Goal: Task Accomplishment & Management: Use online tool/utility

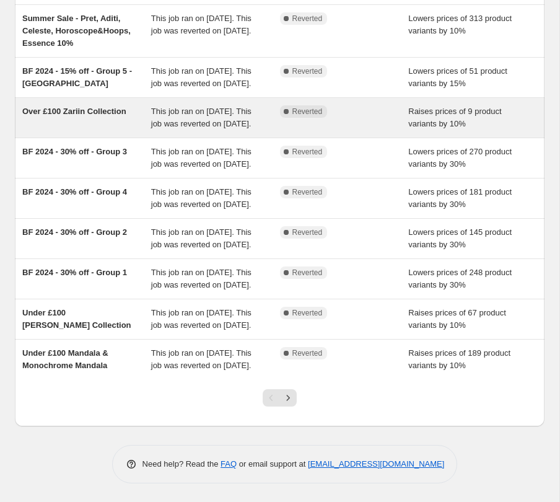
scroll to position [273, 0]
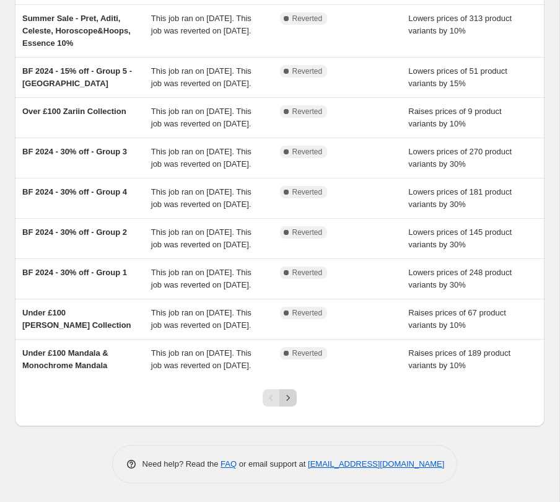
click at [290, 395] on icon "Next" at bounding box center [288, 397] width 12 height 12
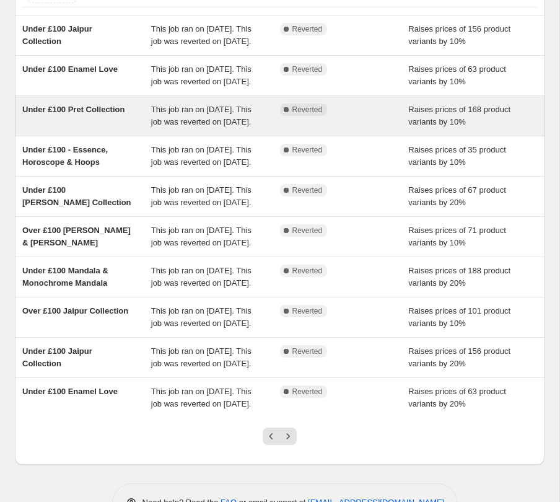
scroll to position [261, 0]
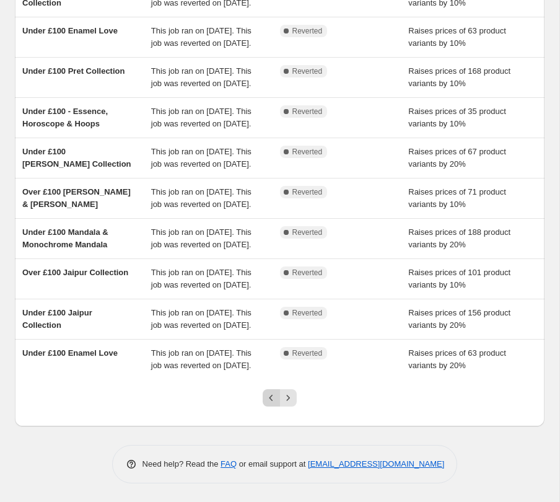
click at [268, 404] on button "Previous" at bounding box center [271, 397] width 17 height 17
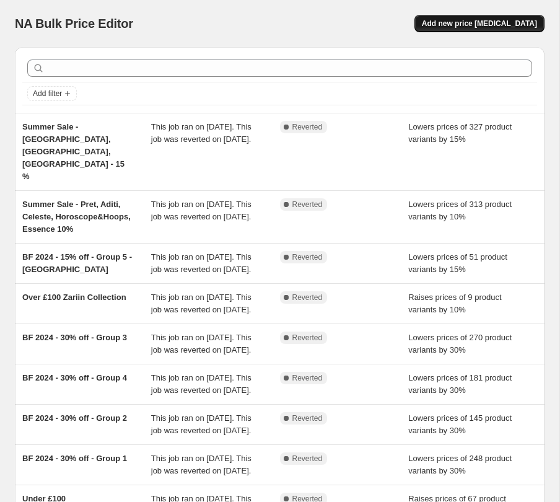
click at [455, 15] on button "Add new price [MEDICAL_DATA]" at bounding box center [479, 23] width 130 height 17
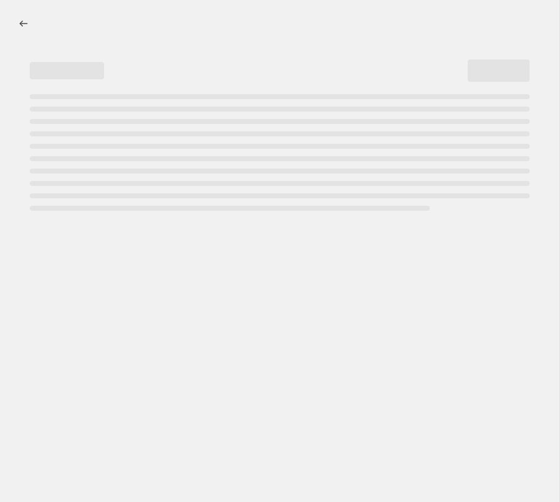
select select "percentage"
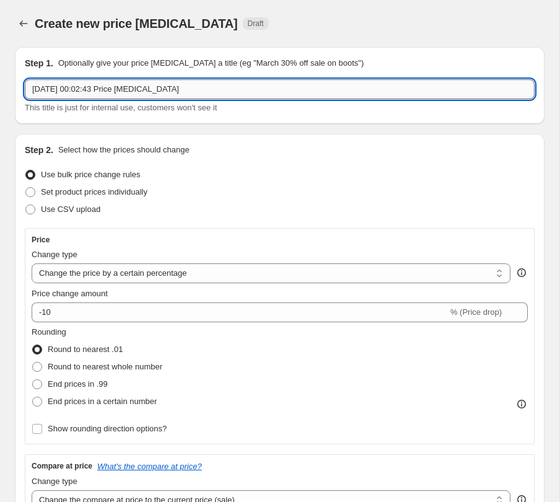
click at [108, 83] on input "[DATE] 00:02:43 Price [MEDICAL_DATA]" at bounding box center [280, 89] width 510 height 20
click at [147, 82] on input "[DATE] 00:02:43 Price [MEDICAL_DATA]" at bounding box center [280, 89] width 510 height 20
click at [147, 83] on input "[DATE] 00:02:43 Price [MEDICAL_DATA]" at bounding box center [280, 89] width 510 height 20
type input "Zariin 10% Increase"
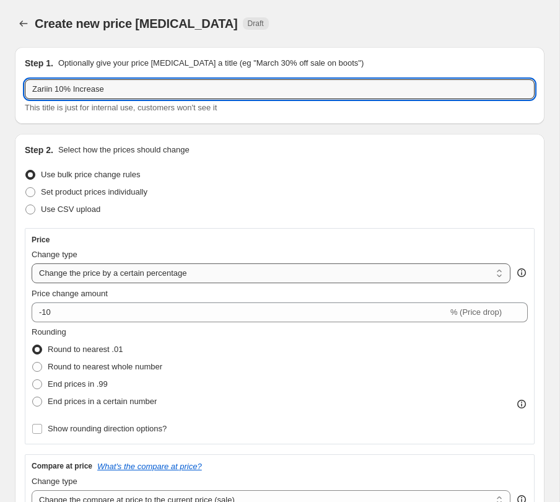
click at [190, 273] on select "Change the price to a certain amount Change the price by a certain amount Chang…" at bounding box center [271, 273] width 479 height 20
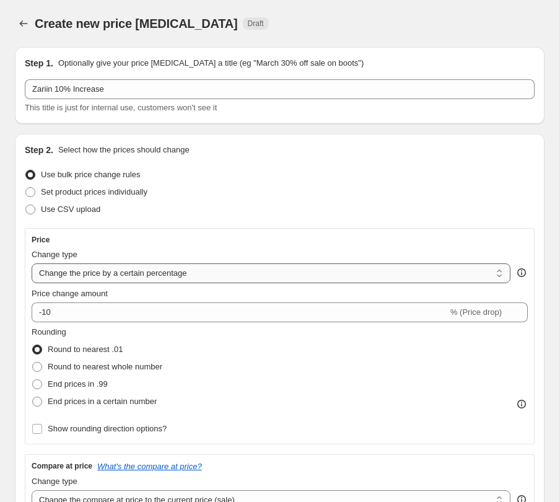
click at [32, 263] on select "Change the price to a certain amount Change the price by a certain amount Chang…" at bounding box center [271, 273] width 479 height 20
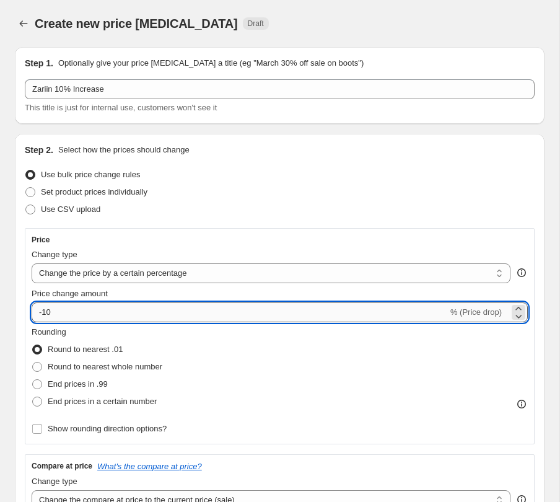
click at [41, 314] on input "-10" at bounding box center [240, 312] width 416 height 20
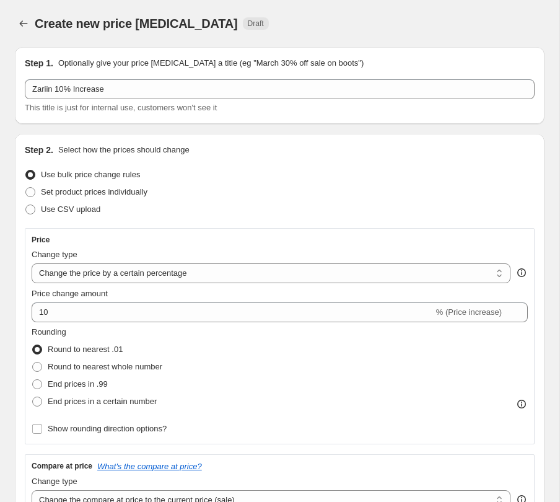
click at [198, 333] on div "Rounding Round to nearest .01 Round to nearest whole number End prices in .99 E…" at bounding box center [280, 368] width 496 height 84
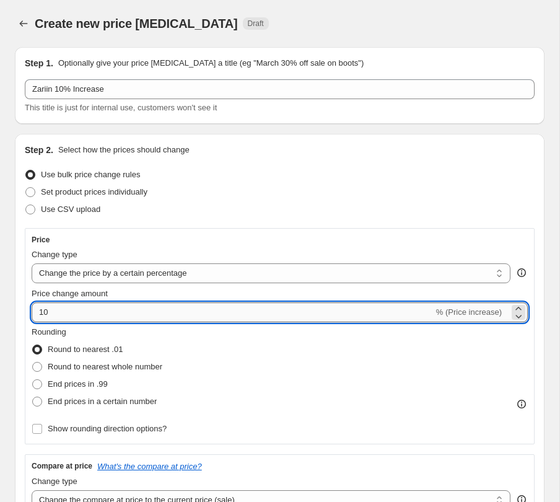
click at [159, 314] on input "10" at bounding box center [233, 312] width 402 height 20
click at [521, 307] on icon at bounding box center [518, 308] width 12 height 12
click at [519, 315] on icon at bounding box center [518, 316] width 12 height 12
type input "10"
click at [376, 348] on div "Rounding Round to nearest .01 Round to nearest whole number End prices in .99 E…" at bounding box center [280, 368] width 496 height 84
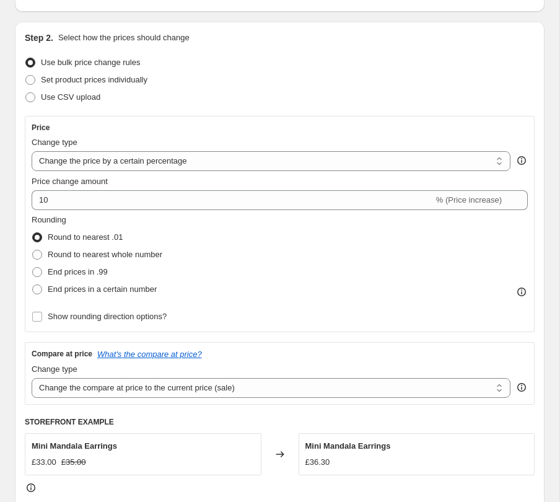
scroll to position [113, 0]
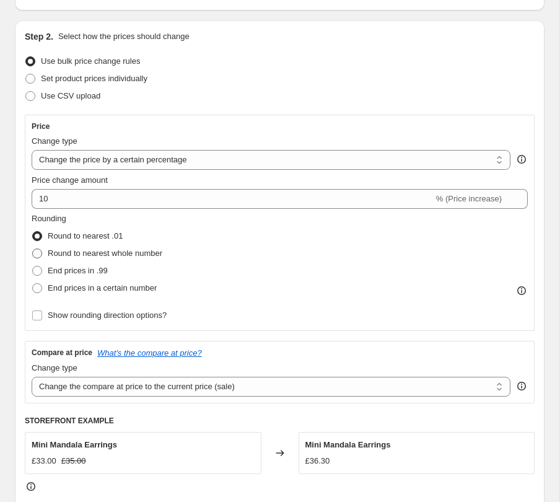
click at [54, 251] on span "Round to nearest whole number" at bounding box center [105, 252] width 115 height 9
click at [33, 249] on input "Round to nearest whole number" at bounding box center [32, 248] width 1 height 1
radio input "true"
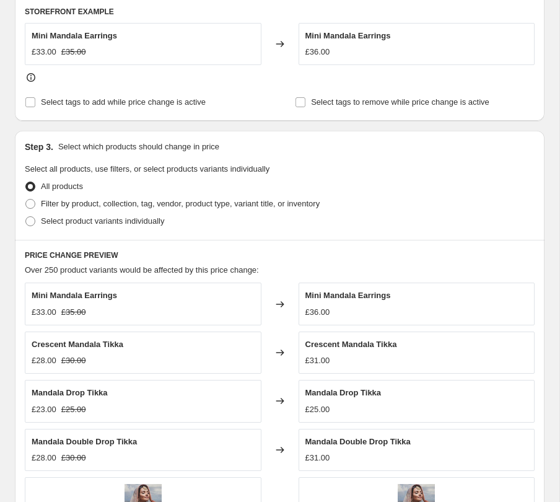
scroll to position [523, 0]
click at [69, 203] on span "Filter by product, collection, tag, vendor, product type, variant title, or inv…" at bounding box center [180, 202] width 279 height 9
click at [26, 199] on input "Filter by product, collection, tag, vendor, product type, variant title, or inv…" at bounding box center [25, 198] width 1 height 1
radio input "true"
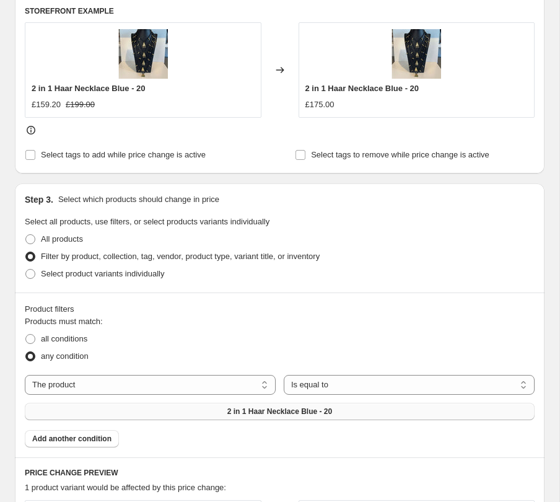
click at [163, 409] on button "2 in 1 Haar Necklace Blue - 20" at bounding box center [280, 411] width 510 height 17
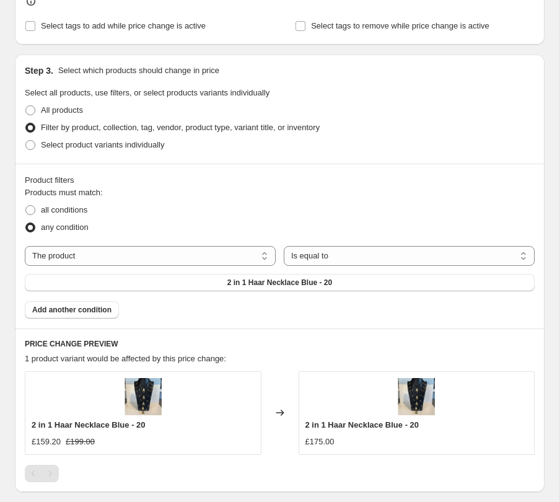
scroll to position [661, 0]
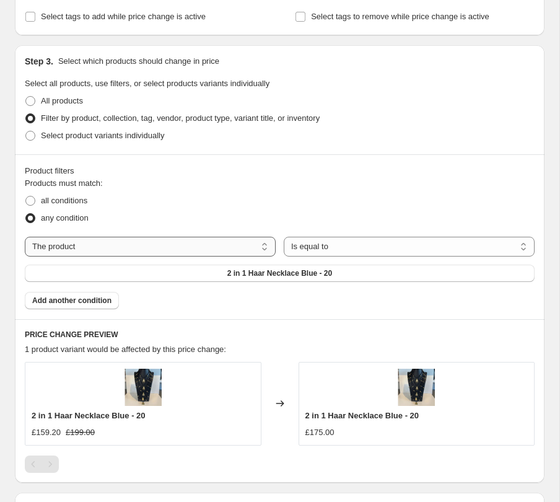
click at [254, 243] on select "The product The product's collection The product's tag The product's vendor The…" at bounding box center [150, 247] width 251 height 20
select select "tag"
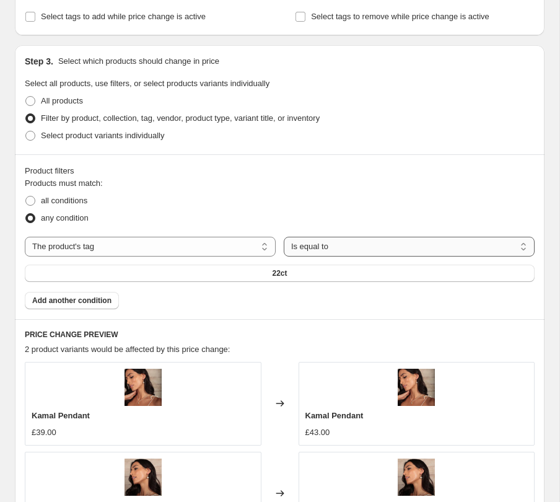
click at [340, 248] on select "Is equal to Is not equal to" at bounding box center [409, 247] width 251 height 20
click at [284, 237] on select "Is equal to Is not equal to" at bounding box center [409, 247] width 251 height 20
click at [63, 200] on span "all conditions" at bounding box center [64, 200] width 46 height 9
click at [26, 196] on input "all conditions" at bounding box center [25, 196] width 1 height 1
radio input "true"
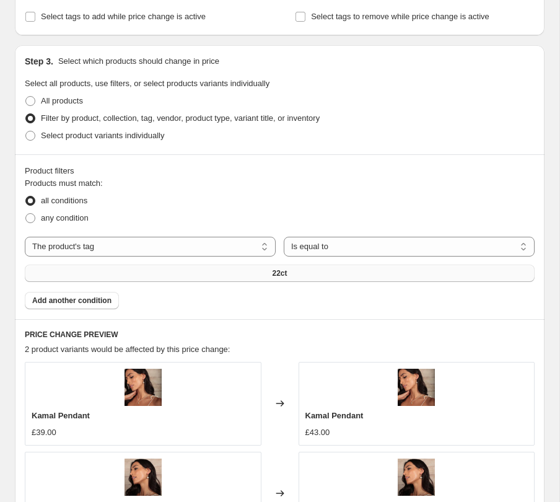
click at [287, 270] on span "22ct" at bounding box center [279, 273] width 15 height 10
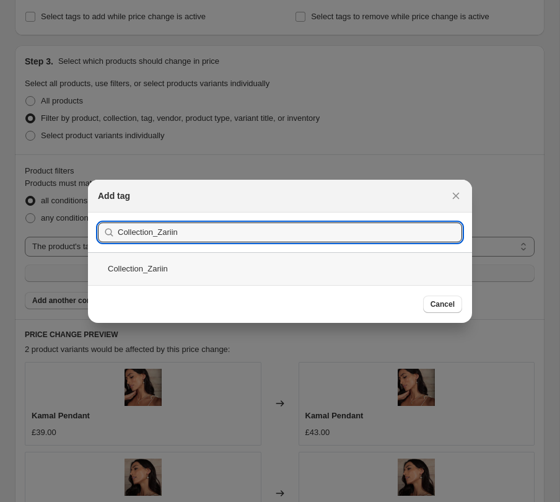
type input "Collection_Zariin"
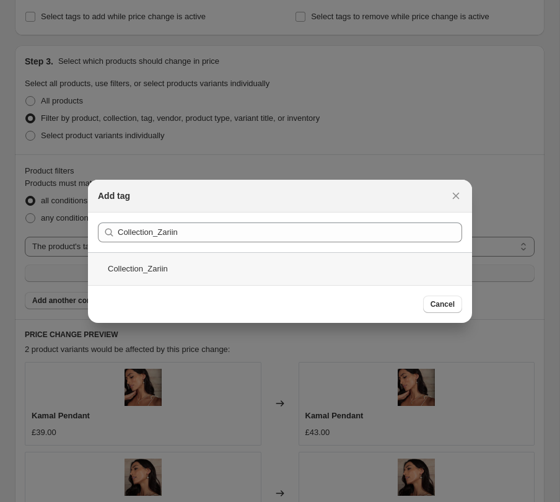
click at [192, 266] on div "Collection_Zariin" at bounding box center [280, 268] width 384 height 33
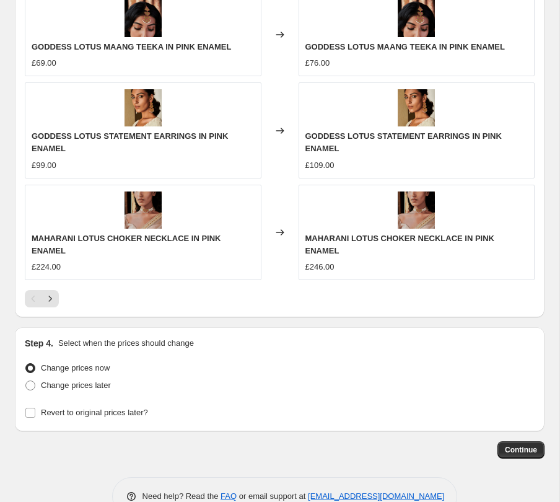
scroll to position [1209, 0]
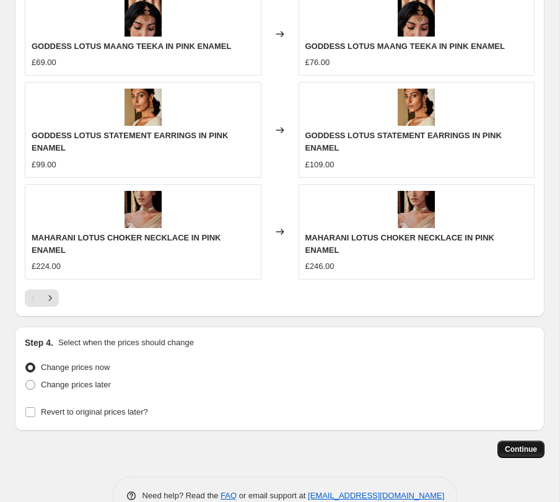
click at [516, 453] on span "Continue" at bounding box center [521, 449] width 32 height 10
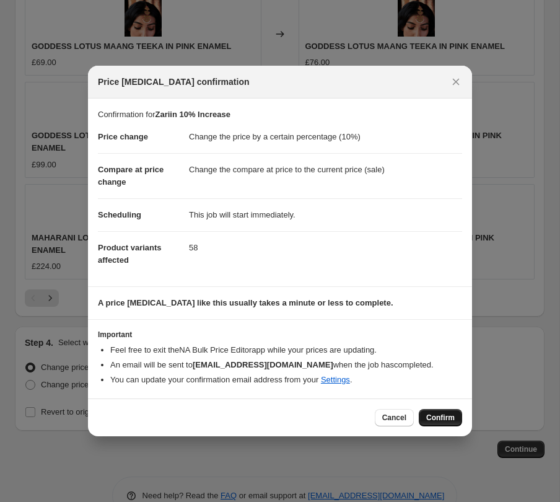
click at [441, 421] on span "Confirm" at bounding box center [440, 417] width 28 height 10
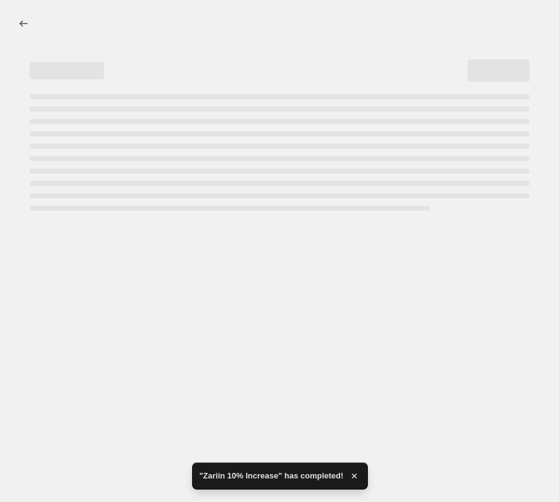
select select "percentage"
select select "tag"
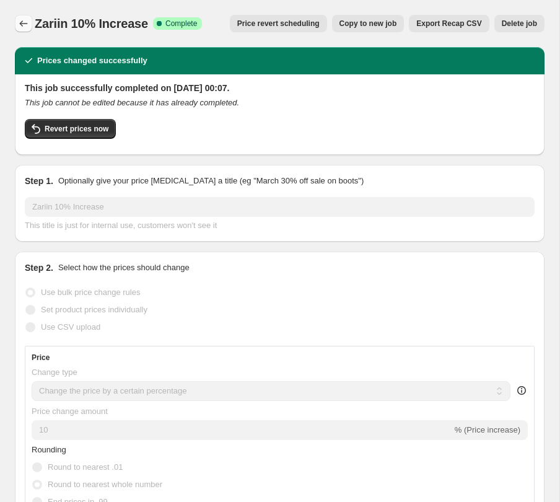
click at [24, 23] on icon "Price change jobs" at bounding box center [23, 23] width 12 height 12
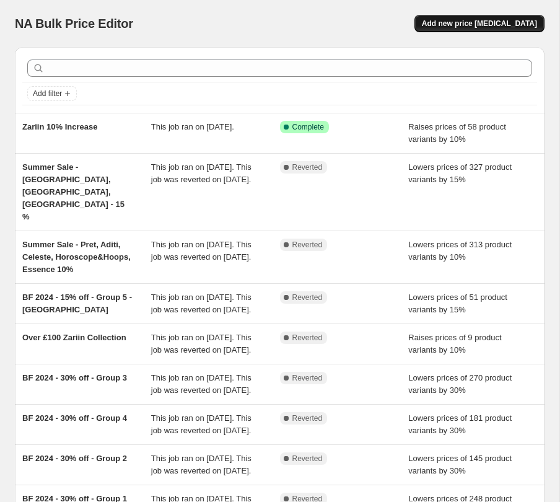
click at [484, 29] on button "Add new price [MEDICAL_DATA]" at bounding box center [479, 23] width 130 height 17
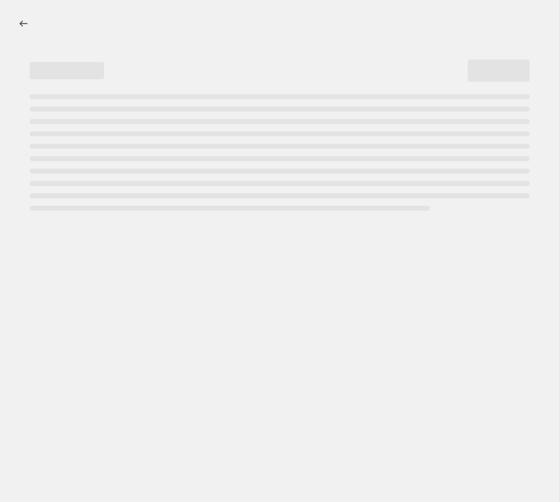
select select "percentage"
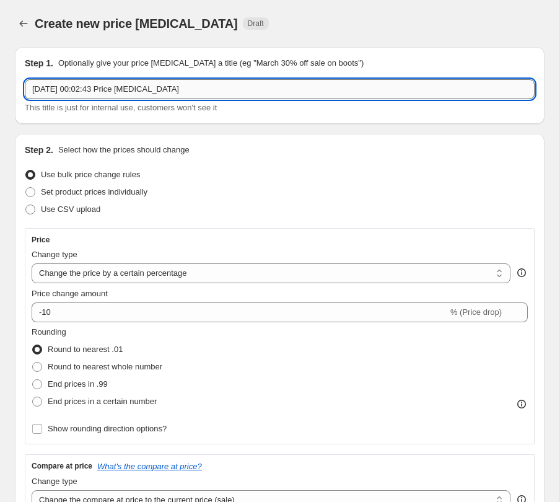
click at [76, 89] on input "[DATE] 00:02:43 Price [MEDICAL_DATA]" at bounding box center [280, 89] width 510 height 20
type input "Bali Bohemia Increase 10%"
click at [109, 270] on select "Change the price to a certain amount Change the price by a certain amount Chang…" at bounding box center [271, 273] width 479 height 20
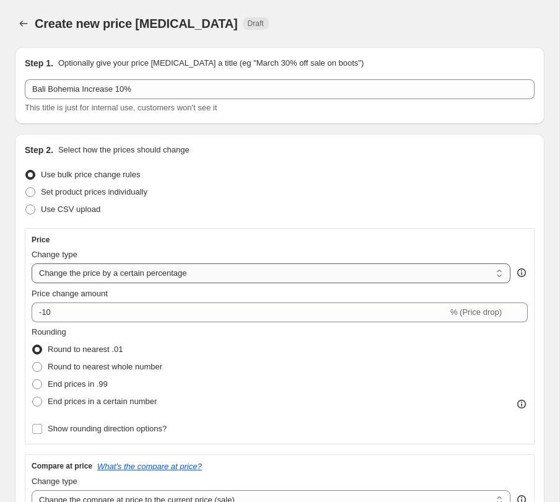
click at [32, 263] on select "Change the price to a certain amount Change the price by a certain amount Chang…" at bounding box center [271, 273] width 479 height 20
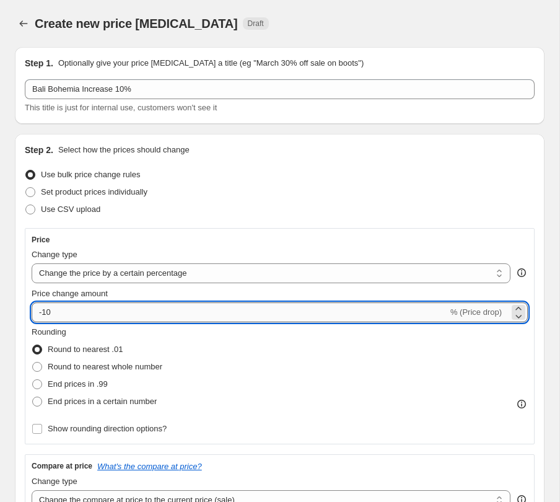
click at [75, 313] on input "-10" at bounding box center [240, 312] width 416 height 20
click at [43, 315] on input "-10" at bounding box center [240, 312] width 416 height 20
type input "10"
click at [100, 372] on label "Round to nearest whole number" at bounding box center [97, 366] width 131 height 17
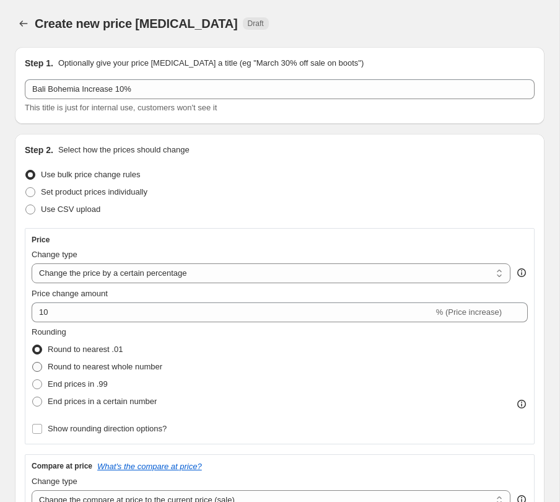
click at [80, 368] on span "Round to nearest whole number" at bounding box center [105, 366] width 115 height 9
click at [33, 362] on input "Round to nearest whole number" at bounding box center [32, 362] width 1 height 1
radio input "true"
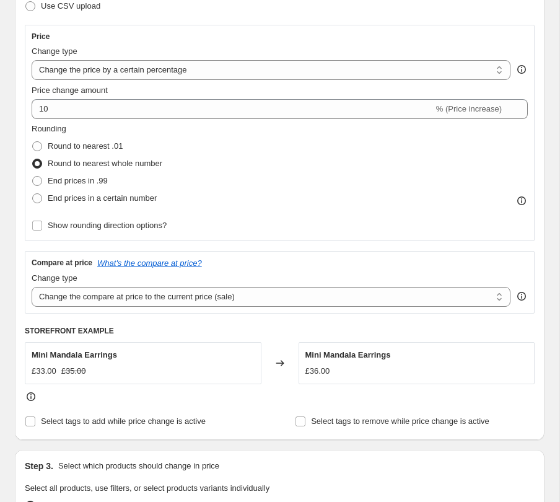
scroll to position [212, 0]
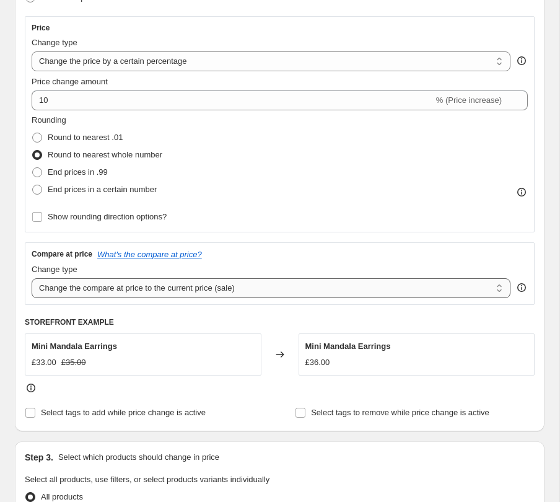
click at [91, 290] on select "Change the compare at price to the current price (sale) Change the compare at p…" at bounding box center [271, 288] width 479 height 20
click at [32, 278] on select "Change the compare at price to the current price (sale) Change the compare at p…" at bounding box center [271, 288] width 479 height 20
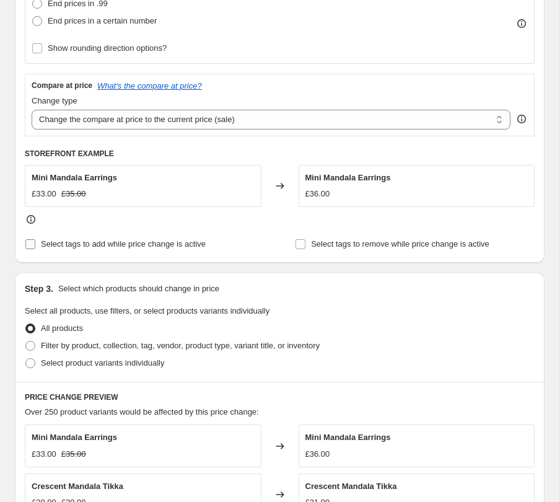
scroll to position [384, 0]
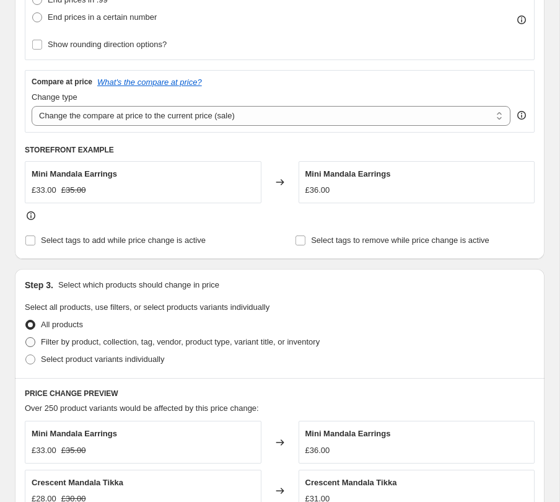
click at [77, 344] on span "Filter by product, collection, tag, vendor, product type, variant title, or inv…" at bounding box center [180, 341] width 279 height 9
click at [26, 338] on input "Filter by product, collection, tag, vendor, product type, variant title, or inv…" at bounding box center [25, 337] width 1 height 1
radio input "true"
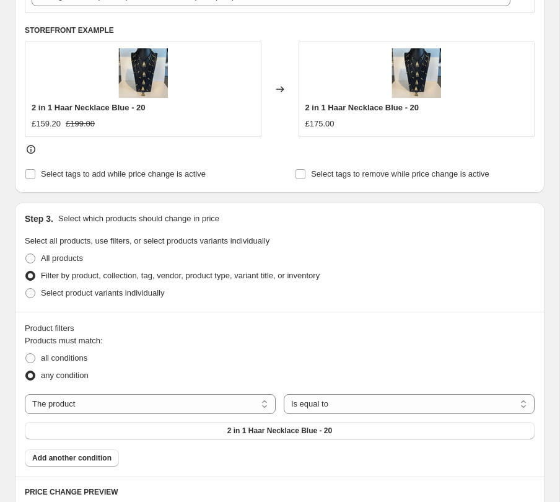
scroll to position [513, 0]
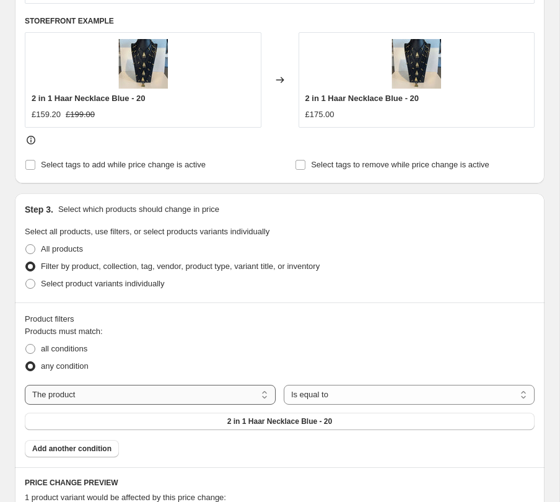
click at [86, 392] on select "The product The product's collection The product's tag The product's vendor The…" at bounding box center [150, 395] width 251 height 20
select select "tag"
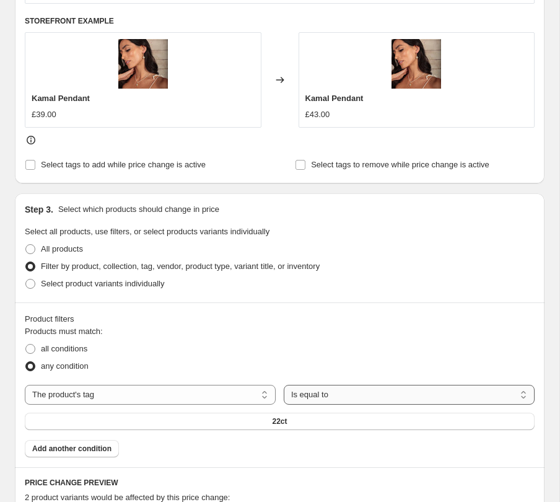
click at [307, 396] on select "Is equal to Is not equal to" at bounding box center [409, 395] width 251 height 20
click at [284, 385] on select "Is equal to Is not equal to" at bounding box center [409, 395] width 251 height 20
click at [277, 427] on button "22ct" at bounding box center [280, 420] width 510 height 17
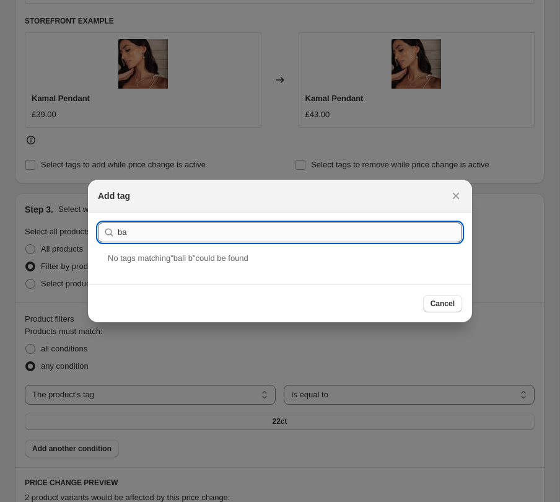
type input "b"
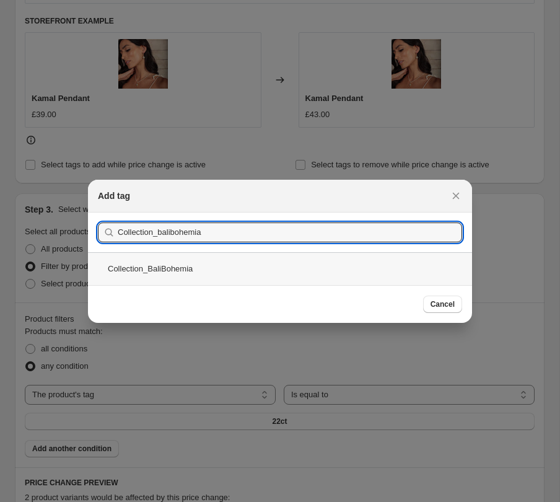
type input "Collection_balibohemia"
click at [165, 258] on div "Collection_BaliBohemia" at bounding box center [280, 268] width 384 height 33
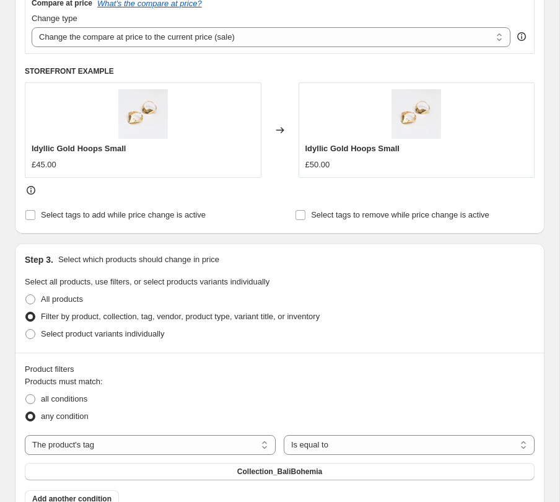
scroll to position [461, 0]
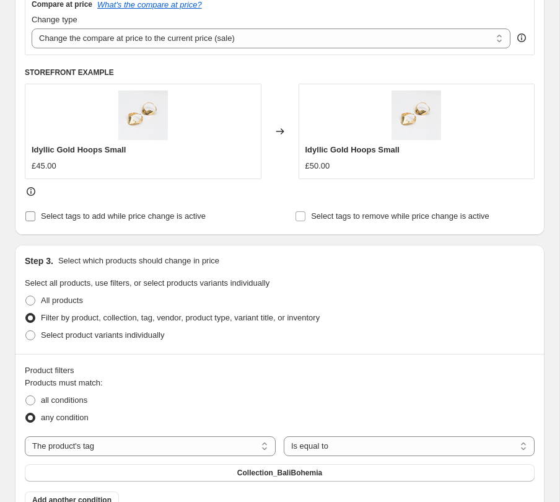
click at [29, 217] on input "Select tags to add while price change is active" at bounding box center [30, 216] width 10 height 10
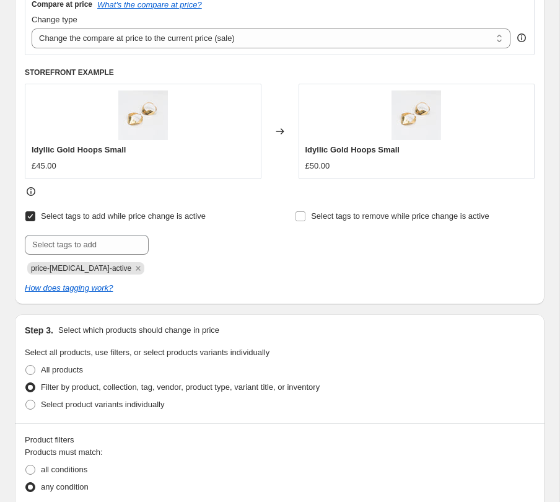
click at [29, 217] on input "Select tags to add while price change is active" at bounding box center [30, 216] width 10 height 10
checkbox input "false"
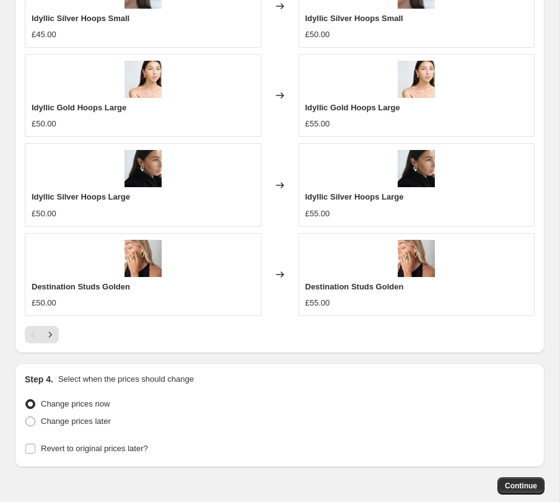
scroll to position [1216, 0]
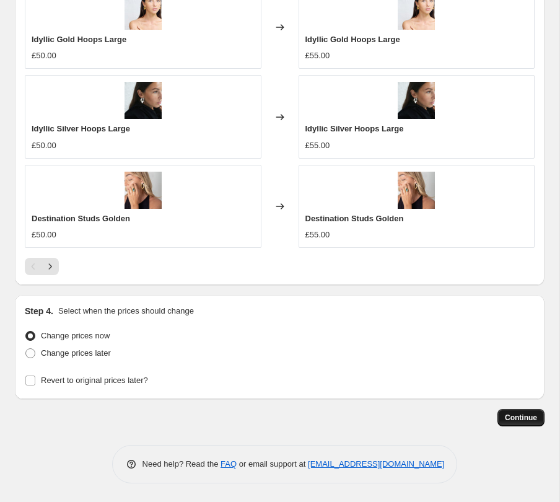
click at [519, 424] on button "Continue" at bounding box center [520, 417] width 47 height 17
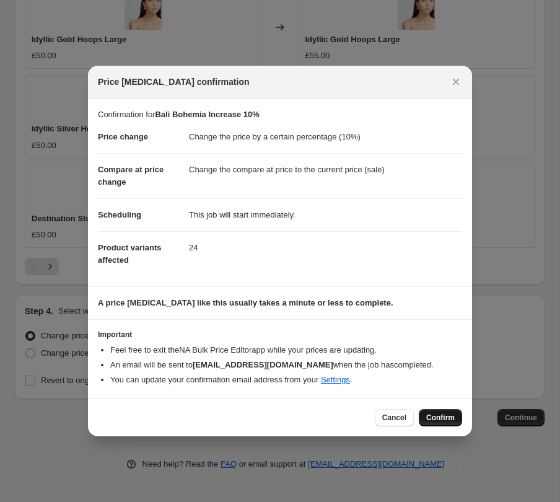
click at [438, 414] on span "Confirm" at bounding box center [440, 417] width 28 height 10
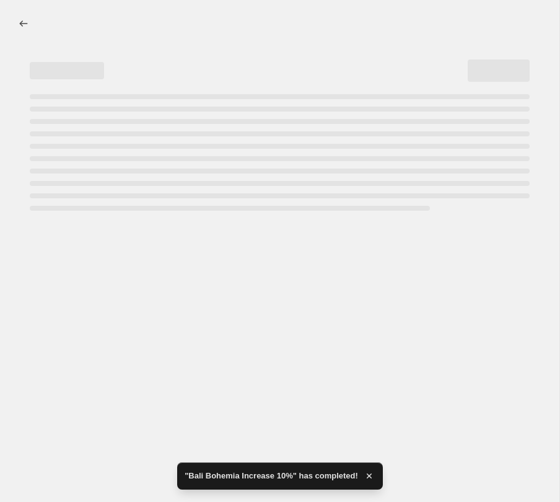
select select "percentage"
select select "tag"
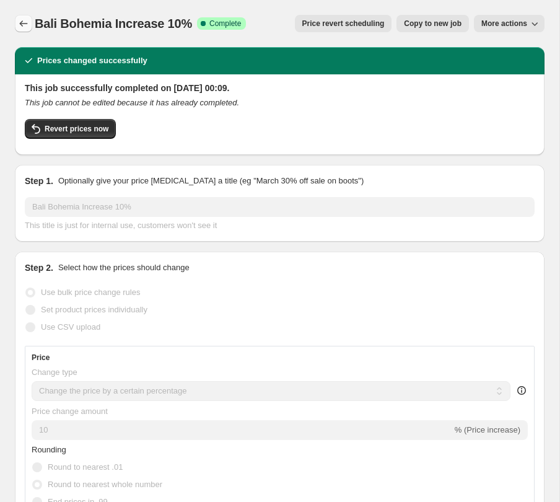
click at [23, 22] on icon "Price change jobs" at bounding box center [23, 23] width 12 height 12
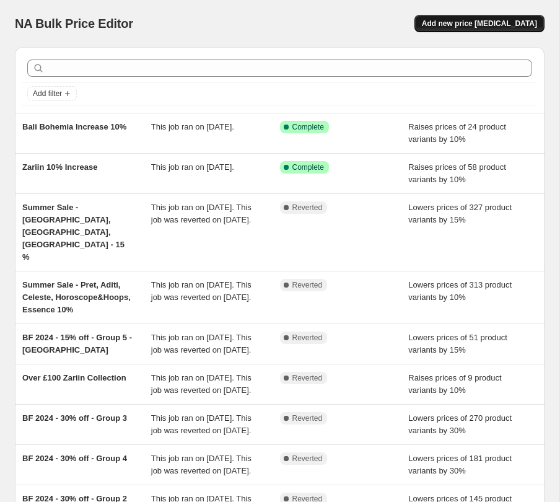
click at [464, 19] on span "Add new price [MEDICAL_DATA]" at bounding box center [479, 24] width 115 height 10
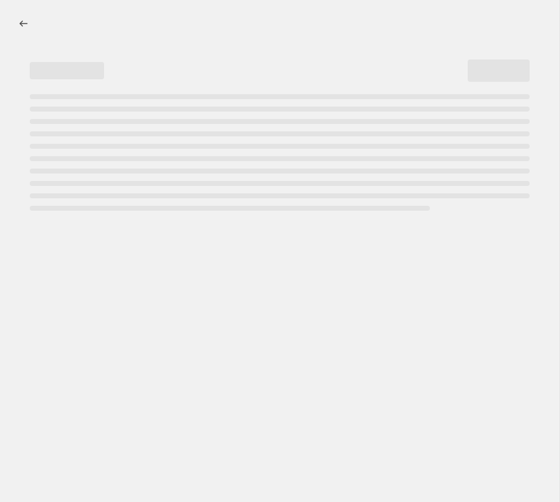
select select "percentage"
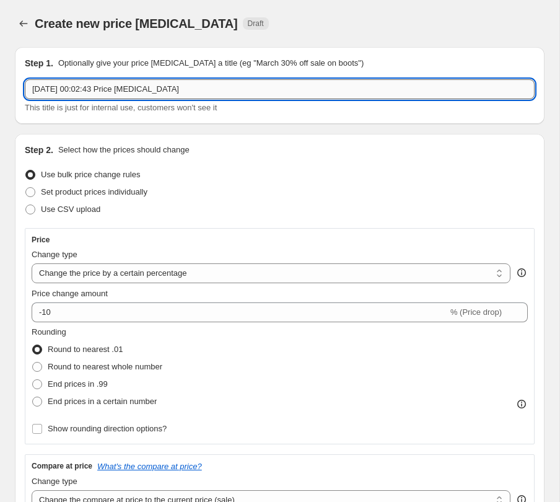
click at [84, 89] on input "[DATE] 00:02:43 Price [MEDICAL_DATA]" at bounding box center [280, 89] width 510 height 20
type input "Jaipur Over £100 Increased 10%"
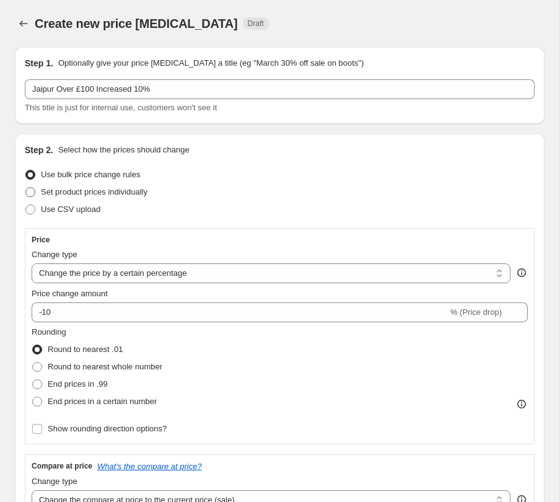
click at [111, 193] on span "Set product prices individually" at bounding box center [94, 191] width 107 height 9
click at [26, 188] on input "Set product prices individually" at bounding box center [25, 187] width 1 height 1
radio input "true"
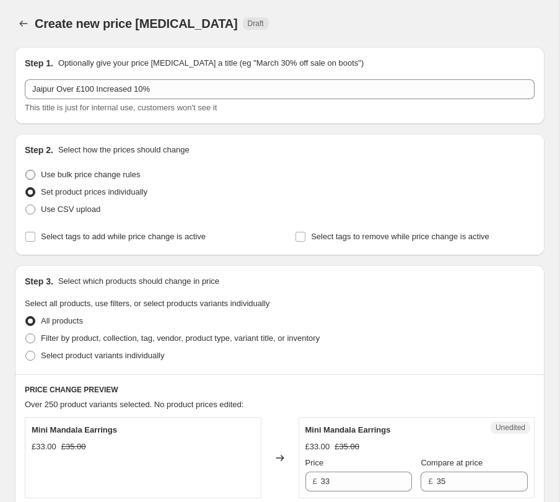
click at [95, 174] on span "Use bulk price change rules" at bounding box center [90, 174] width 99 height 9
click at [26, 170] on input "Use bulk price change rules" at bounding box center [25, 170] width 1 height 1
radio input "true"
select select "percentage"
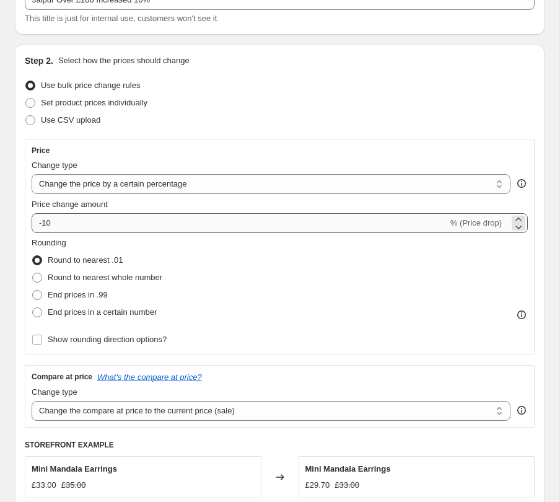
scroll to position [116, 0]
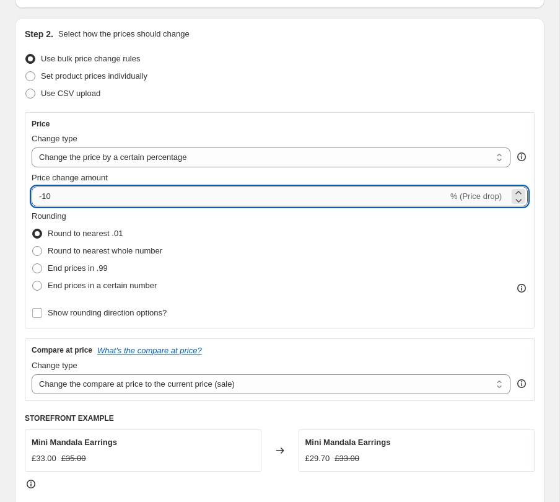
click at [44, 196] on input "-10" at bounding box center [240, 196] width 416 height 20
type input "10"
click at [37, 250] on span at bounding box center [37, 251] width 10 height 10
click at [33, 246] on input "Round to nearest whole number" at bounding box center [32, 246] width 1 height 1
radio input "true"
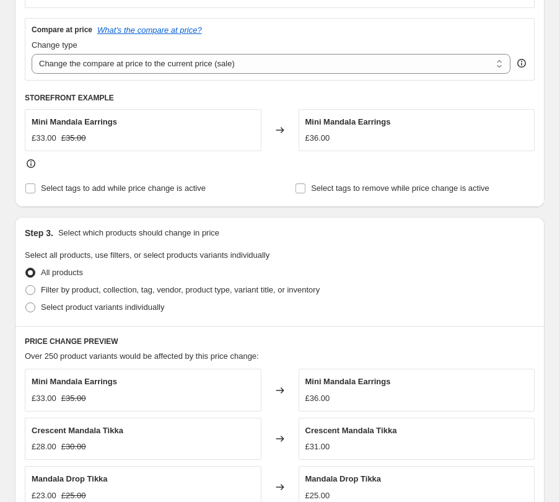
scroll to position [451, 0]
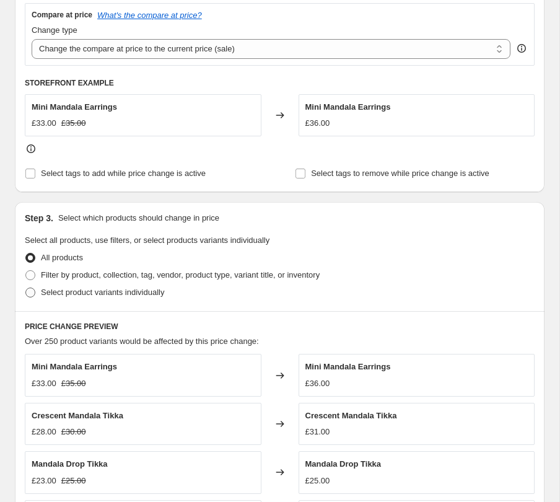
click at [30, 294] on span at bounding box center [30, 292] width 10 height 10
click at [26, 288] on input "Select product variants individually" at bounding box center [25, 287] width 1 height 1
radio input "true"
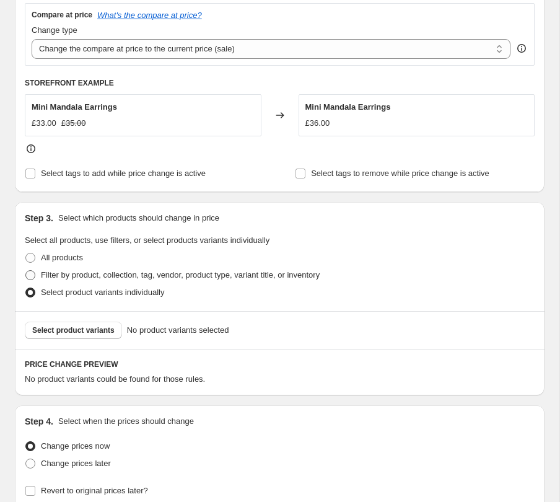
click at [32, 276] on span at bounding box center [30, 275] width 10 height 10
click at [26, 271] on input "Filter by product, collection, tag, vendor, product type, variant title, or inv…" at bounding box center [25, 270] width 1 height 1
radio input "true"
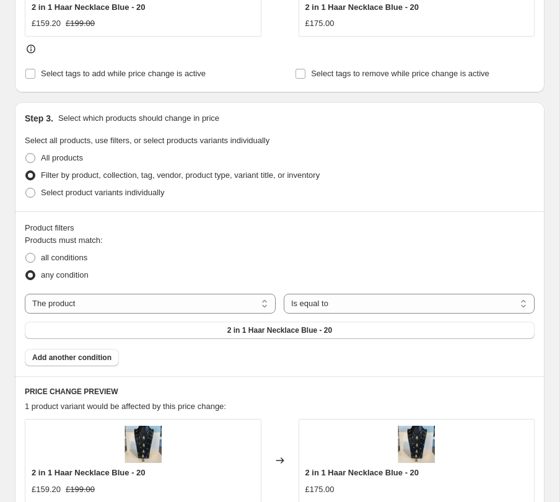
scroll to position [629, 0]
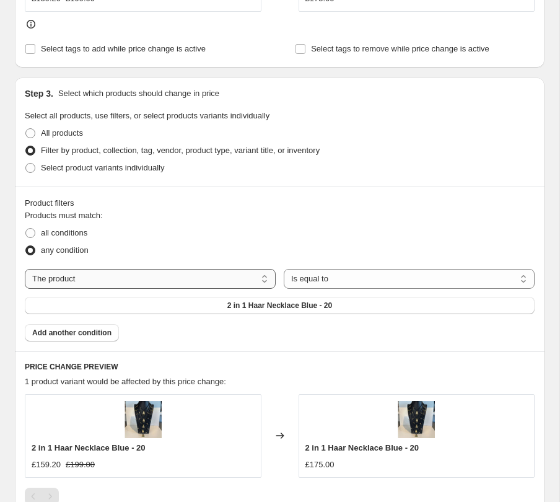
click at [222, 274] on select "The product The product's collection The product's tag The product's vendor The…" at bounding box center [150, 279] width 251 height 20
click at [25, 269] on select "The product The product's collection The product's tag The product's vendor The…" at bounding box center [150, 279] width 251 height 20
click at [295, 306] on span "2 in 1 Haar Necklace Blue - 20" at bounding box center [279, 305] width 105 height 10
click at [57, 232] on span "all conditions" at bounding box center [64, 232] width 46 height 9
click at [26, 229] on input "all conditions" at bounding box center [25, 228] width 1 height 1
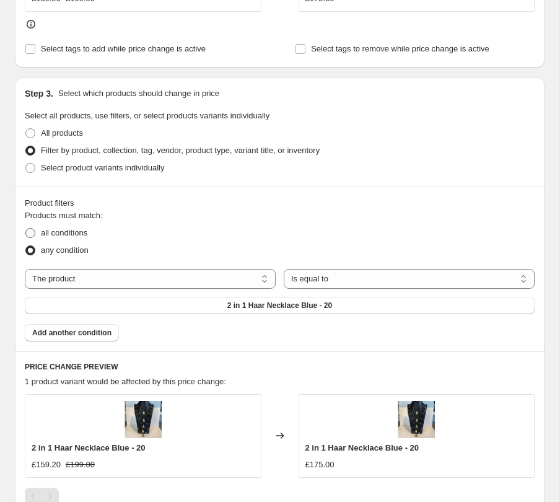
radio input "true"
click at [349, 276] on select "Is equal to Is not equal to" at bounding box center [409, 279] width 251 height 20
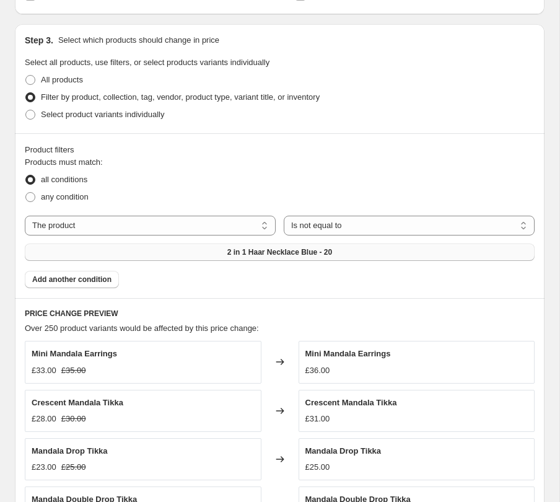
click at [245, 252] on span "2 in 1 Haar Necklace Blue - 20" at bounding box center [279, 252] width 105 height 10
click at [380, 224] on select "Is equal to Is not equal to" at bounding box center [409, 226] width 251 height 20
select select "equal"
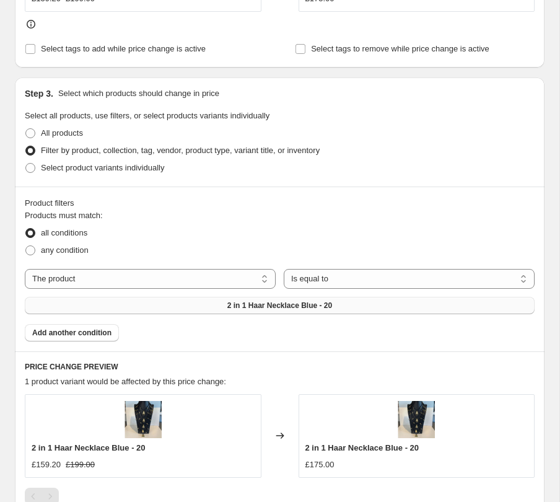
click at [276, 299] on button "2 in 1 Haar Necklace Blue - 20" at bounding box center [280, 305] width 510 height 17
click at [74, 250] on span "any condition" at bounding box center [65, 249] width 48 height 9
click at [26, 246] on input "any condition" at bounding box center [25, 245] width 1 height 1
radio input "true"
click at [259, 310] on button "2 in 1 Haar Necklace Blue - 20" at bounding box center [280, 305] width 510 height 17
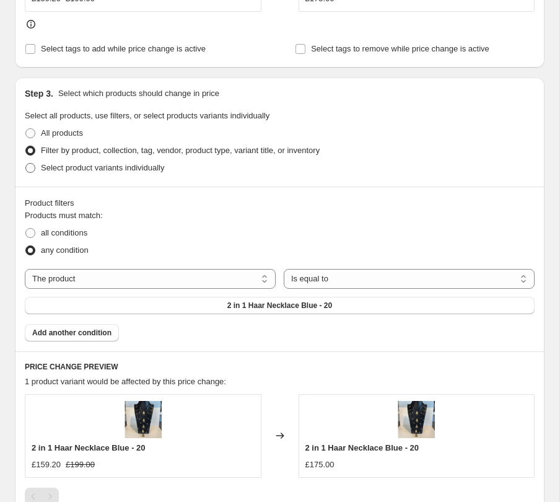
click at [61, 167] on span "Select product variants individually" at bounding box center [102, 167] width 123 height 9
click at [26, 163] on input "Select product variants individually" at bounding box center [25, 163] width 1 height 1
radio input "true"
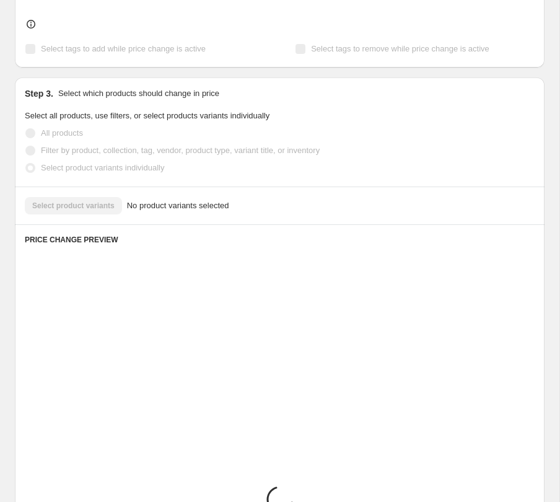
scroll to position [561, 0]
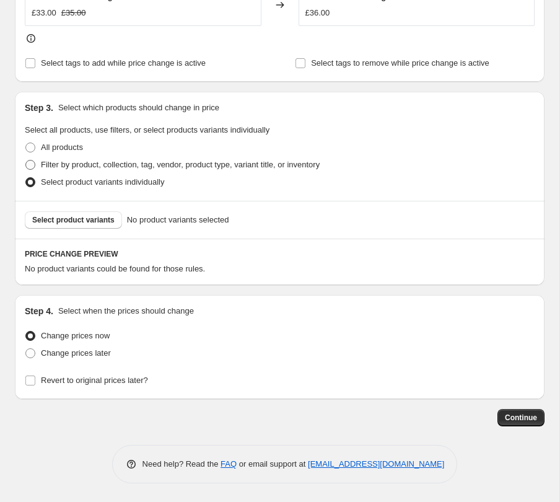
click at [33, 165] on span at bounding box center [30, 165] width 10 height 10
click at [26, 160] on input "Filter by product, collection, tag, vendor, product type, variant title, or inv…" at bounding box center [25, 160] width 1 height 1
radio input "true"
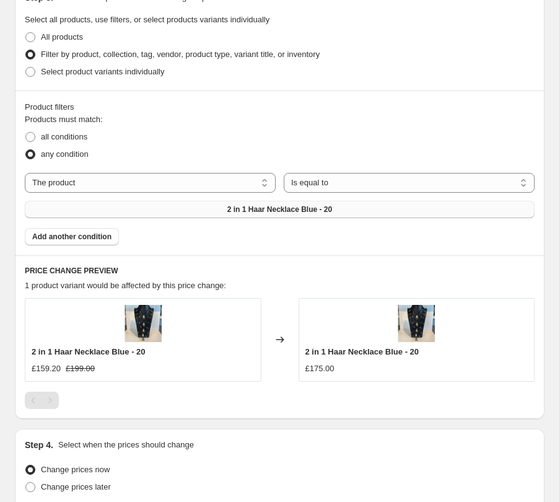
scroll to position [0, 0]
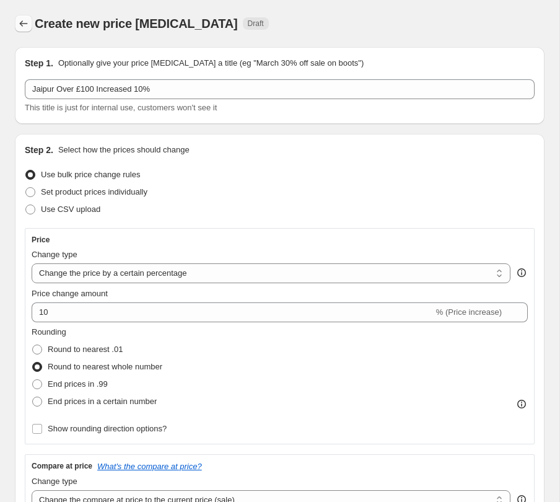
click at [25, 29] on icon "Price change jobs" at bounding box center [23, 23] width 12 height 12
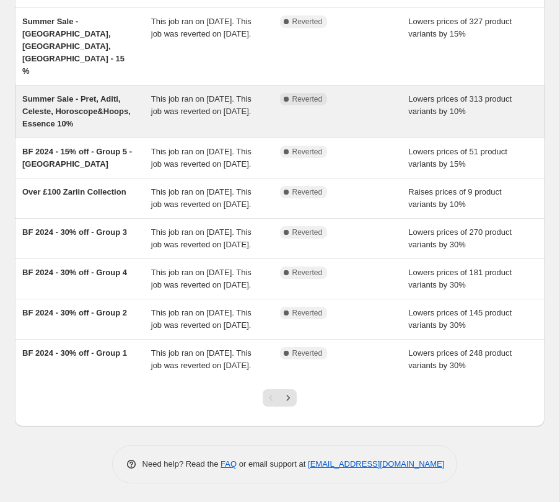
scroll to position [248, 0]
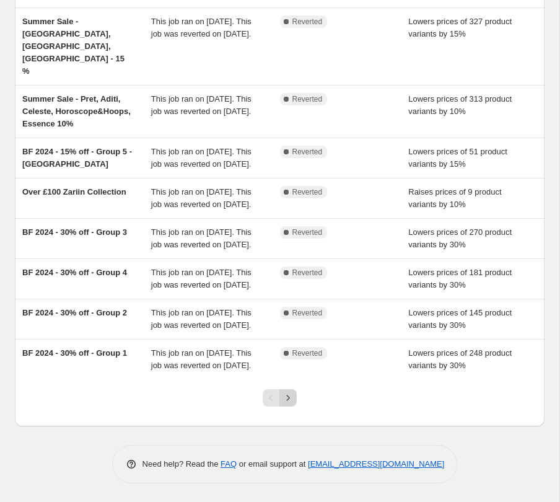
click at [286, 396] on icon "Next" at bounding box center [288, 397] width 12 height 12
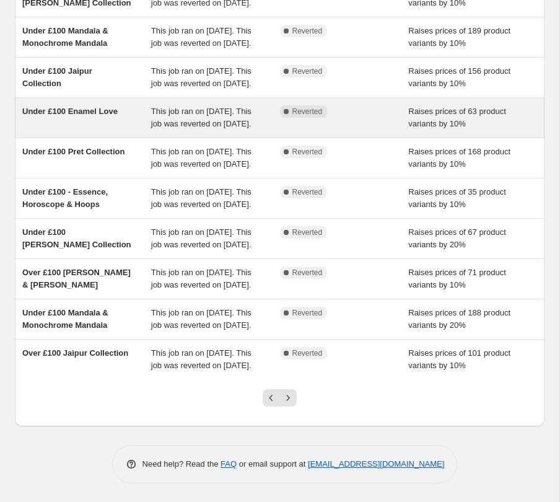
scroll to position [224, 0]
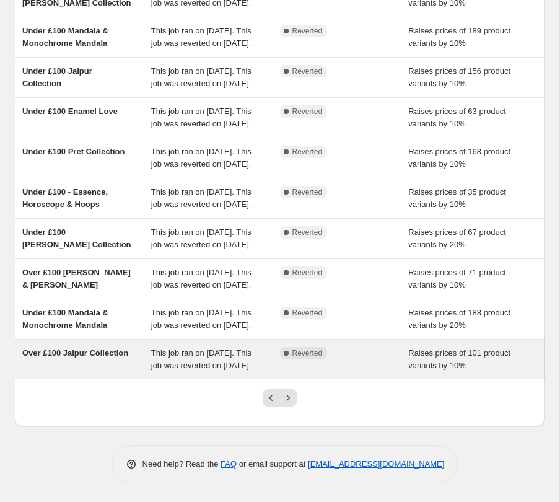
click at [133, 372] on div "Over £100 Jaipur Collection" at bounding box center [86, 359] width 129 height 25
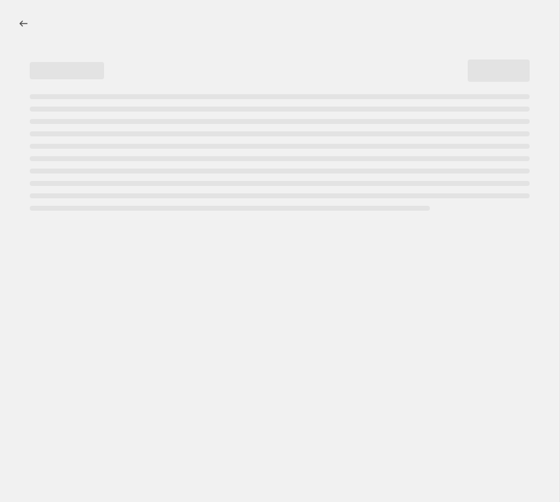
select select "percentage"
select select "remove"
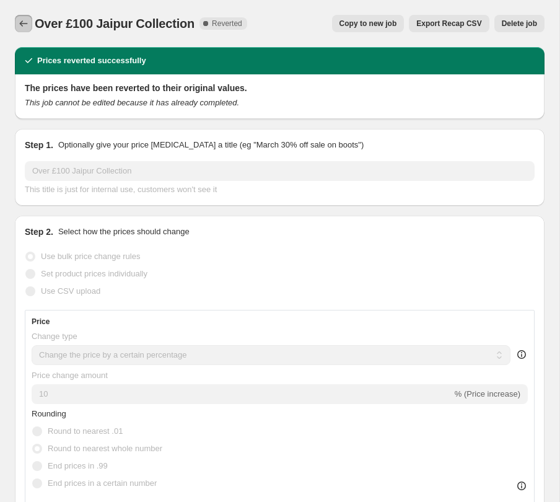
click at [21, 25] on icon "Price change jobs" at bounding box center [24, 23] width 8 height 6
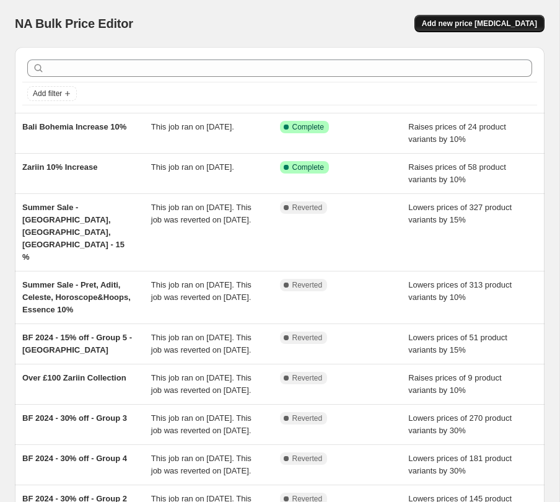
click at [503, 29] on button "Add new price [MEDICAL_DATA]" at bounding box center [479, 23] width 130 height 17
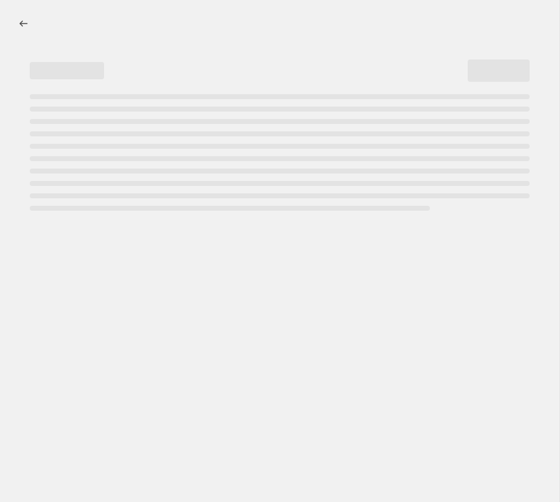
select select "percentage"
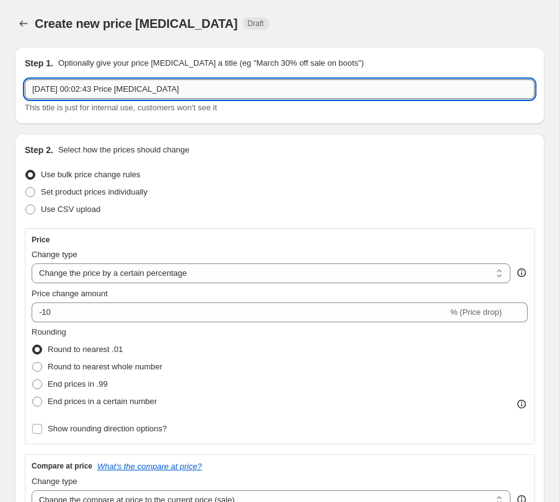
click at [85, 87] on input "[DATE] 00:02:43 Price [MEDICAL_DATA]" at bounding box center [280, 89] width 510 height 20
click at [34, 89] on input "Over £100" at bounding box center [280, 89] width 510 height 20
click at [118, 87] on input "Jaipur Over £100" at bounding box center [280, 89] width 510 height 20
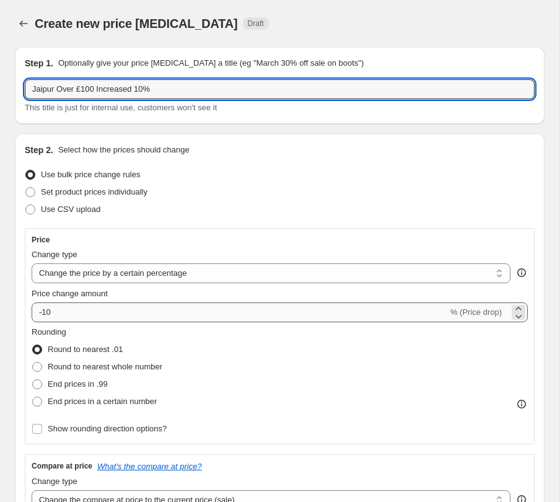
type input "Jaipur Over £100 Increased 10%"
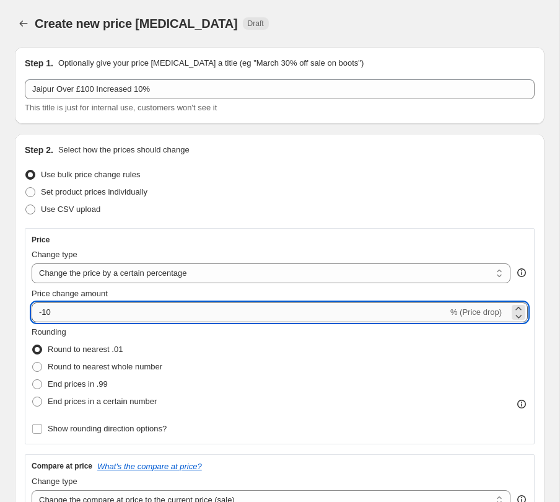
click at [41, 312] on input "-10" at bounding box center [240, 312] width 416 height 20
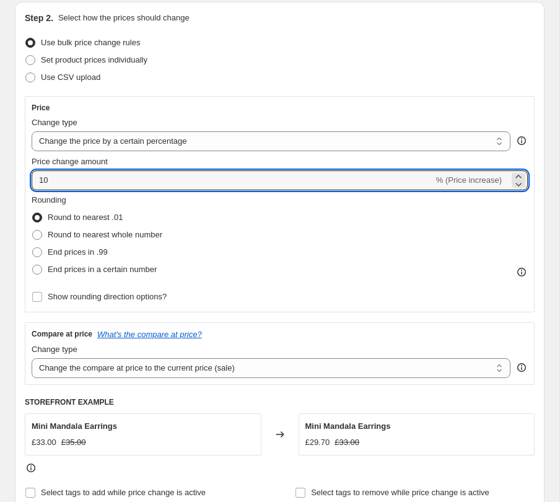
scroll to position [170, 0]
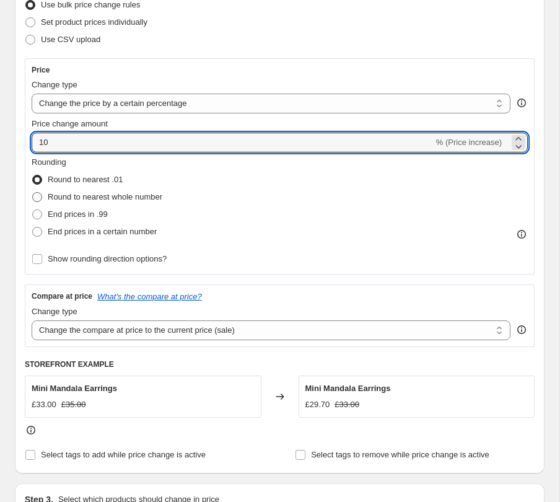
type input "10"
click at [61, 198] on span "Round to nearest whole number" at bounding box center [105, 196] width 115 height 9
click at [33, 193] on input "Round to nearest whole number" at bounding box center [32, 192] width 1 height 1
radio input "true"
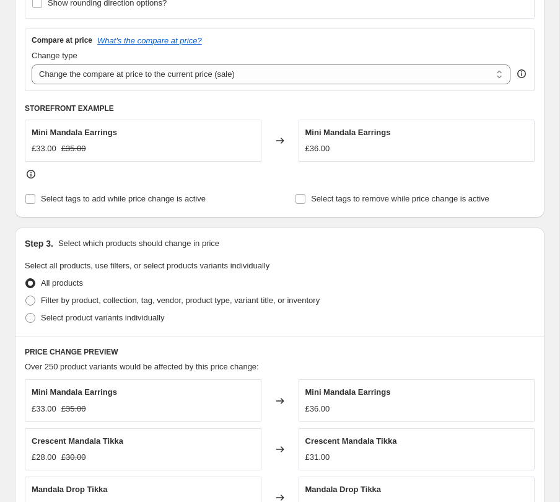
scroll to position [455, 0]
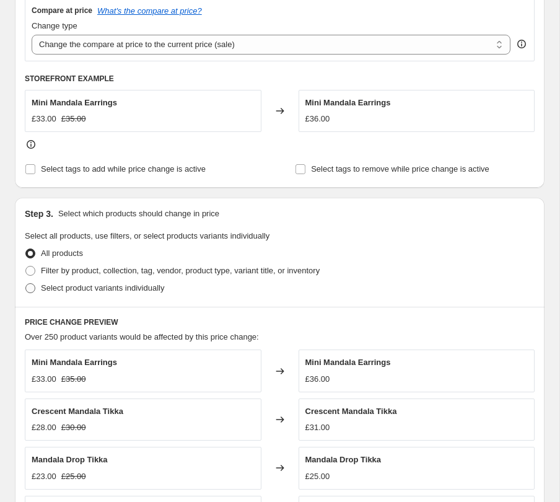
click at [89, 284] on span "Select product variants individually" at bounding box center [102, 287] width 123 height 9
click at [26, 284] on input "Select product variants individually" at bounding box center [25, 283] width 1 height 1
radio input "true"
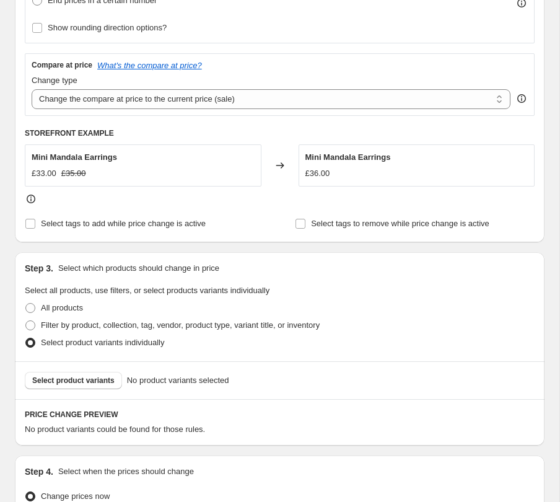
scroll to position [460, 0]
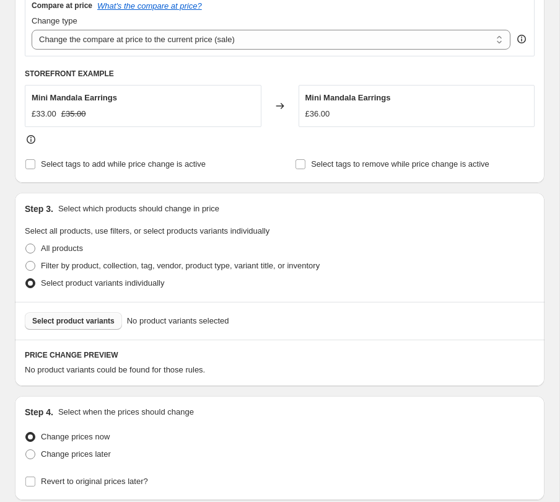
click at [92, 325] on span "Select product variants" at bounding box center [73, 321] width 82 height 10
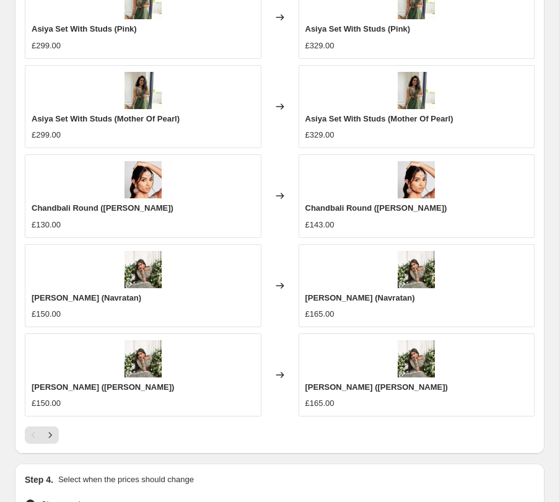
scroll to position [1090, 0]
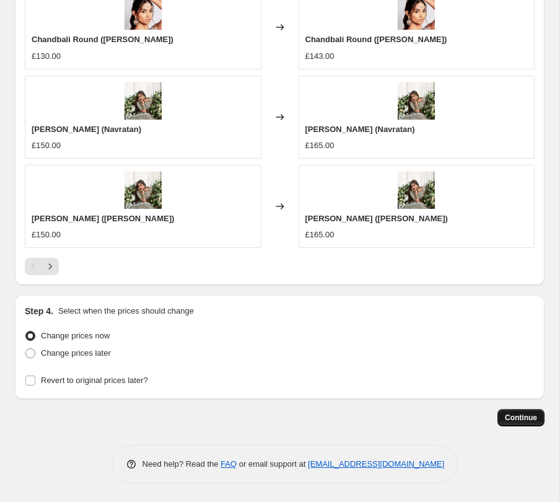
click at [511, 418] on span "Continue" at bounding box center [521, 417] width 32 height 10
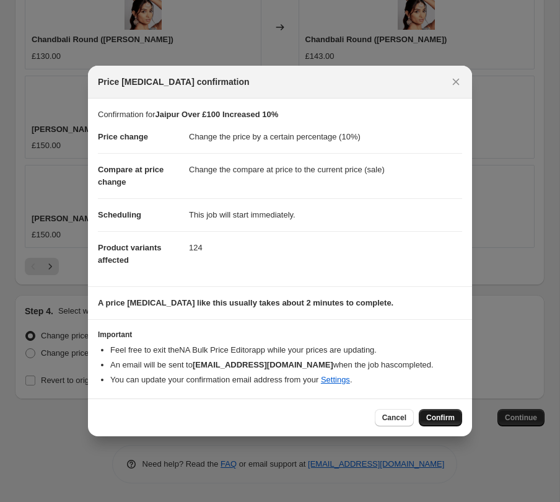
click at [437, 414] on span "Confirm" at bounding box center [440, 417] width 28 height 10
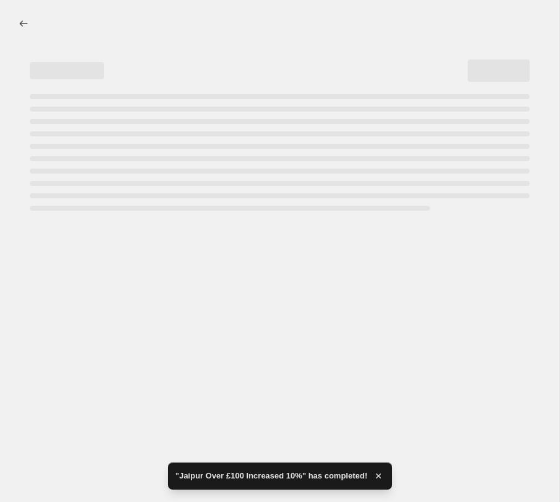
select select "percentage"
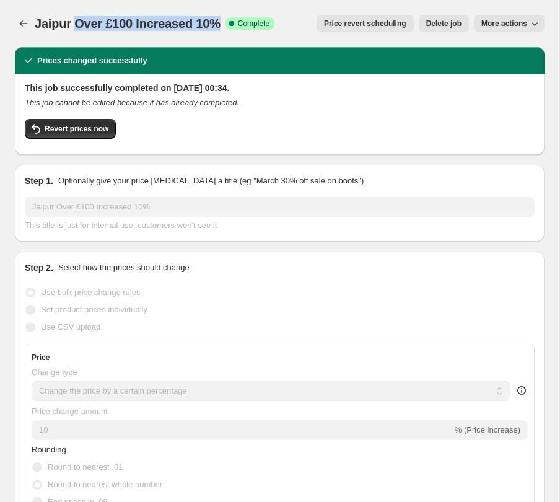
drag, startPoint x: 73, startPoint y: 22, endPoint x: 219, endPoint y: 27, distance: 145.6
click at [219, 27] on span "Jaipur Over £100 Increased 10%" at bounding box center [128, 24] width 186 height 14
copy span "Over £100 Increased 10%"
click at [22, 24] on icon "Price change jobs" at bounding box center [23, 23] width 12 height 12
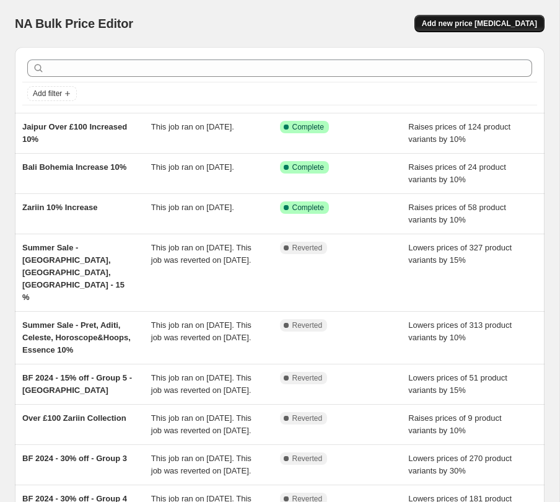
click at [443, 22] on span "Add new price [MEDICAL_DATA]" at bounding box center [479, 24] width 115 height 10
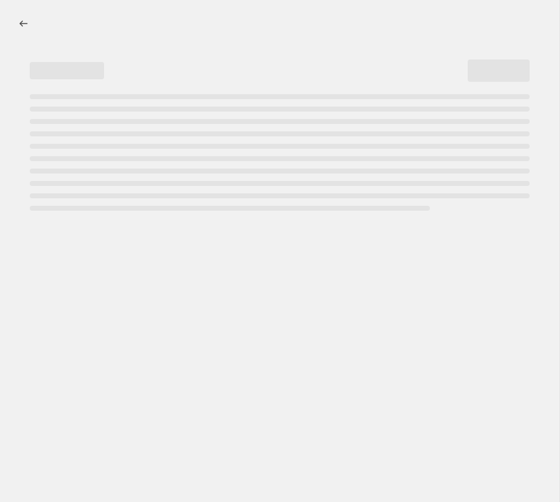
select select "percentage"
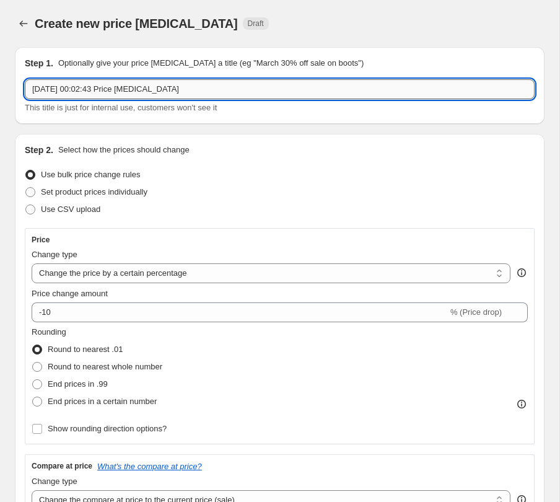
click at [175, 92] on input "[DATE] 00:02:43 Price [MEDICAL_DATA]" at bounding box center [280, 89] width 510 height 20
paste input "Over £100 Increased 10%"
type input "[PERSON_NAME] Over £100 Increased 10%"
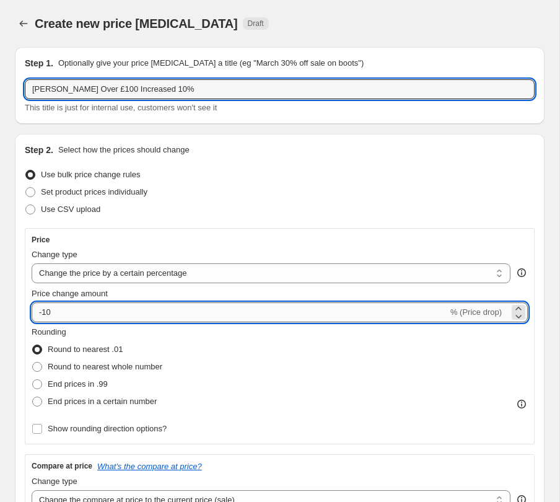
click at [43, 310] on input "-10" at bounding box center [240, 312] width 416 height 20
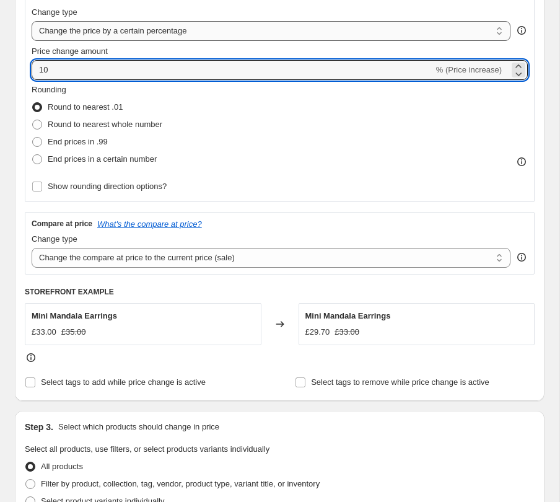
scroll to position [251, 0]
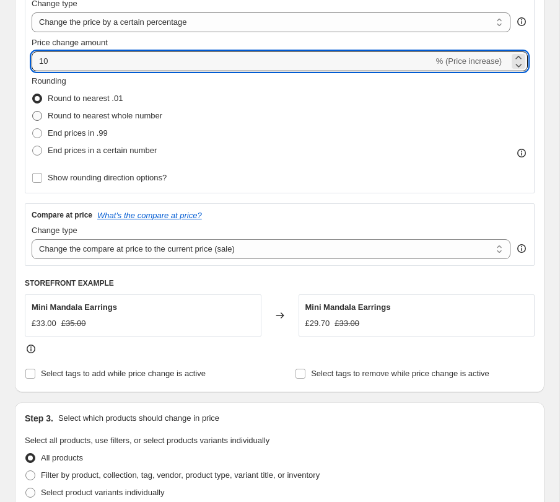
type input "10"
click at [59, 111] on span "Round to nearest whole number" at bounding box center [105, 115] width 115 height 9
click at [33, 111] on input "Round to nearest whole number" at bounding box center [32, 111] width 1 height 1
radio input "true"
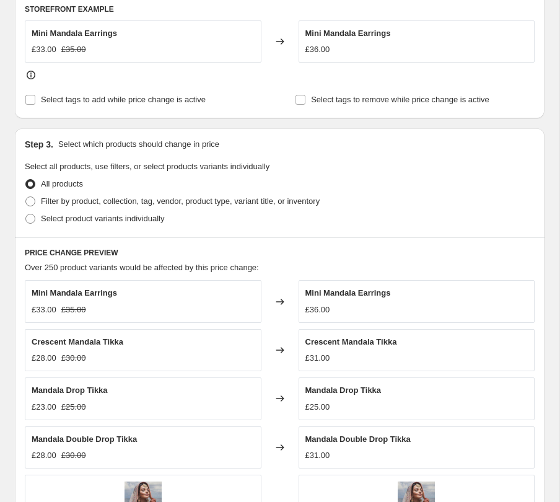
scroll to position [528, 0]
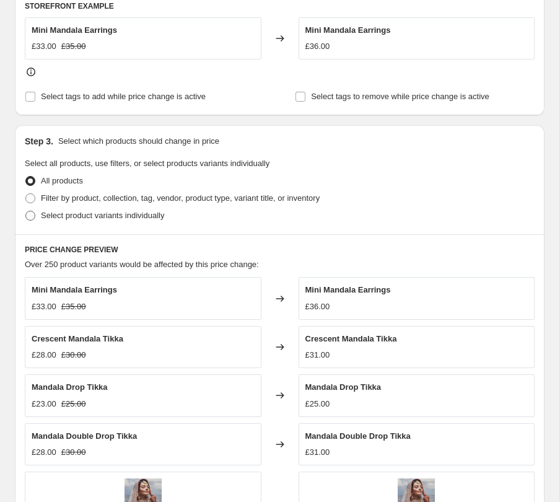
click at [125, 217] on span "Select product variants individually" at bounding box center [102, 215] width 123 height 9
click at [26, 211] on input "Select product variants individually" at bounding box center [25, 211] width 1 height 1
radio input "true"
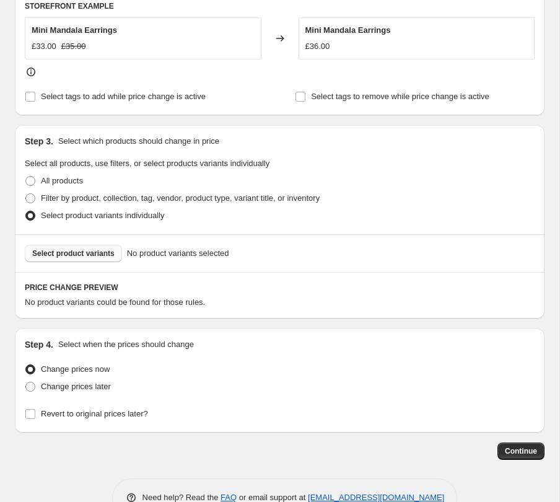
click at [96, 253] on span "Select product variants" at bounding box center [73, 253] width 82 height 10
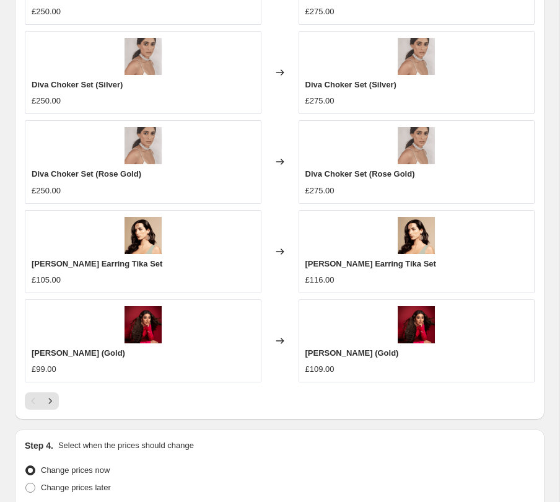
scroll to position [1090, 0]
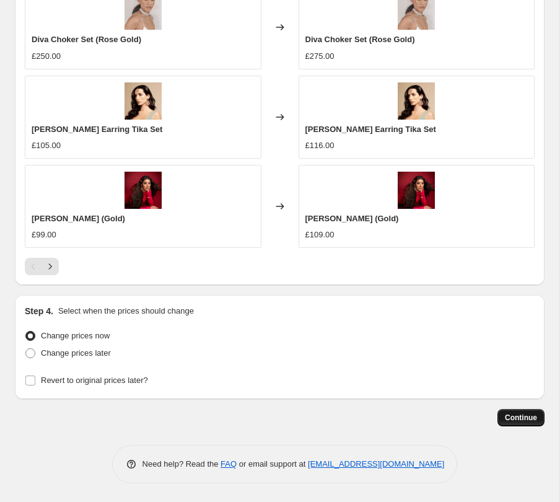
click at [531, 419] on span "Continue" at bounding box center [521, 417] width 32 height 10
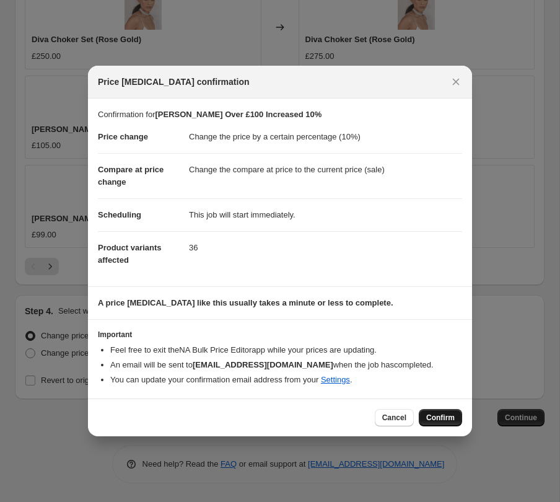
click at [439, 421] on span "Confirm" at bounding box center [440, 417] width 28 height 10
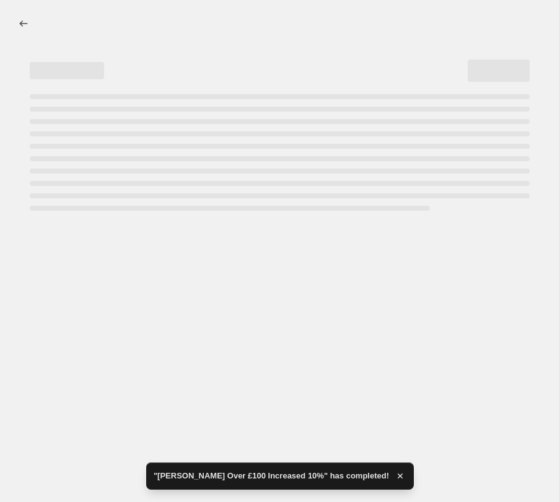
select select "percentage"
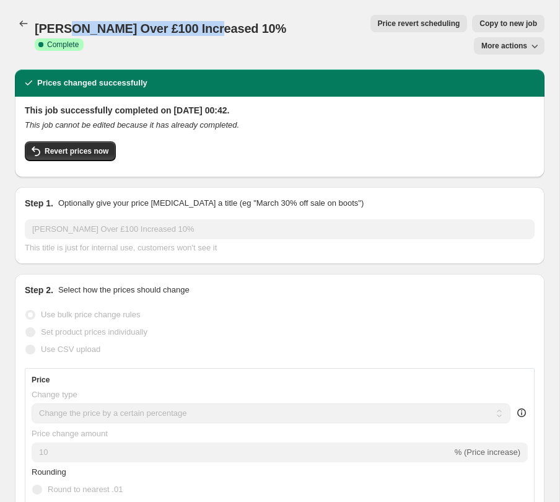
drag, startPoint x: 63, startPoint y: 22, endPoint x: 204, endPoint y: 18, distance: 141.9
click at [204, 22] on span "[PERSON_NAME] Over £100 Increased 10%" at bounding box center [160, 29] width 251 height 14
copy span "Over £100 Increased 10%"
click at [18, 21] on icon "Price change jobs" at bounding box center [23, 23] width 12 height 12
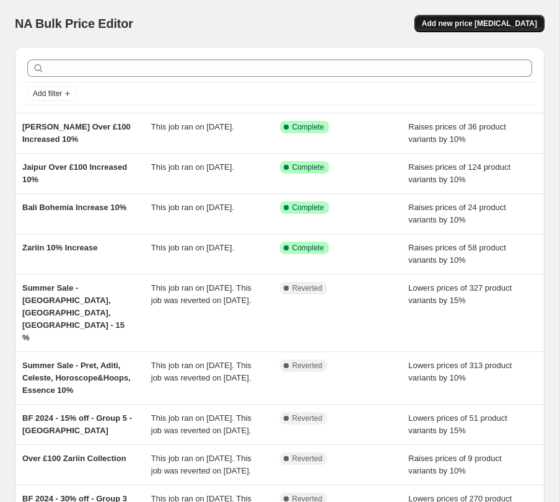
click at [450, 25] on span "Add new price [MEDICAL_DATA]" at bounding box center [479, 24] width 115 height 10
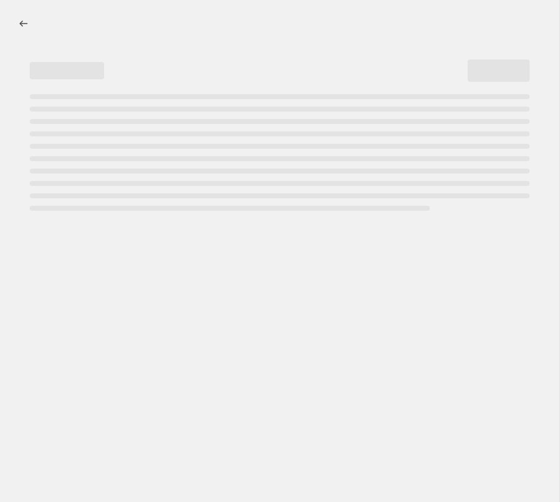
select select "percentage"
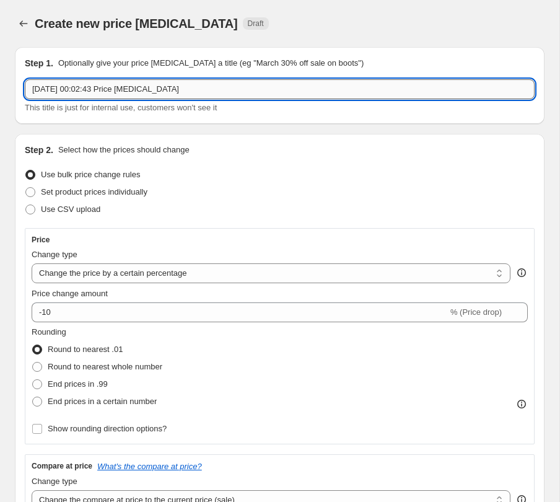
click at [107, 90] on input "[DATE] 00:02:43 Price [MEDICAL_DATA]" at bounding box center [280, 89] width 510 height 20
paste input "Over £100 Increased 10%"
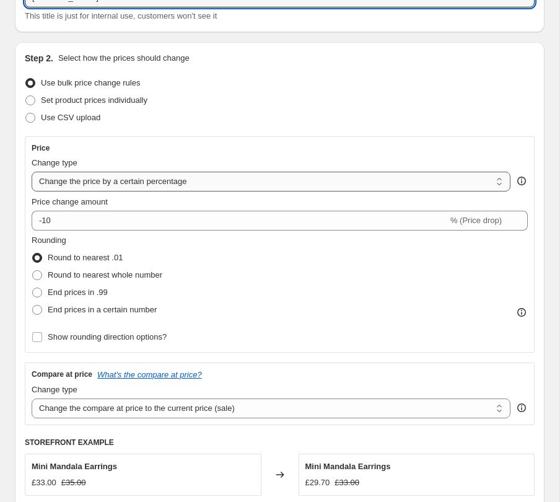
scroll to position [111, 0]
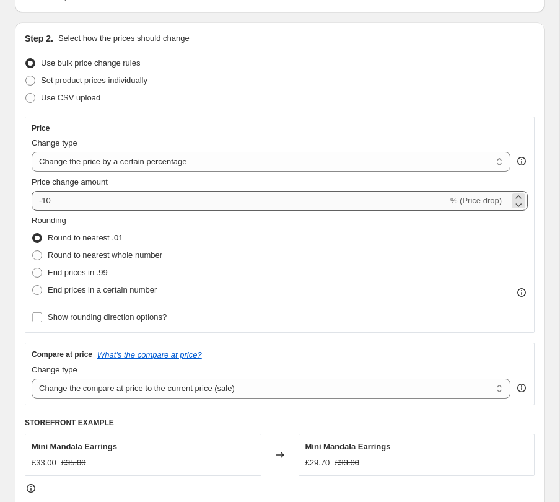
type input "[PERSON_NAME] Over £100 Increased 10%"
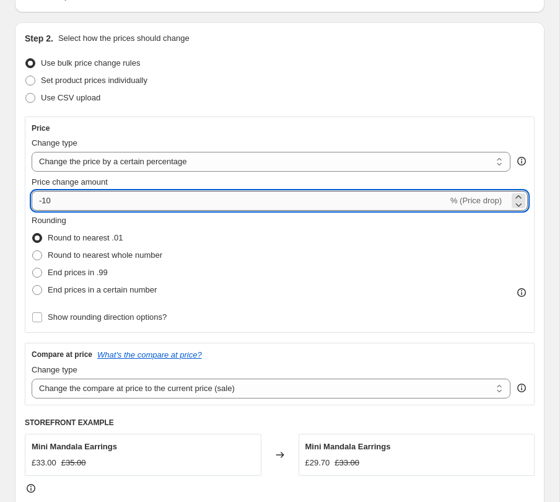
click at [45, 202] on input "-10" at bounding box center [240, 201] width 416 height 20
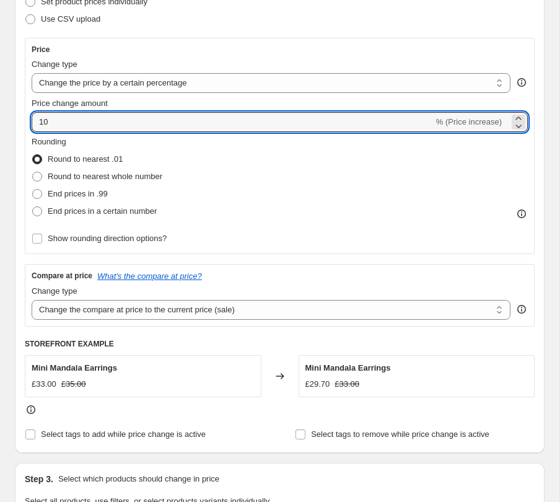
scroll to position [214, 0]
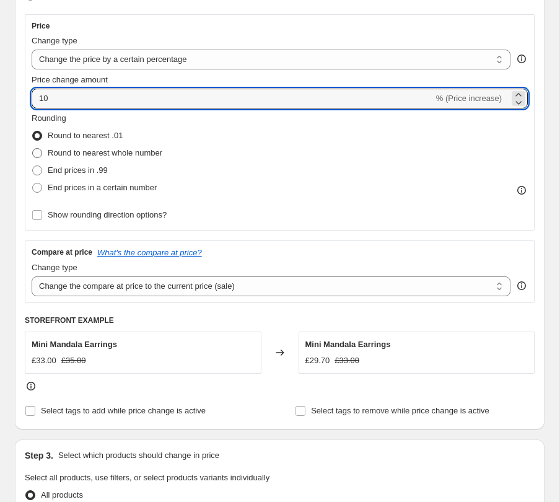
type input "10"
click at [75, 153] on span "Round to nearest whole number" at bounding box center [105, 152] width 115 height 9
click at [33, 149] on input "Round to nearest whole number" at bounding box center [32, 148] width 1 height 1
radio input "true"
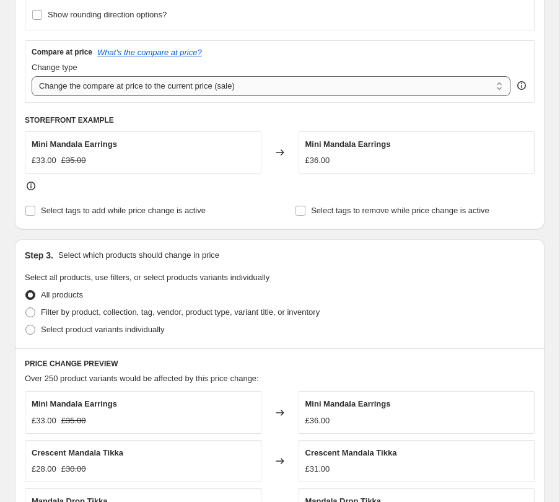
scroll to position [419, 0]
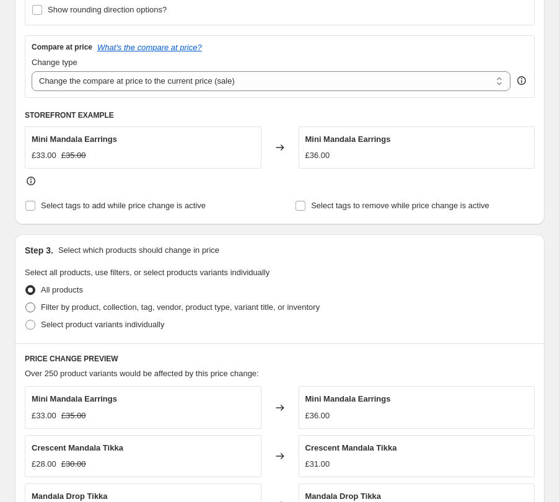
click at [80, 305] on span "Filter by product, collection, tag, vendor, product type, variant title, or inv…" at bounding box center [180, 306] width 279 height 9
click at [26, 303] on input "Filter by product, collection, tag, vendor, product type, variant title, or inv…" at bounding box center [25, 302] width 1 height 1
radio input "true"
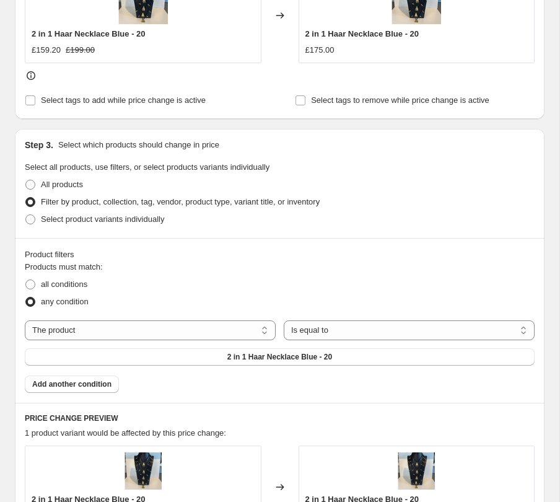
scroll to position [608, 0]
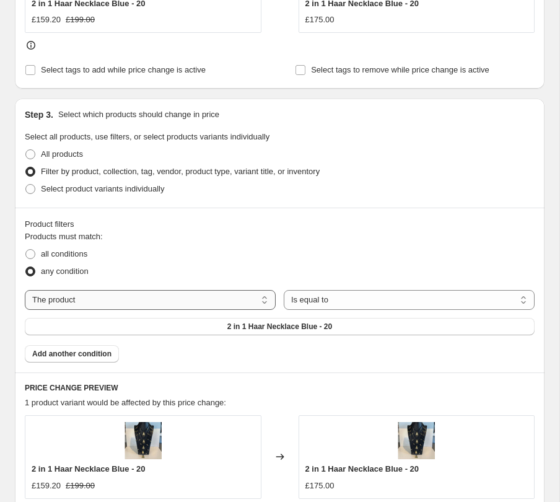
click at [133, 300] on select "The product The product's collection The product's tag The product's vendor The…" at bounding box center [150, 300] width 251 height 20
select select "tag"
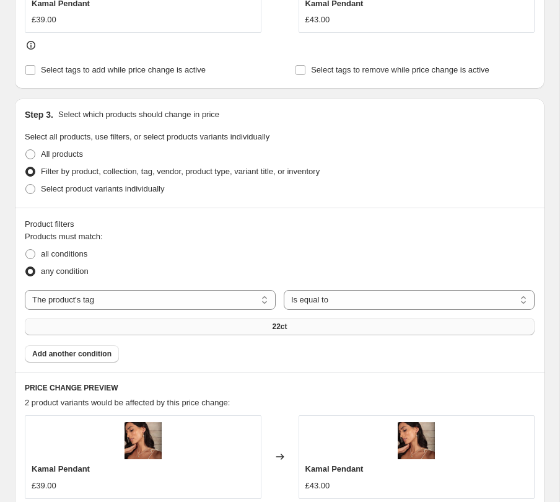
click at [211, 322] on button "22ct" at bounding box center [280, 326] width 510 height 17
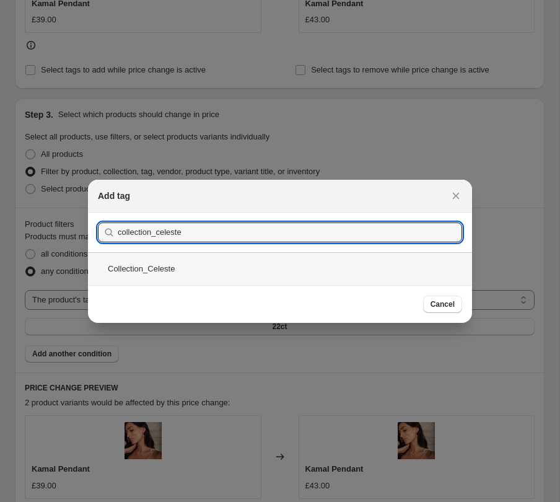
type input "collection_celeste"
click at [185, 266] on div "Collection_Celeste" at bounding box center [280, 268] width 384 height 33
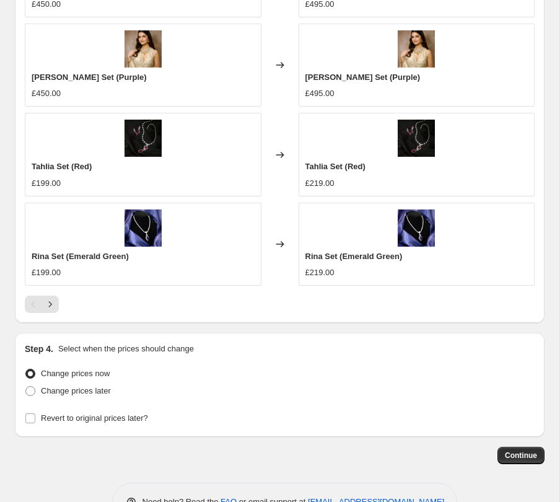
scroll to position [1216, 0]
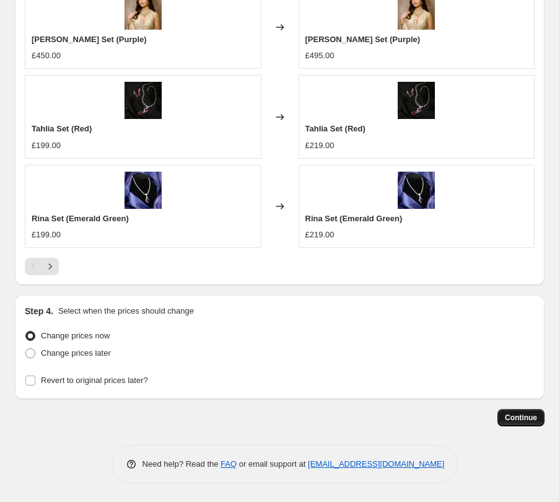
click at [511, 413] on span "Continue" at bounding box center [521, 417] width 32 height 10
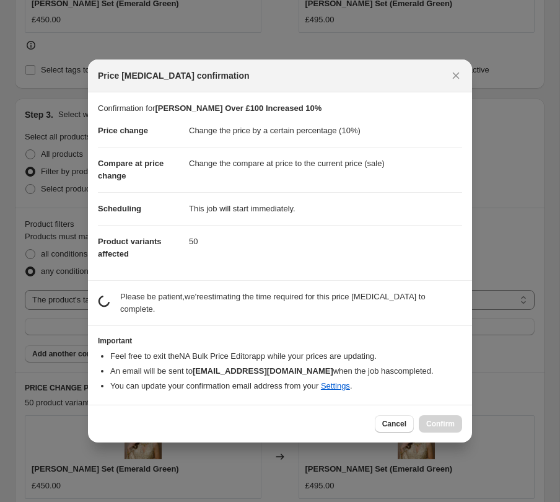
scroll to position [0, 0]
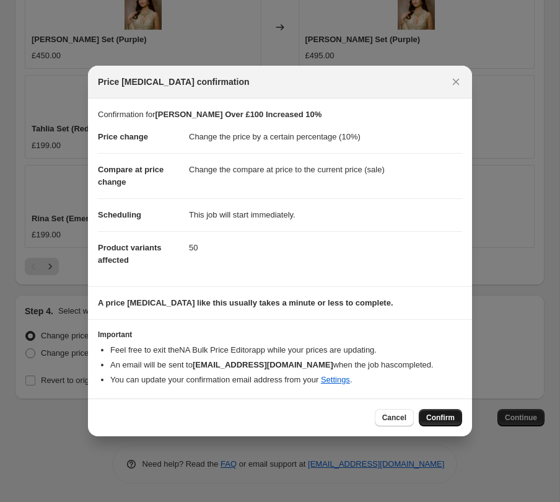
click at [434, 420] on span "Confirm" at bounding box center [440, 417] width 28 height 10
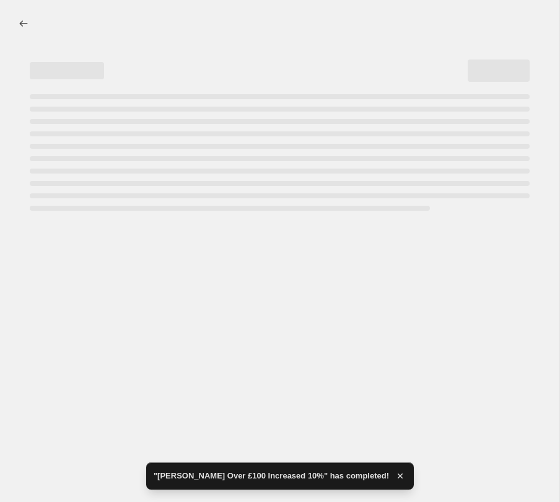
select select "percentage"
select select "tag"
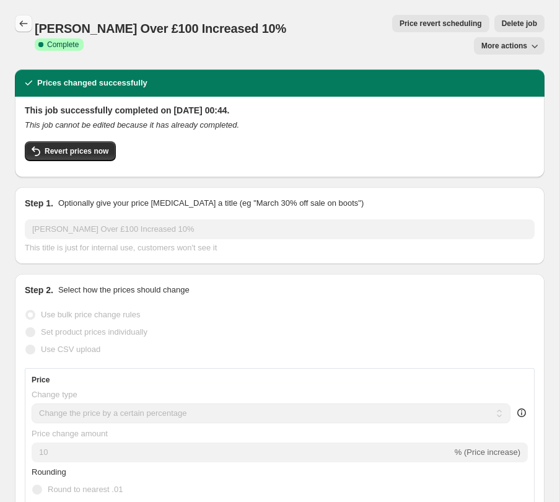
click at [24, 26] on icon "Price change jobs" at bounding box center [23, 23] width 12 height 12
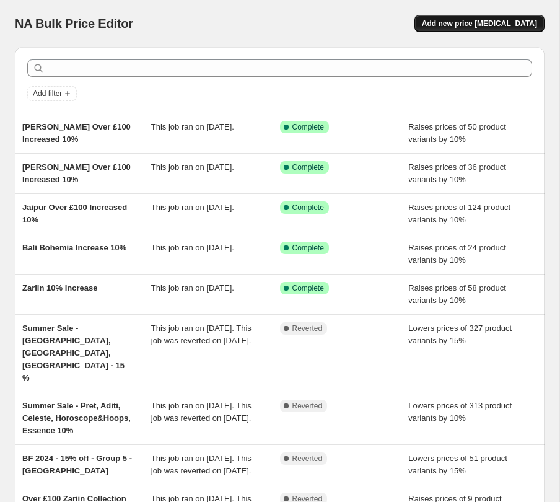
click at [447, 23] on span "Add new price [MEDICAL_DATA]" at bounding box center [479, 24] width 115 height 10
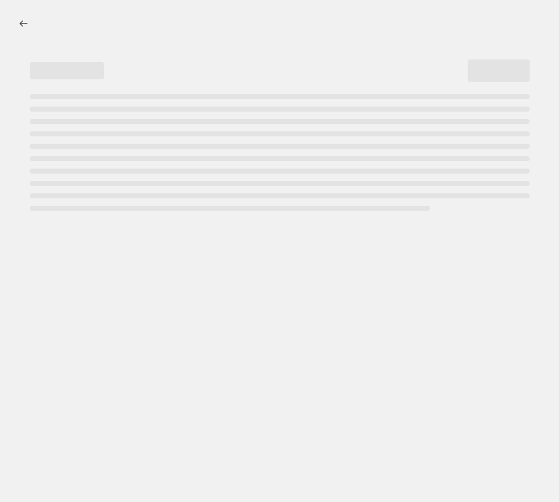
select select "percentage"
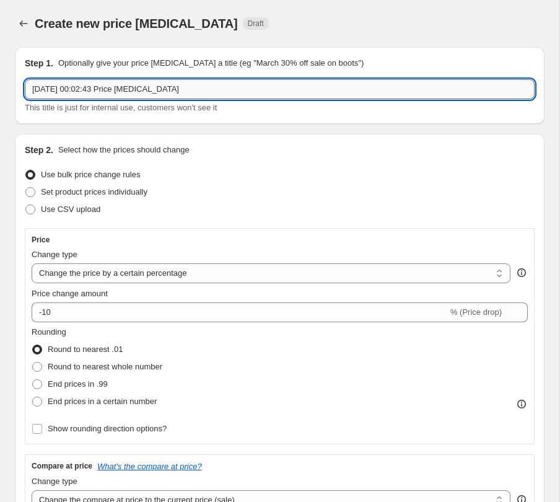
click at [90, 97] on input "[DATE] 00:02:43 Price [MEDICAL_DATA]" at bounding box center [280, 89] width 510 height 20
click at [33, 89] on input "Pret Collection -15%" at bounding box center [280, 89] width 510 height 20
click at [140, 92] on input "[DATE] Sale - Pret Collection -15%" at bounding box center [280, 89] width 510 height 20
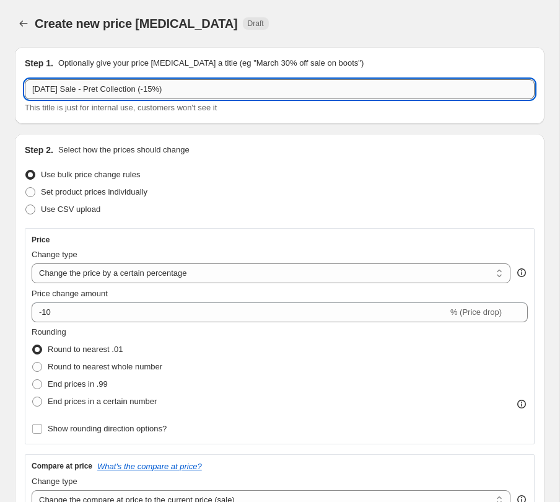
drag, startPoint x: 177, startPoint y: 96, endPoint x: 25, endPoint y: 89, distance: 151.3
click at [25, 89] on input "[DATE] Sale - Pret Collection (-15%)" at bounding box center [280, 89] width 510 height 20
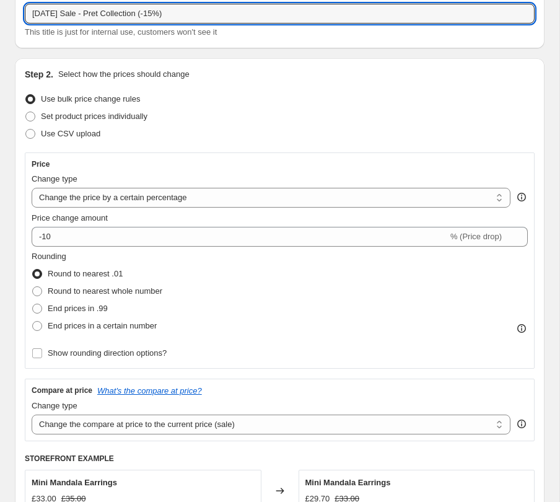
scroll to position [87, 0]
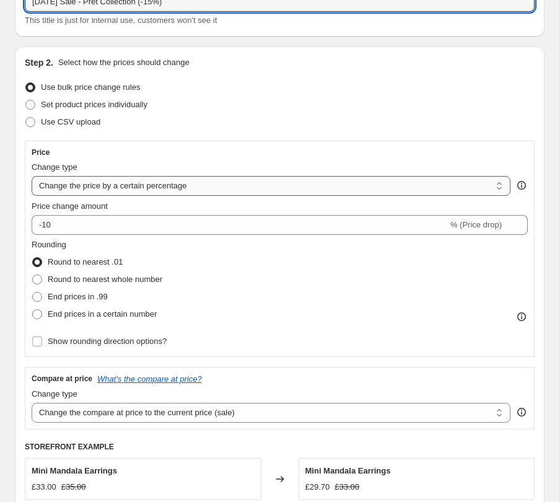
type input "[DATE] Sale - Pret Collection (-15%)"
click at [217, 189] on select "Change the price to a certain amount Change the price by a certain amount Chang…" at bounding box center [271, 186] width 479 height 20
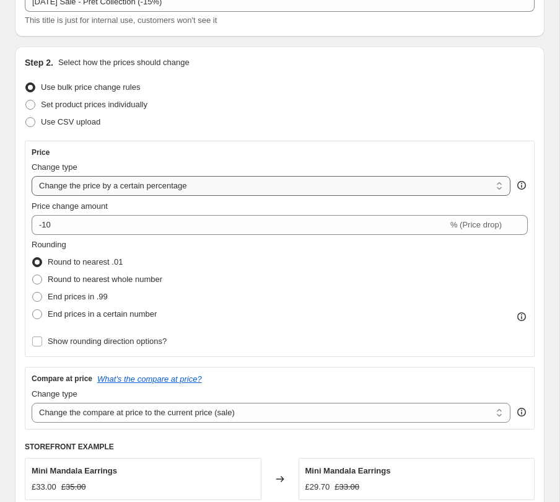
click at [32, 176] on select "Change the price to a certain amount Change the price by a certain amount Chang…" at bounding box center [271, 186] width 479 height 20
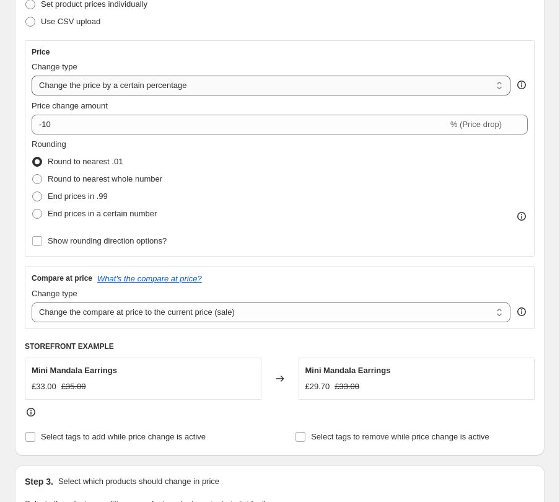
scroll to position [277, 0]
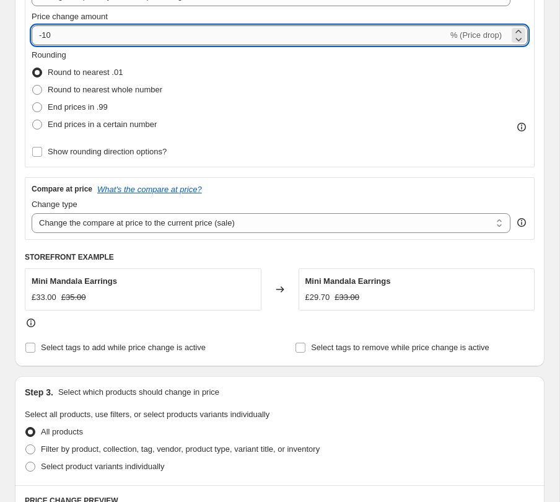
click at [63, 33] on input "-10" at bounding box center [240, 35] width 416 height 20
type input "-15"
click at [99, 90] on span "Round to nearest whole number" at bounding box center [105, 89] width 115 height 9
click at [33, 85] on input "Round to nearest whole number" at bounding box center [32, 85] width 1 height 1
radio input "true"
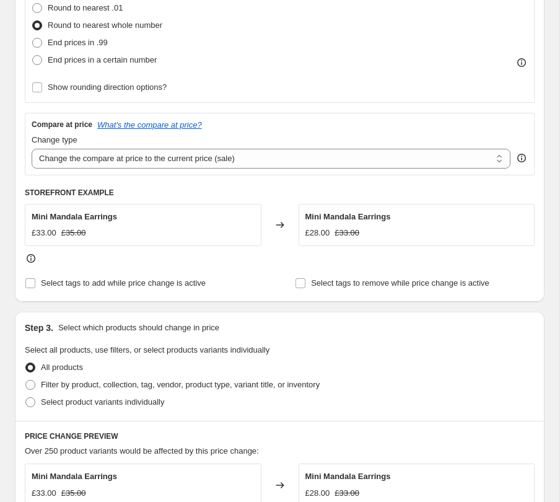
scroll to position [354, 0]
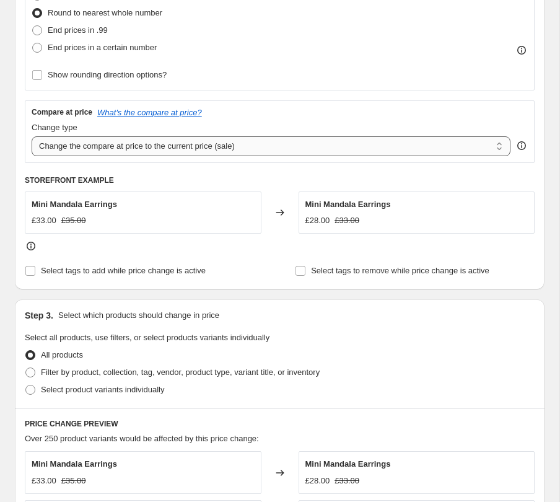
click at [219, 148] on select "Change the compare at price to the current price (sale) Change the compare at p…" at bounding box center [271, 146] width 479 height 20
click at [32, 136] on select "Change the compare at price to the current price (sale) Change the compare at p…" at bounding box center [271, 146] width 479 height 20
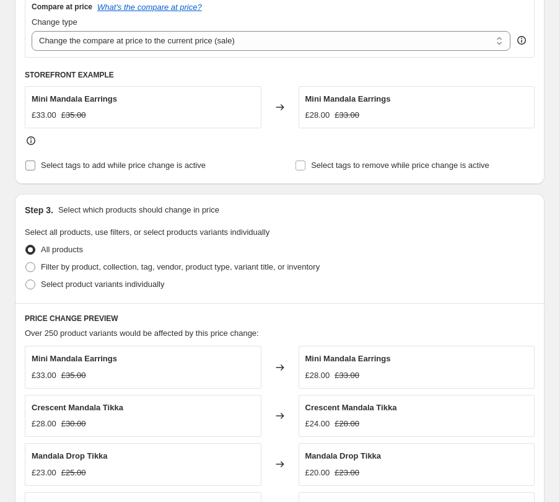
scroll to position [478, 0]
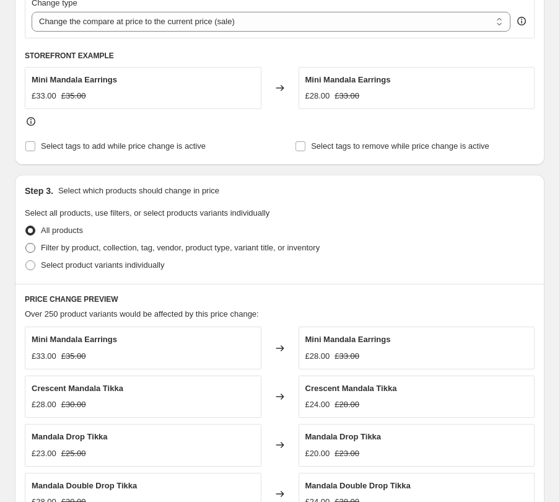
click at [82, 250] on span "Filter by product, collection, tag, vendor, product type, variant title, or inv…" at bounding box center [180, 247] width 279 height 9
click at [26, 243] on input "Filter by product, collection, tag, vendor, product type, variant title, or inv…" at bounding box center [25, 243] width 1 height 1
radio input "true"
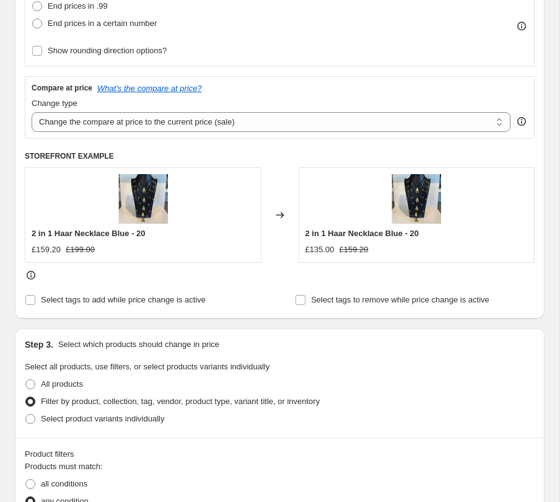
scroll to position [352, 0]
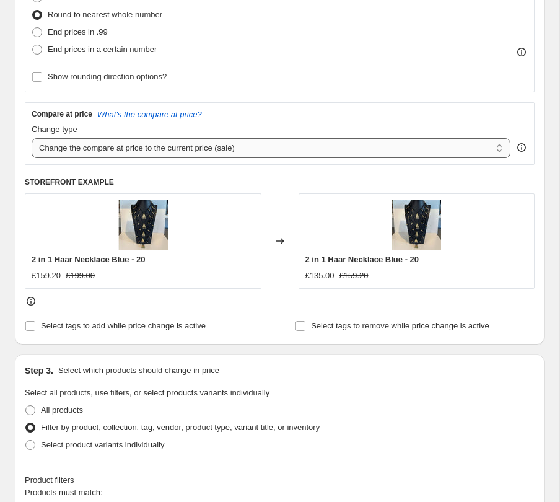
click at [131, 151] on select "Change the compare at price to the current price (sale) Change the compare at p…" at bounding box center [271, 148] width 479 height 20
click at [32, 138] on select "Change the compare at price to the current price (sale) Change the compare at p…" at bounding box center [271, 148] width 479 height 20
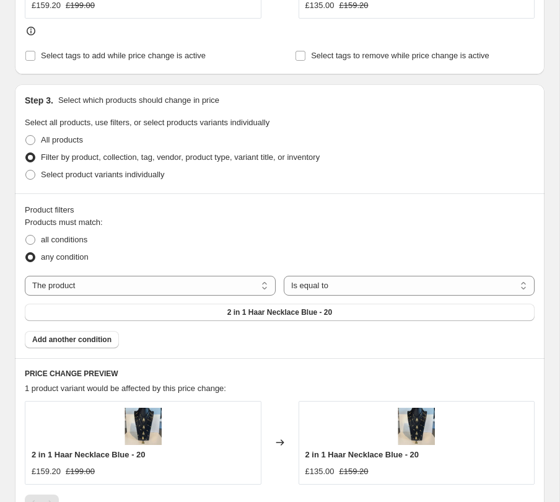
scroll to position [633, 0]
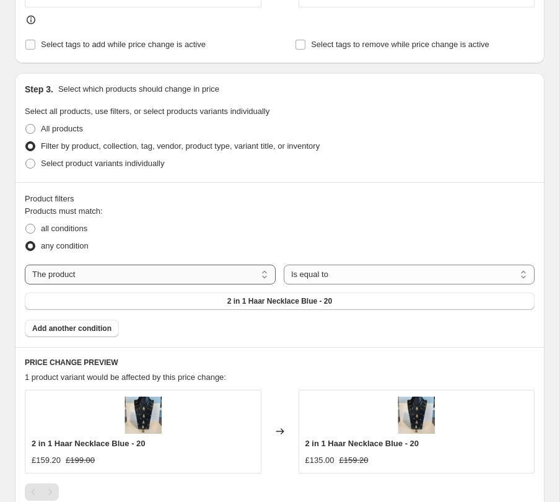
click at [163, 269] on select "The product The product's collection The product's tag The product's vendor The…" at bounding box center [150, 274] width 251 height 20
select select "tag"
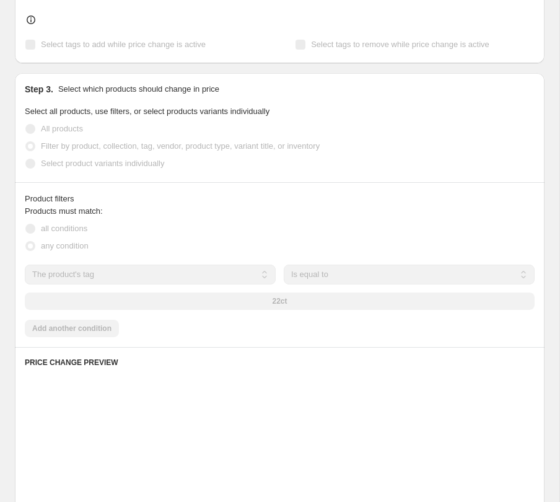
click at [295, 300] on div "22ct" at bounding box center [280, 300] width 510 height 17
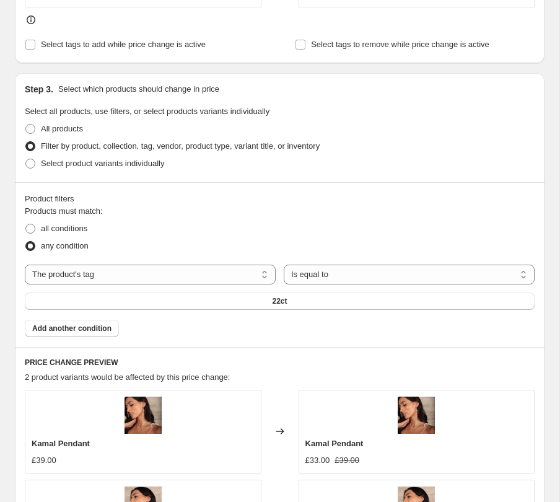
click at [295, 300] on button "22ct" at bounding box center [280, 300] width 510 height 17
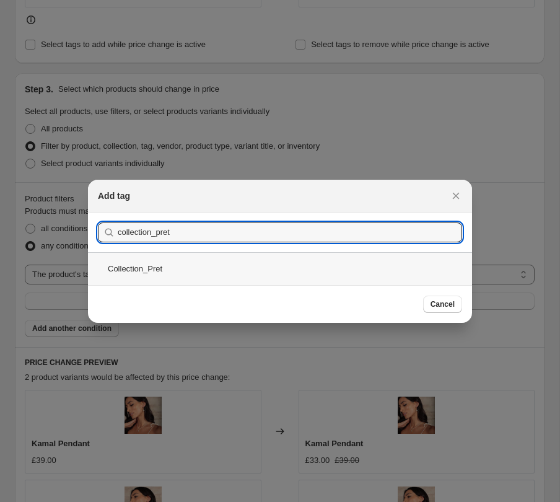
type input "collection_pret"
click at [279, 266] on div "Collection_Pret" at bounding box center [280, 268] width 384 height 33
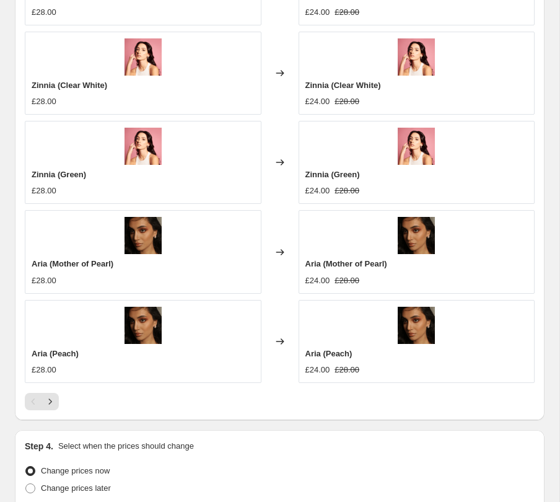
scroll to position [1084, 0]
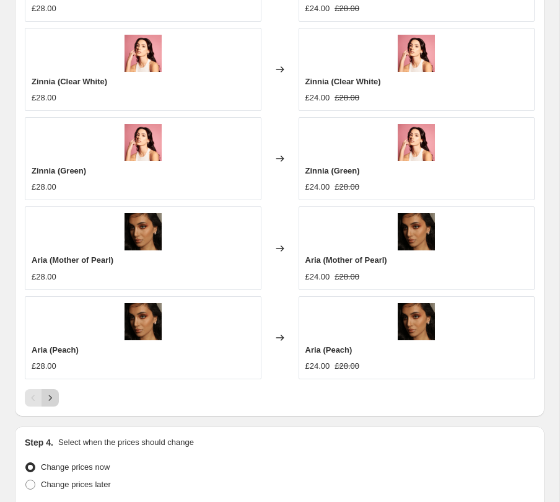
click at [49, 396] on icon "Next" at bounding box center [50, 397] width 12 height 12
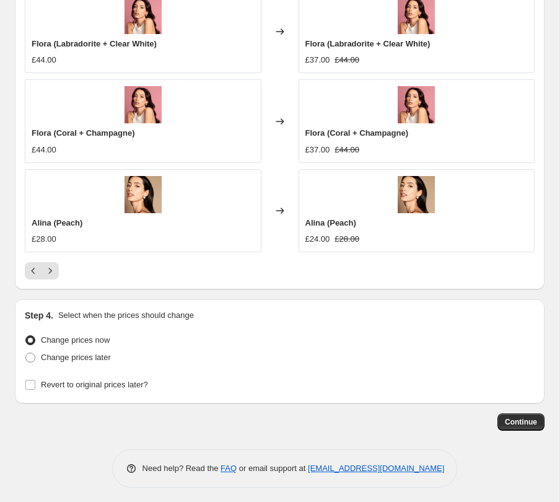
scroll to position [1216, 0]
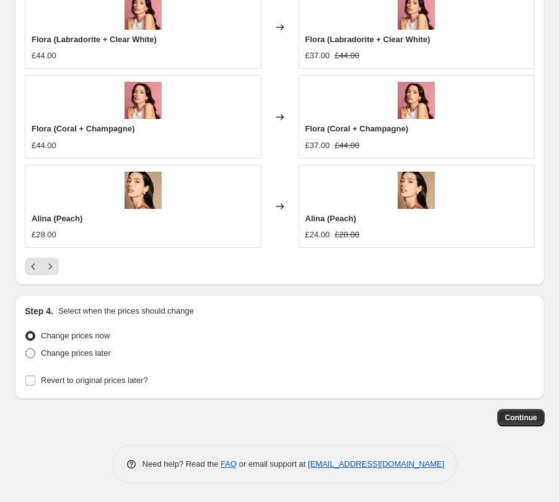
click at [61, 350] on span "Change prices later" at bounding box center [76, 352] width 70 height 9
click at [26, 349] on input "Change prices later" at bounding box center [25, 348] width 1 height 1
radio input "true"
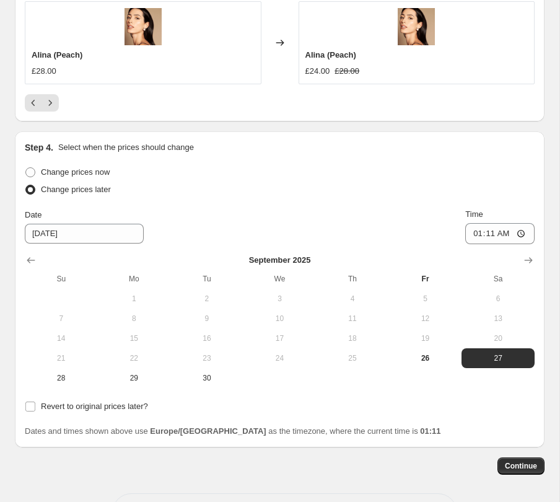
scroll to position [1384, 0]
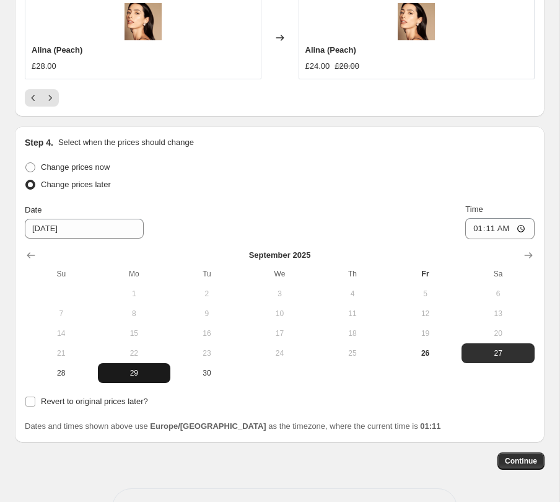
click at [129, 370] on span "29" at bounding box center [134, 373] width 63 height 10
type input "[DATE]"
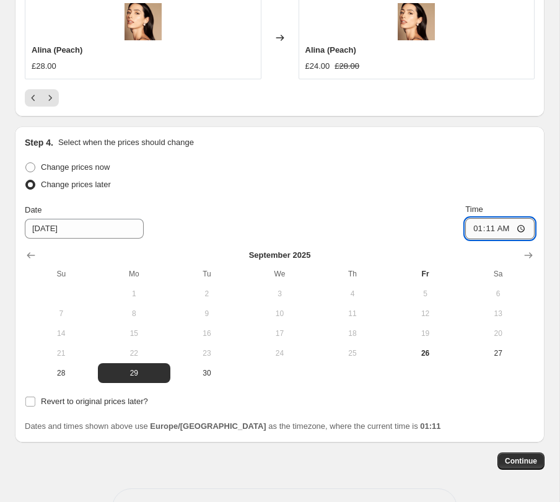
click at [505, 229] on input "01:11" at bounding box center [499, 228] width 69 height 21
type input "05:00"
click at [43, 403] on span "Revert to original prices later?" at bounding box center [94, 400] width 107 height 9
click at [35, 403] on input "Revert to original prices later?" at bounding box center [30, 401] width 10 height 10
checkbox input "true"
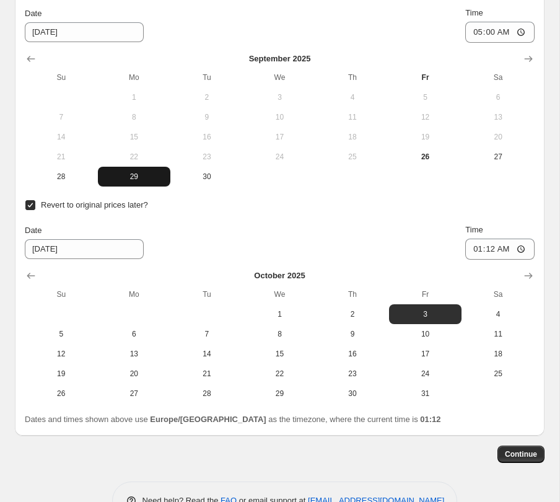
scroll to position [1602, 0]
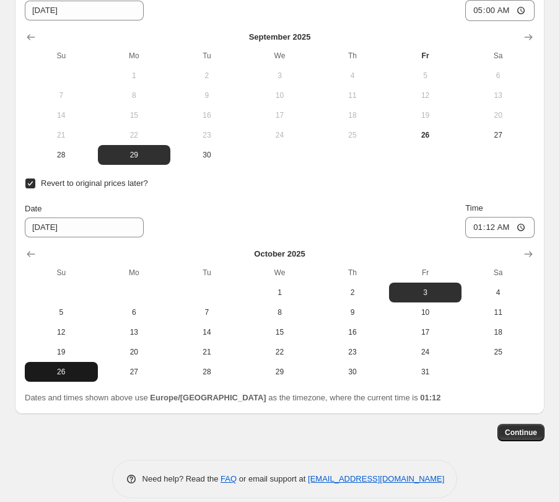
click at [50, 375] on span "26" at bounding box center [61, 372] width 63 height 10
type input "[DATE]"
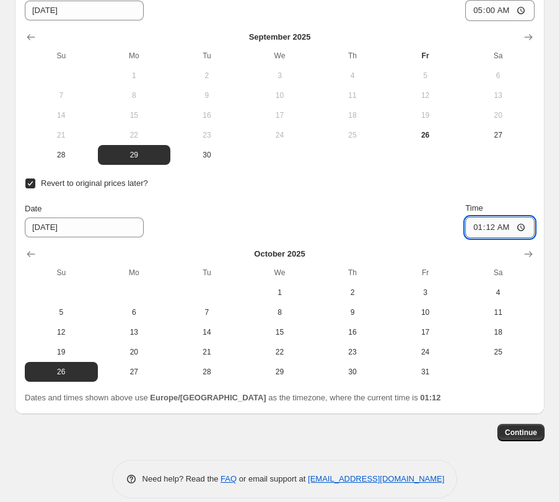
click at [500, 226] on input "01:12" at bounding box center [499, 227] width 69 height 21
click at [488, 229] on input "01:12" at bounding box center [499, 227] width 69 height 21
click at [492, 229] on input "23:12" at bounding box center [499, 227] width 69 height 21
type input "22:00"
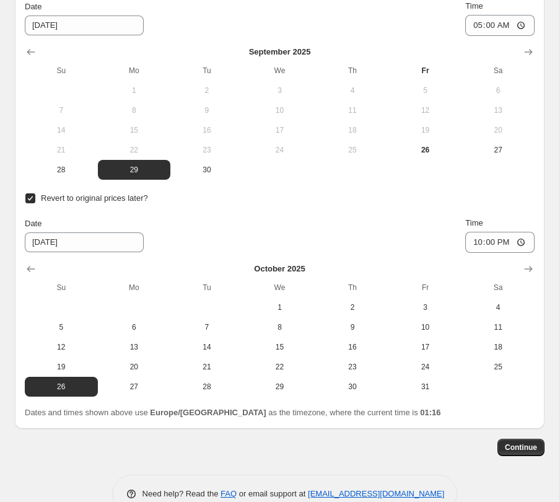
scroll to position [1618, 0]
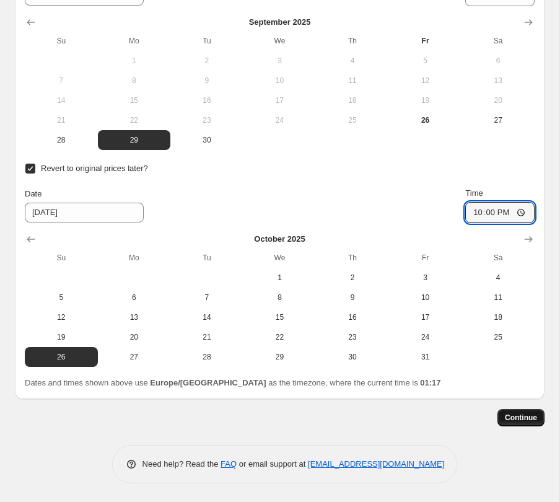
click at [521, 420] on span "Continue" at bounding box center [521, 417] width 32 height 10
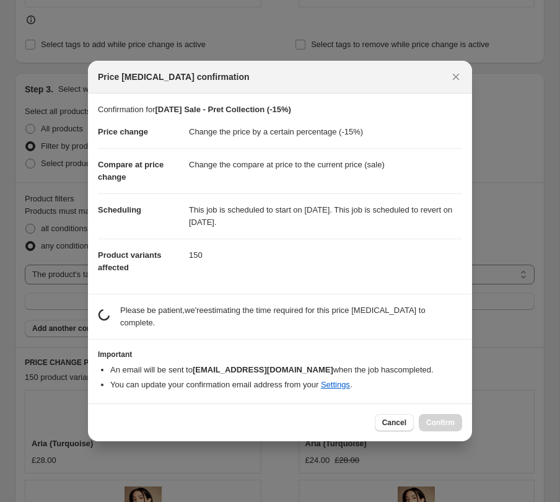
scroll to position [0, 0]
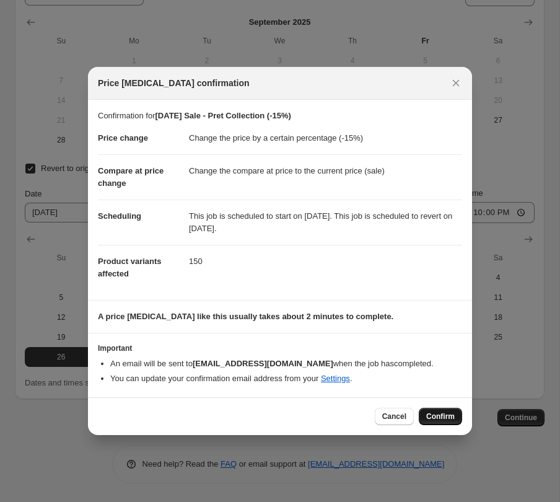
click at [439, 412] on span "Confirm" at bounding box center [440, 416] width 28 height 10
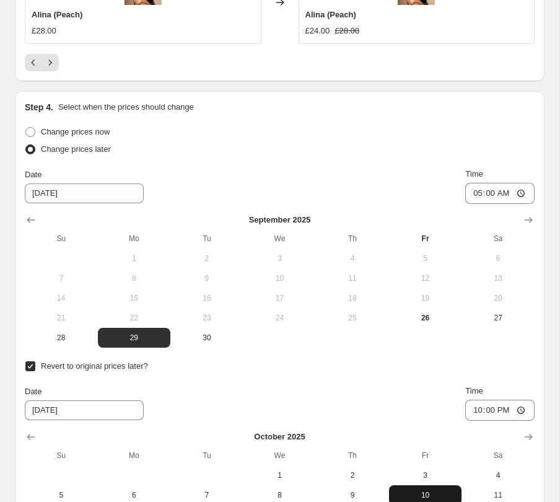
scroll to position [1468, 0]
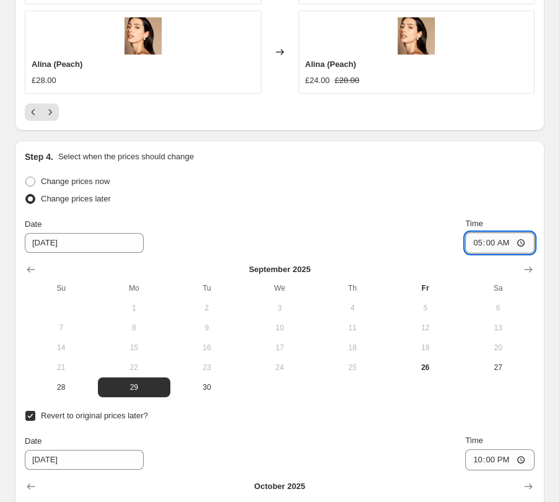
click at [501, 242] on input "05:00" at bounding box center [499, 242] width 69 height 21
click at [521, 245] on input "05:00" at bounding box center [499, 242] width 69 height 21
click at [512, 189] on div "Change prices now" at bounding box center [280, 181] width 510 height 17
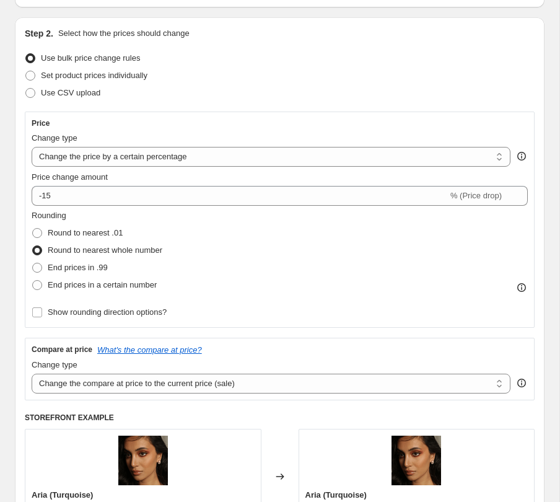
scroll to position [0, 0]
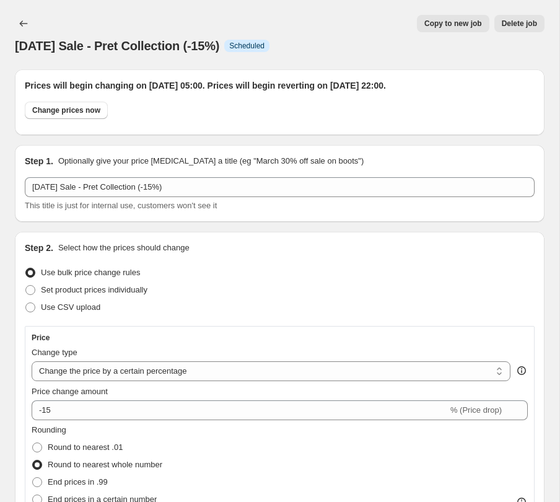
click at [325, 9] on div "[DATE] Sale - Pret Collection (-15%). This page is ready [DATE] Sale - Pret Col…" at bounding box center [280, 34] width 530 height 69
click at [22, 23] on icon "Price change jobs" at bounding box center [23, 23] width 12 height 12
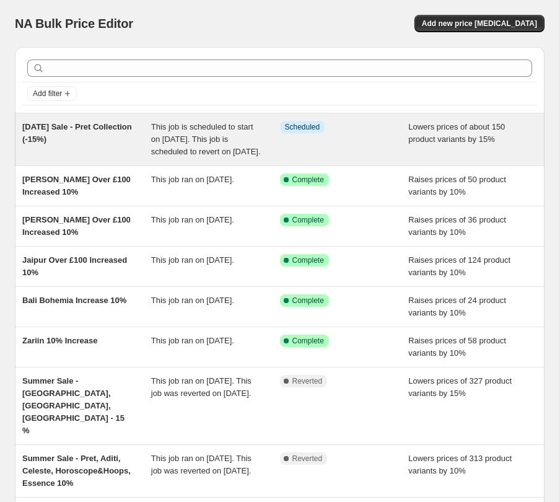
click at [383, 134] on div "Info Scheduled" at bounding box center [344, 139] width 129 height 37
select select "percentage"
select select "tag"
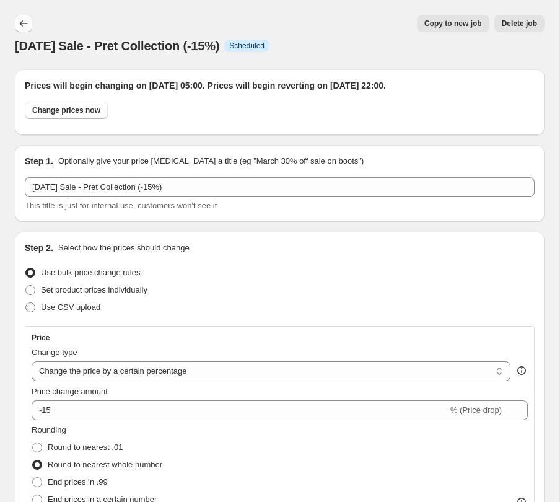
click at [21, 19] on icon "Price change jobs" at bounding box center [23, 23] width 12 height 12
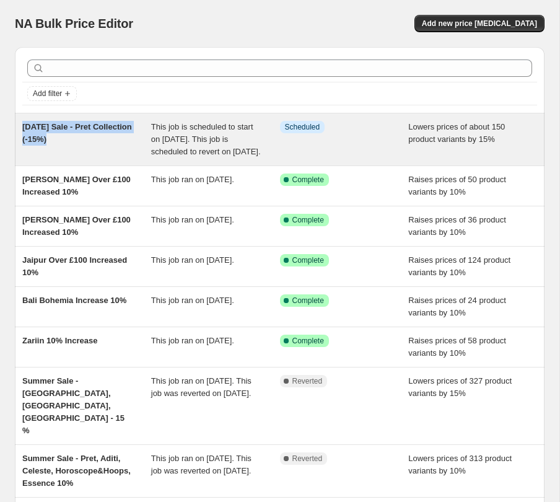
drag, startPoint x: 61, startPoint y: 139, endPoint x: 22, endPoint y: 129, distance: 40.7
click at [22, 129] on div "[DATE] Sale - Pret Collection (-15%)" at bounding box center [86, 139] width 129 height 37
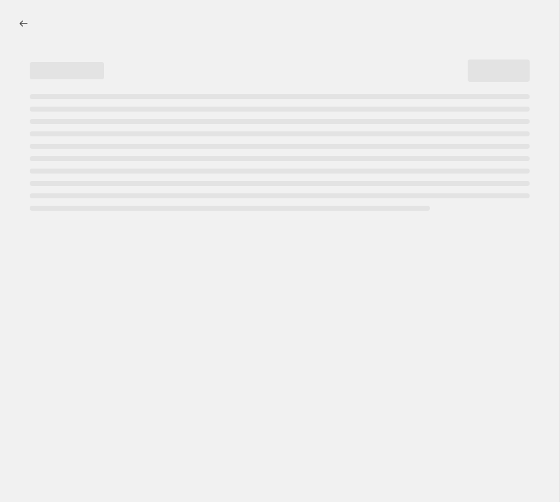
select select "percentage"
select select "tag"
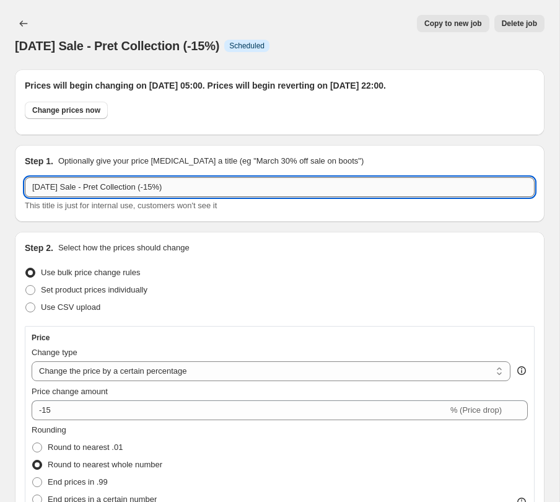
drag, startPoint x: 192, startPoint y: 190, endPoint x: 30, endPoint y: 188, distance: 161.6
click at [30, 188] on input "[DATE] Sale - Pret Collection (-15%)" at bounding box center [280, 187] width 510 height 20
click at [20, 18] on icon "Price change jobs" at bounding box center [23, 23] width 12 height 12
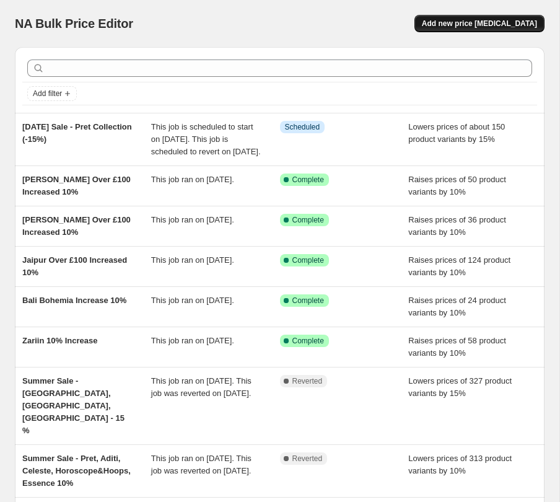
click at [471, 20] on span "Add new price [MEDICAL_DATA]" at bounding box center [479, 24] width 115 height 10
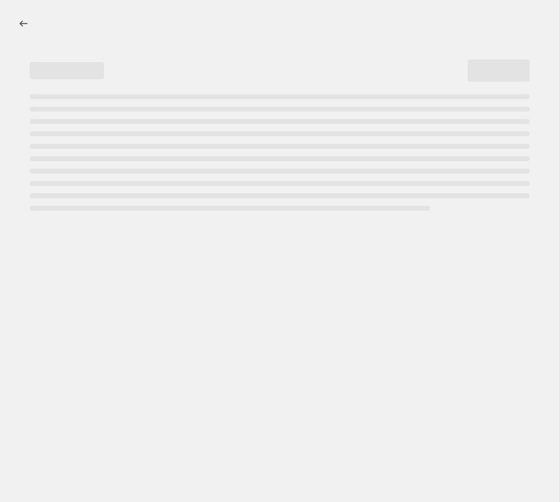
select select "percentage"
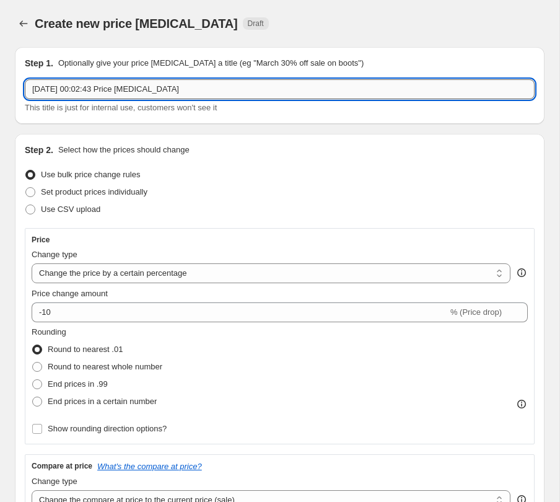
click at [174, 93] on input "[DATE] 00:02:43 Price [MEDICAL_DATA]" at bounding box center [280, 89] width 510 height 20
paste input "[DATE] Sale - Pret Collection (-15%)"
click at [96, 87] on input "[DATE] Sale - Pret Collection (-15%)" at bounding box center [280, 89] width 510 height 20
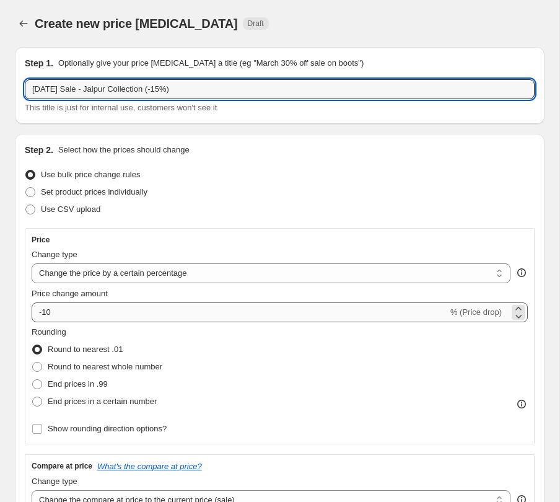
type input "[DATE] Sale - Jaipur Collection (-15%)"
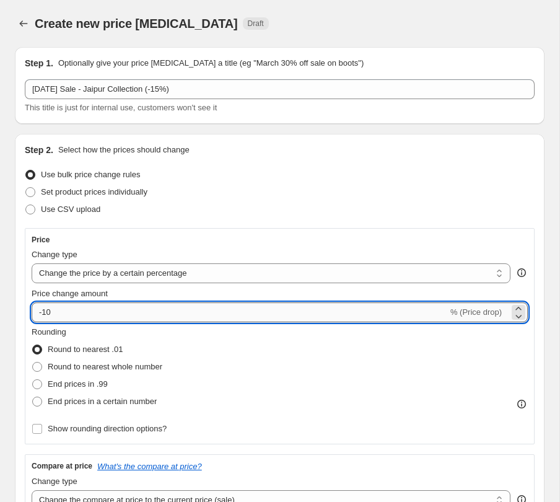
click at [72, 309] on input "-10" at bounding box center [240, 312] width 416 height 20
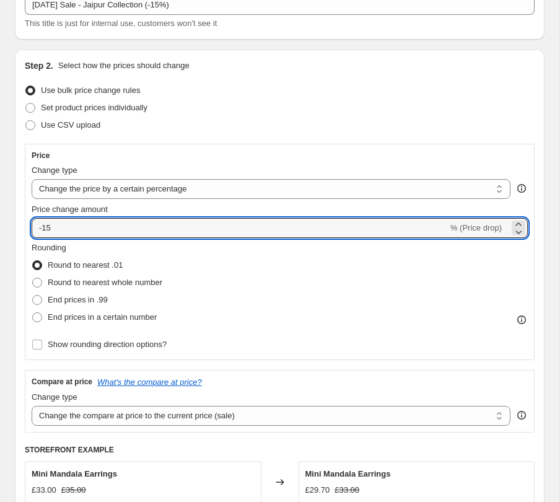
scroll to position [112, 0]
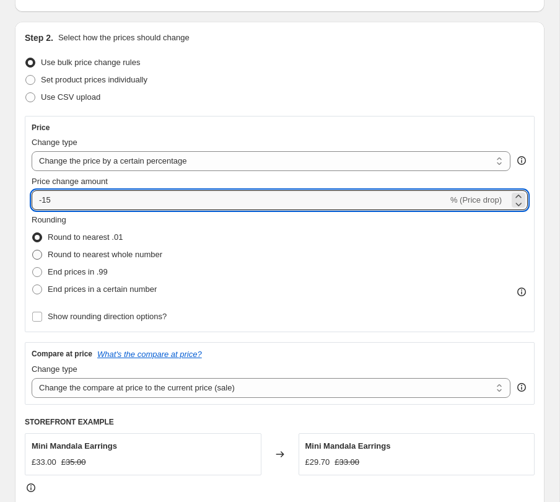
type input "-15"
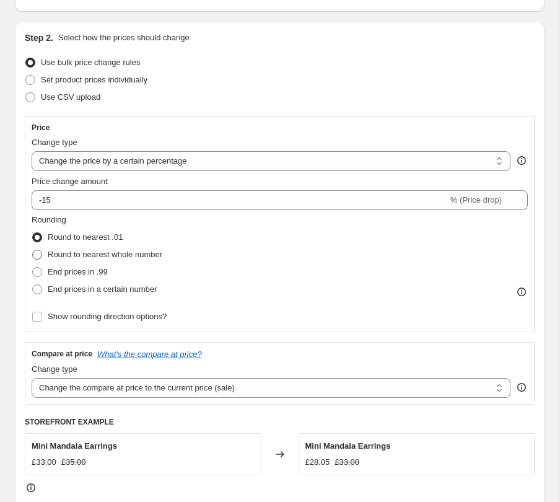
click at [95, 262] on label "Round to nearest whole number" at bounding box center [97, 254] width 131 height 17
click at [33, 250] on input "Round to nearest whole number" at bounding box center [32, 250] width 1 height 1
radio input "true"
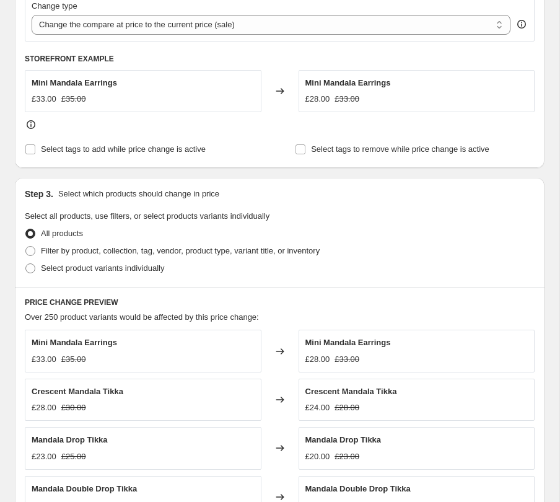
scroll to position [500, 0]
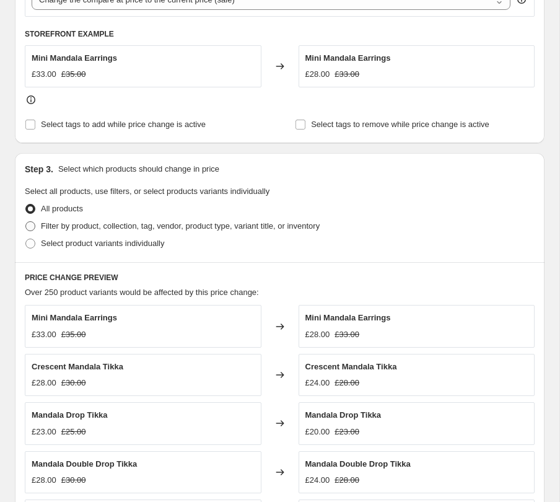
click at [107, 232] on label "Filter by product, collection, tag, vendor, product type, variant title, or inv…" at bounding box center [172, 225] width 295 height 17
click at [26, 222] on input "Filter by product, collection, tag, vendor, product type, variant title, or inv…" at bounding box center [25, 221] width 1 height 1
radio input "true"
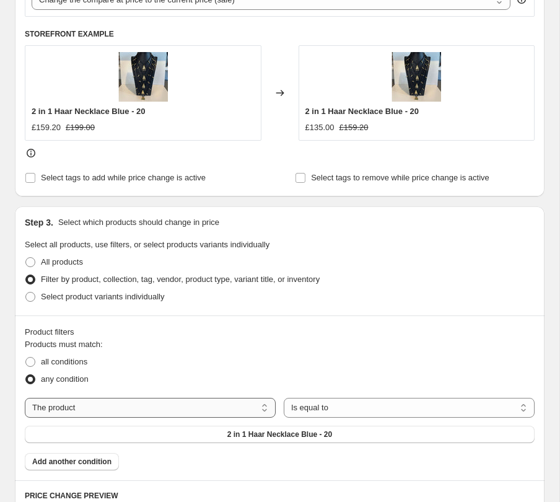
click at [153, 403] on select "The product The product's collection The product's tag The product's vendor The…" at bounding box center [150, 408] width 251 height 20
select select "tag"
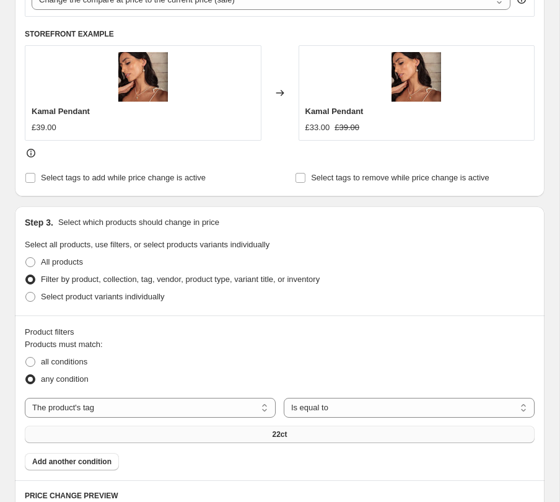
click at [297, 428] on button "22ct" at bounding box center [280, 433] width 510 height 17
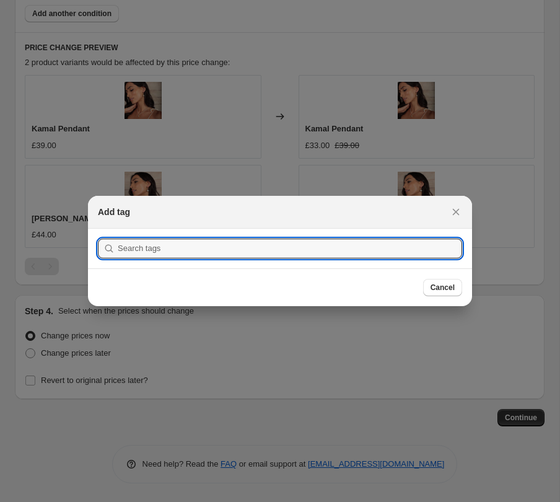
scroll to position [0, 0]
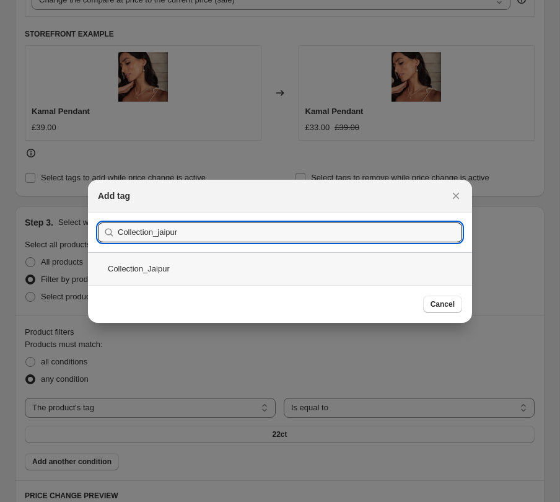
type input "Collection_jaipur"
click at [201, 275] on div "Collection_Jaipur" at bounding box center [280, 268] width 384 height 33
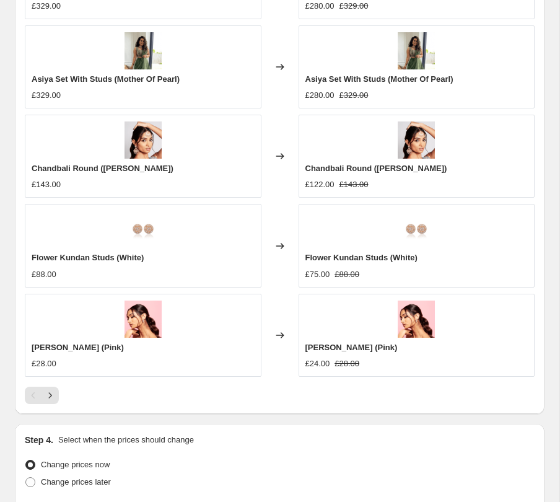
scroll to position [1216, 0]
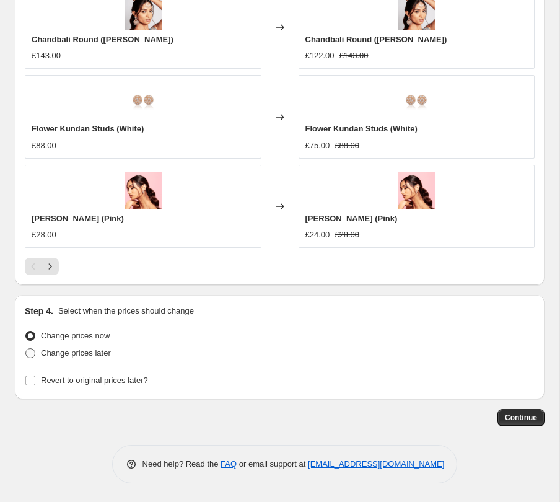
click at [85, 354] on span "Change prices later" at bounding box center [76, 352] width 70 height 9
click at [26, 349] on input "Change prices later" at bounding box center [25, 348] width 1 height 1
radio input "true"
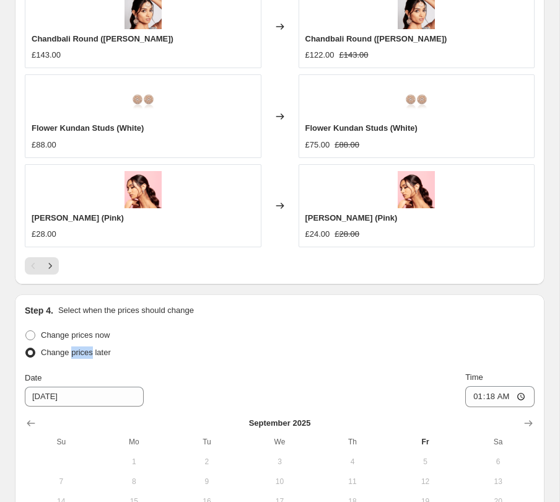
click at [85, 354] on span "Change prices later" at bounding box center [76, 351] width 70 height 9
click at [26, 348] on input "Change prices later" at bounding box center [25, 347] width 1 height 1
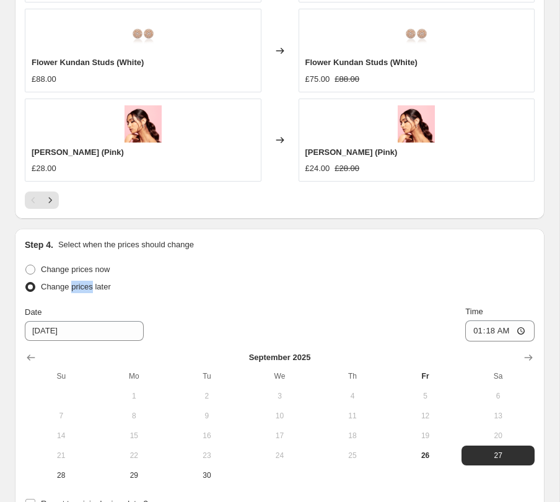
scroll to position [1428, 0]
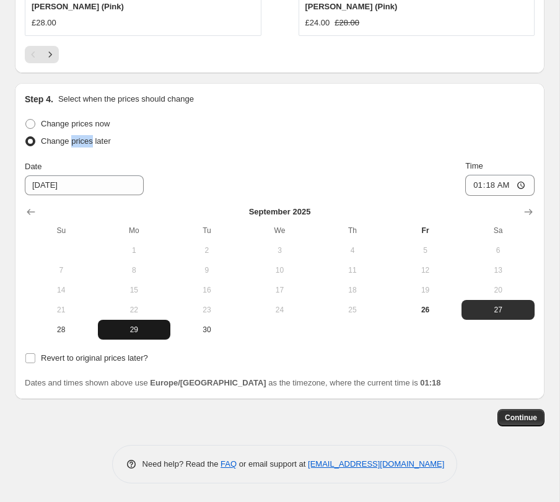
click at [136, 323] on button "29" at bounding box center [134, 330] width 73 height 20
type input "[DATE]"
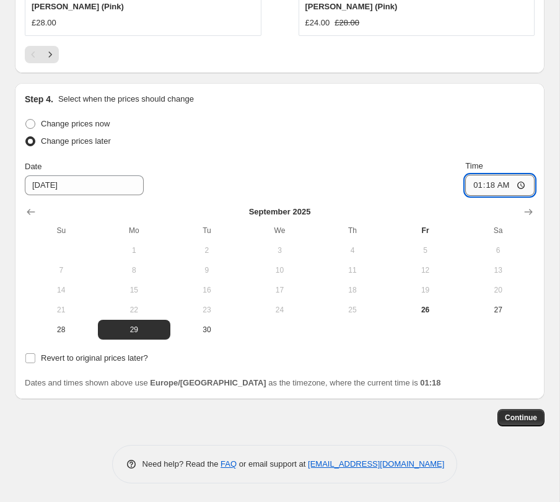
click at [503, 180] on input "01:18" at bounding box center [499, 185] width 69 height 21
click at [495, 181] on input "01:18" at bounding box center [499, 185] width 69 height 21
click at [487, 184] on input "01:18" at bounding box center [499, 185] width 69 height 21
type input "05:15"
click at [66, 360] on span "Revert to original prices later?" at bounding box center [94, 357] width 107 height 9
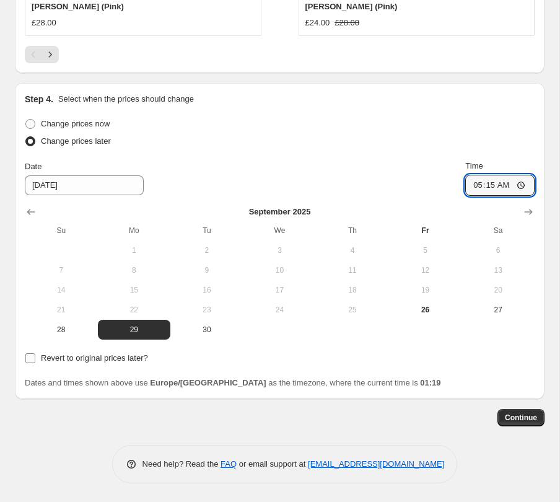
click at [35, 360] on input "Revert to original prices later?" at bounding box center [30, 358] width 10 height 10
checkbox input "true"
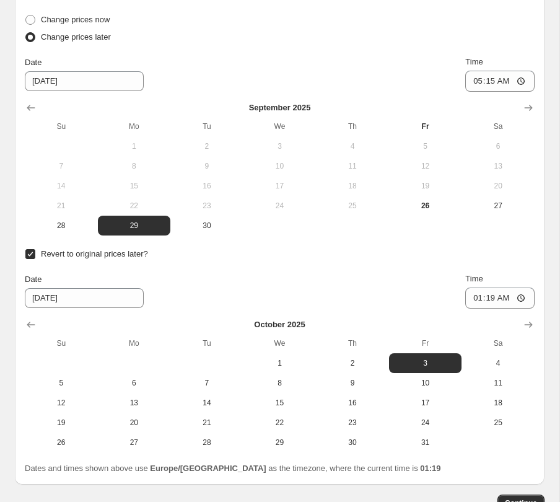
scroll to position [1618, 0]
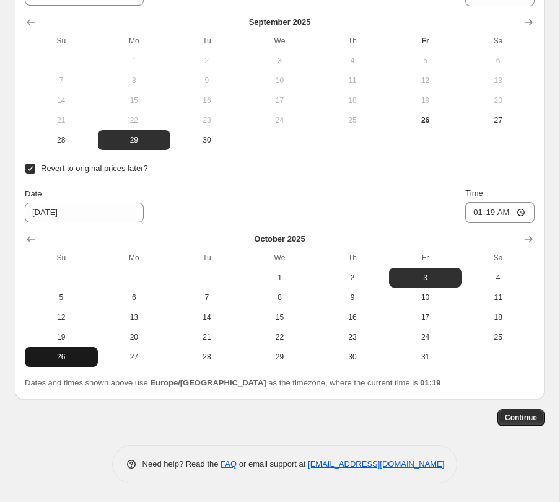
click at [73, 354] on span "26" at bounding box center [61, 357] width 63 height 10
type input "[DATE]"
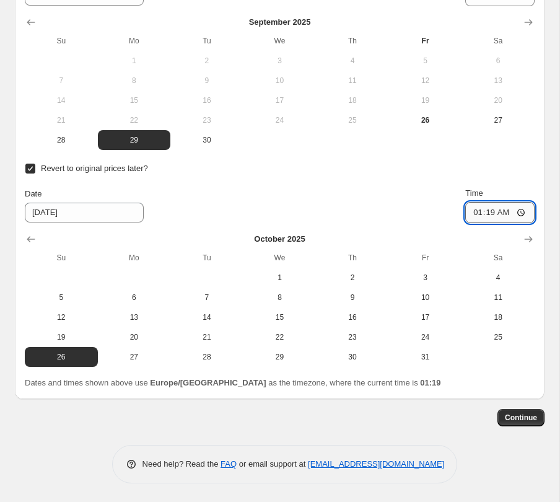
click at [487, 209] on input "01:19" at bounding box center [499, 212] width 69 height 21
type input "10:15"
click at [514, 412] on span "Continue" at bounding box center [521, 417] width 32 height 10
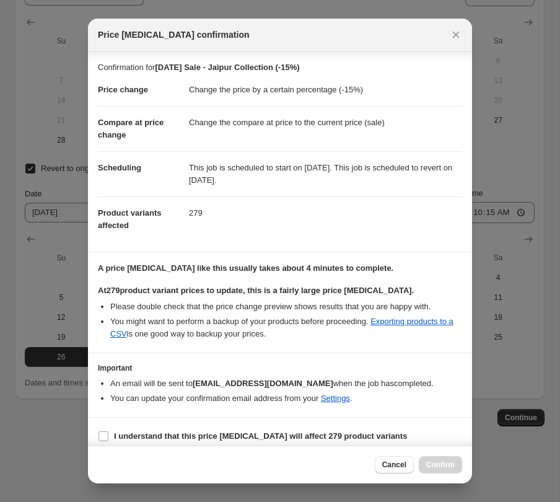
scroll to position [9, 0]
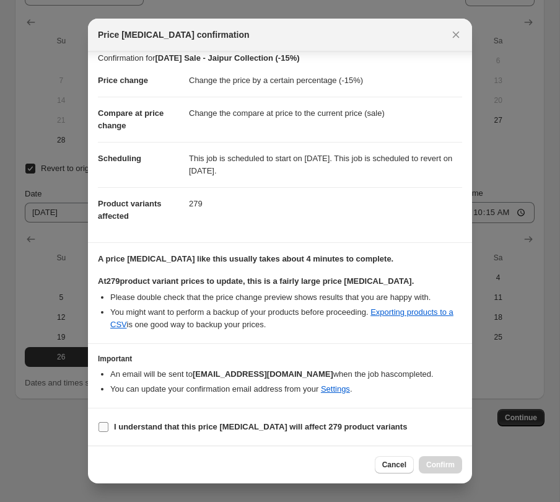
click at [253, 425] on b "I understand that this price [MEDICAL_DATA] will affect 279 product variants" at bounding box center [260, 426] width 293 height 9
click at [108, 425] on input "I understand that this price [MEDICAL_DATA] will affect 279 product variants" at bounding box center [103, 427] width 10 height 10
checkbox input "true"
click at [436, 459] on button "Confirm" at bounding box center [440, 464] width 43 height 17
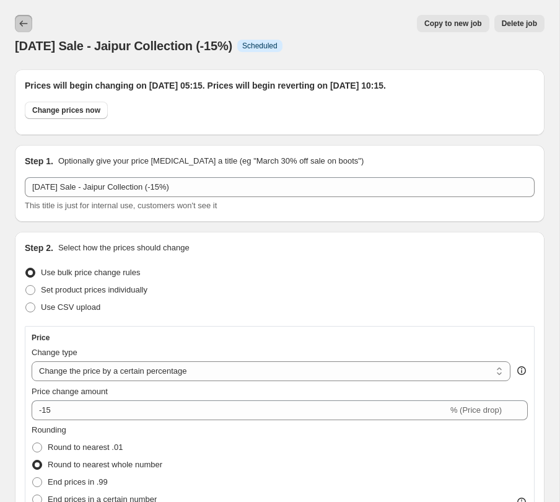
click at [20, 19] on icon "Price change jobs" at bounding box center [23, 23] width 12 height 12
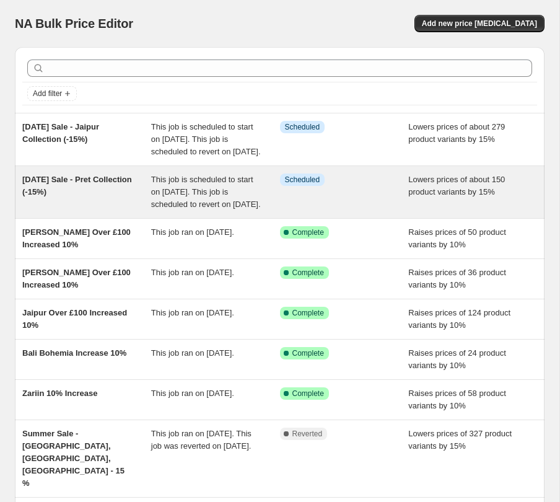
click at [233, 206] on span "This job is scheduled to start on [DATE]. This job is scheduled to revert on [D…" at bounding box center [206, 192] width 110 height 34
select select "percentage"
select select "tag"
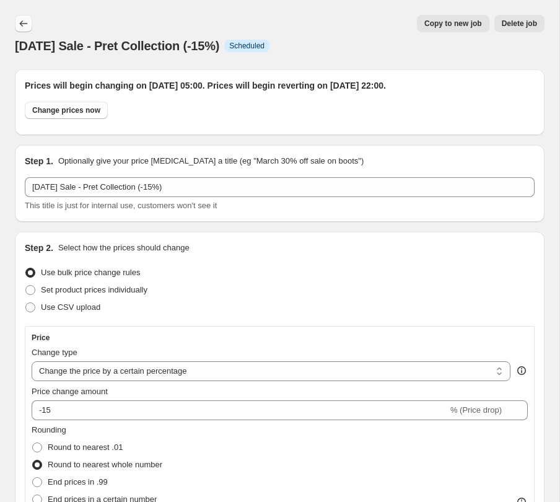
click at [25, 23] on icon "Price change jobs" at bounding box center [23, 23] width 12 height 12
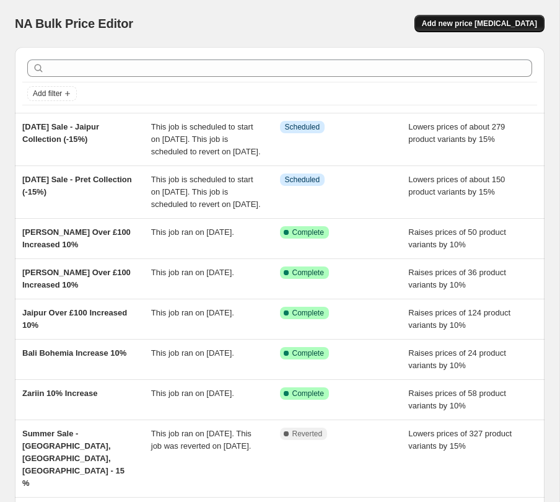
click at [456, 27] on span "Add new price [MEDICAL_DATA]" at bounding box center [479, 24] width 115 height 10
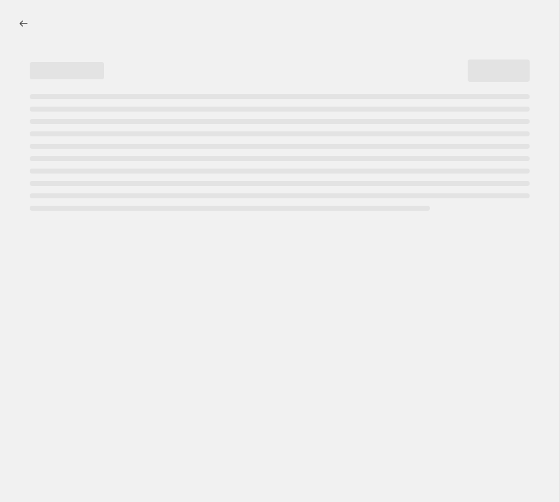
select select "percentage"
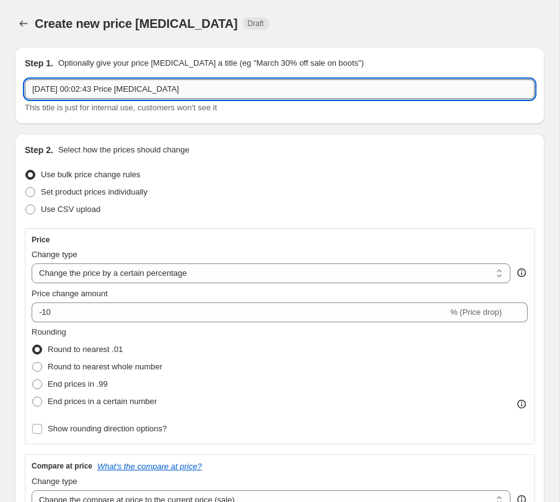
click at [197, 90] on input "[DATE] 00:02:43 Price [MEDICAL_DATA]" at bounding box center [280, 89] width 510 height 20
drag, startPoint x: 211, startPoint y: 93, endPoint x: 30, endPoint y: 92, distance: 181.5
click at [30, 92] on input "[DATE] 00:02:43 Price [MEDICAL_DATA]" at bounding box center [280, 89] width 510 height 20
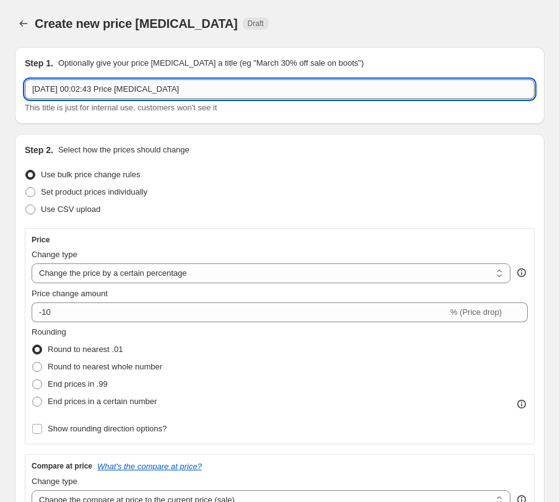
paste input "[DATE] Sale - Pret Collection (-15%)"
click at [102, 90] on input "[DATE] Sale - Pret Collection (-15%)" at bounding box center [280, 89] width 510 height 20
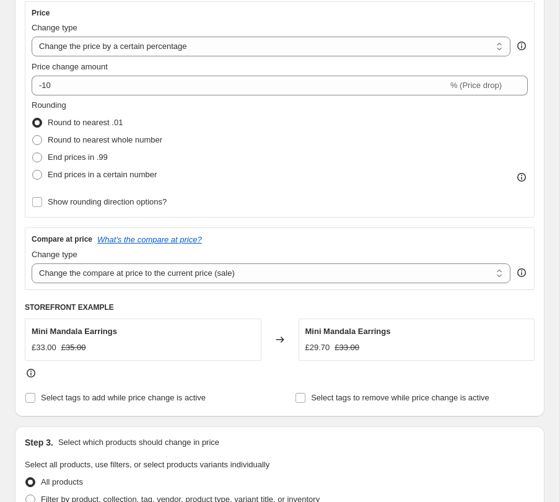
scroll to position [269, 0]
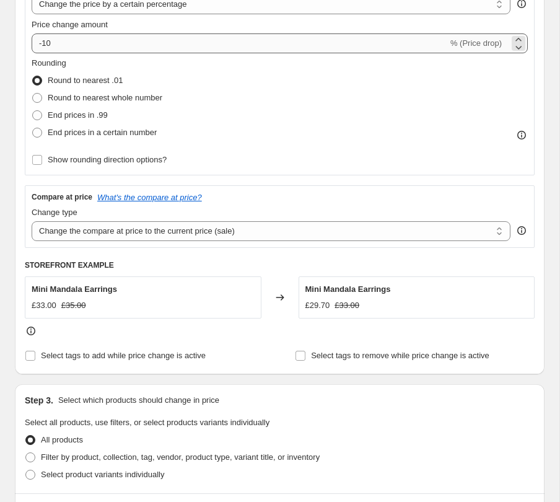
type input "[DATE] Sale - Bali Bohemia Collection (-15%)"
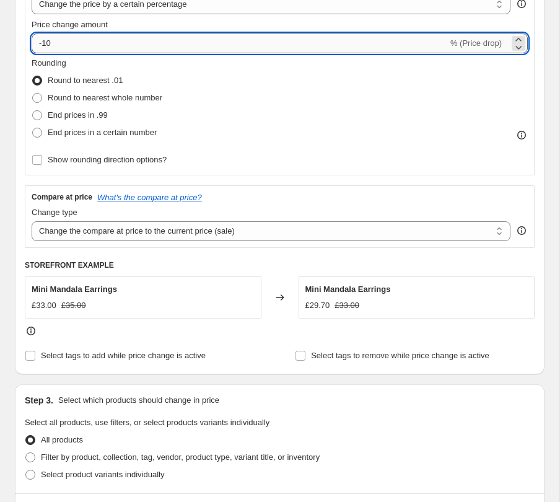
click at [74, 41] on input "-10" at bounding box center [240, 43] width 416 height 20
type input "-15"
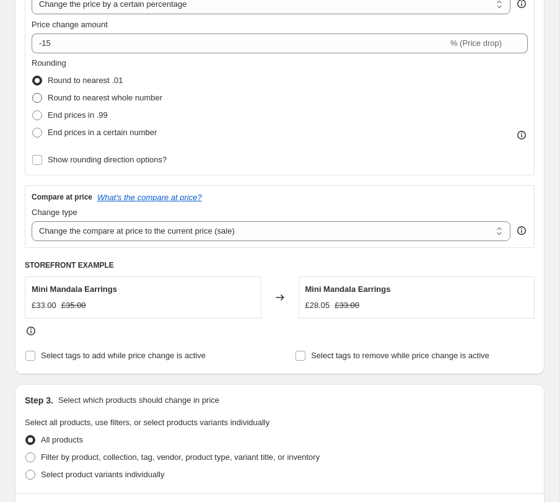
click at [90, 92] on span "Round to nearest whole number" at bounding box center [105, 98] width 115 height 12
click at [33, 93] on input "Round to nearest whole number" at bounding box center [32, 93] width 1 height 1
radio input "true"
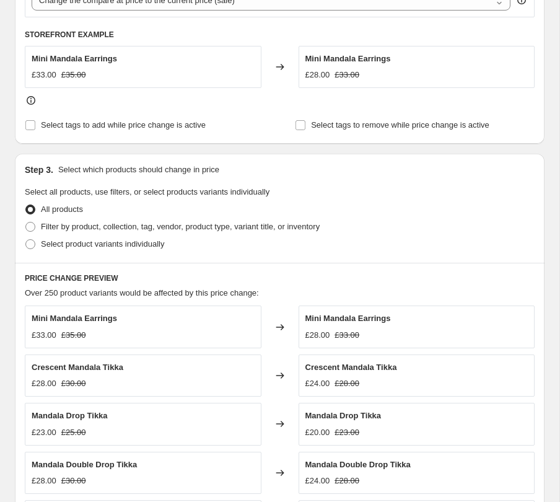
scroll to position [500, 0]
click at [97, 221] on span "Filter by product, collection, tag, vendor, product type, variant title, or inv…" at bounding box center [180, 225] width 279 height 9
click at [26, 221] on input "Filter by product, collection, tag, vendor, product type, variant title, or inv…" at bounding box center [25, 221] width 1 height 1
radio input "true"
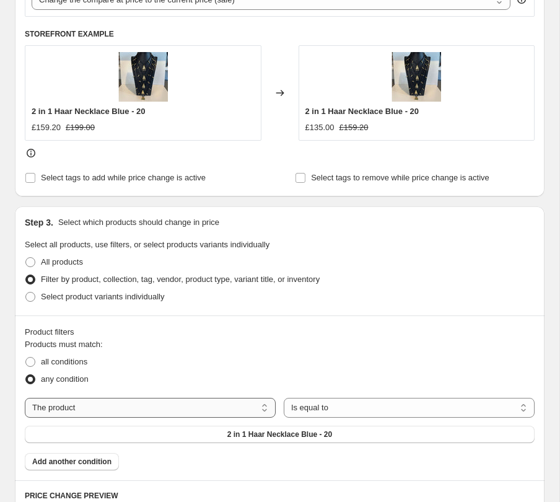
click at [230, 413] on select "The product The product's collection The product's tag The product's vendor The…" at bounding box center [150, 408] width 251 height 20
select select "tag"
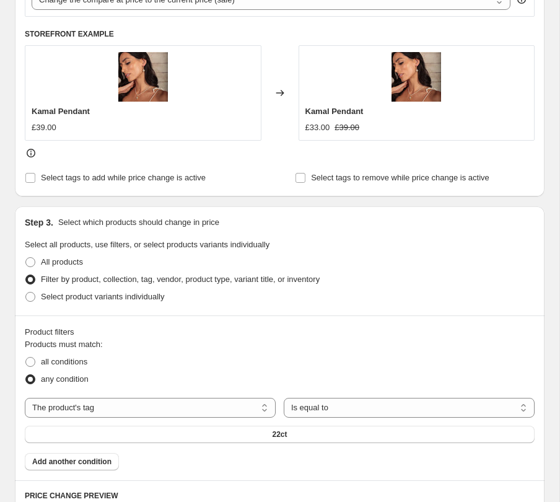
click at [302, 429] on div "22ct" at bounding box center [280, 433] width 510 height 17
click at [290, 432] on button "22ct" at bounding box center [280, 433] width 510 height 17
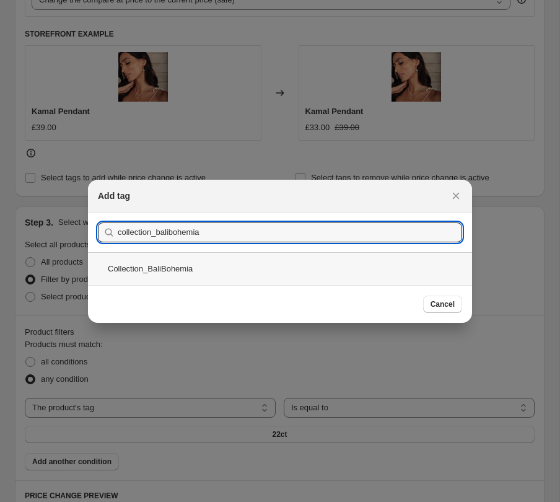
type input "collection_balibohemia"
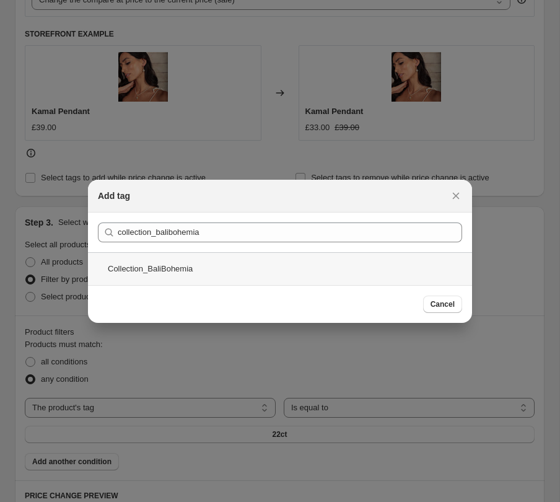
click at [204, 263] on div "Collection_BaliBohemia" at bounding box center [280, 268] width 384 height 33
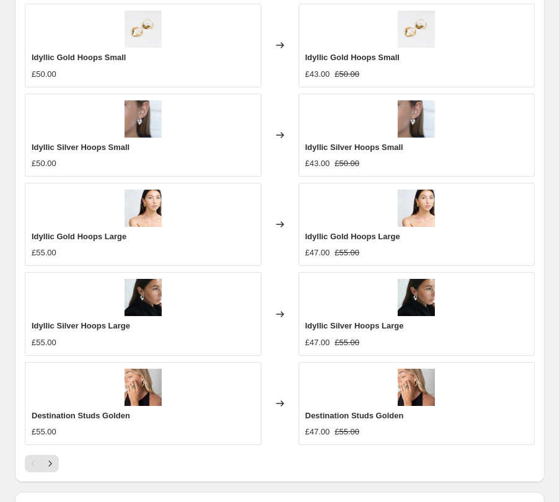
scroll to position [1216, 0]
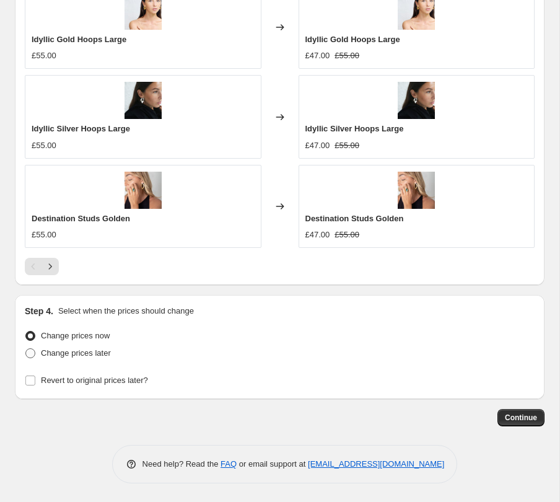
click at [98, 348] on span "Change prices later" at bounding box center [76, 352] width 70 height 9
click at [26, 348] on input "Change prices later" at bounding box center [25, 348] width 1 height 1
radio input "true"
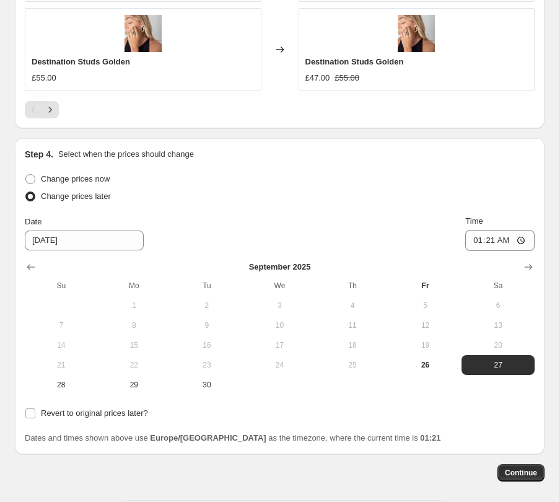
scroll to position [1428, 0]
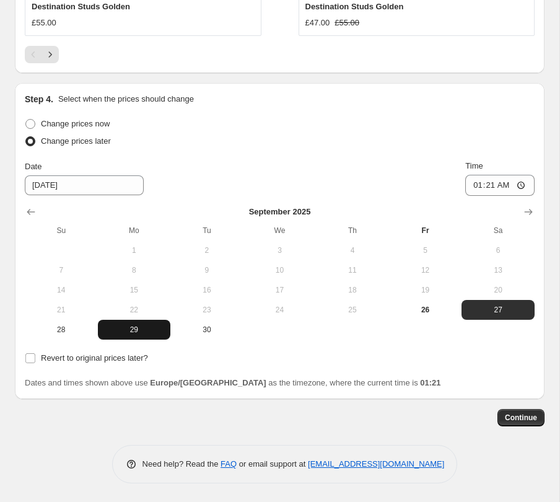
click at [124, 325] on span "29" at bounding box center [134, 330] width 63 height 10
type input "[DATE]"
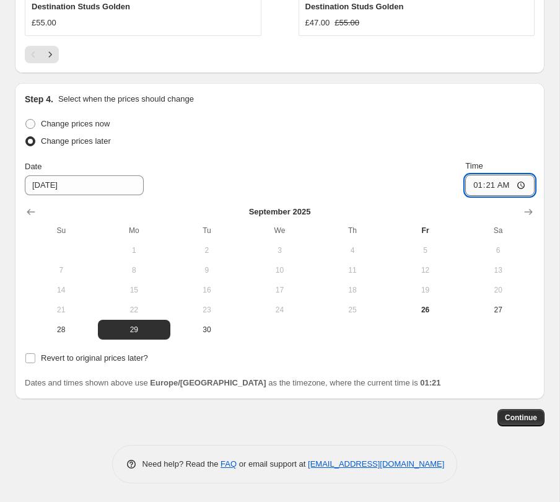
click at [506, 180] on input "01:21" at bounding box center [499, 185] width 69 height 21
click at [494, 184] on input "01:21" at bounding box center [499, 185] width 69 height 21
click at [484, 186] on input "01:21" at bounding box center [499, 185] width 69 height 21
type input "05:30"
click at [71, 356] on span "Revert to original prices later?" at bounding box center [94, 357] width 107 height 9
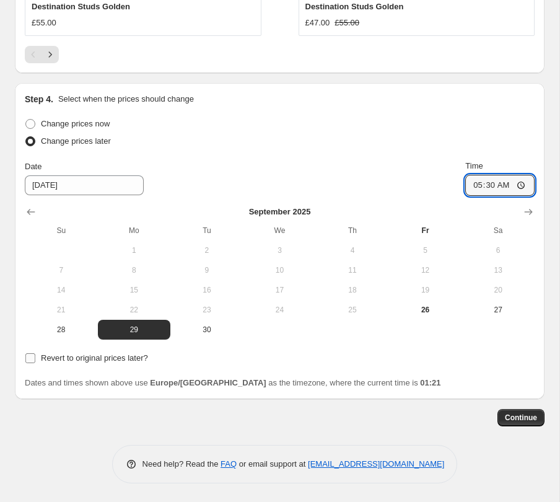
click at [35, 356] on input "Revert to original prices later?" at bounding box center [30, 358] width 10 height 10
checkbox input "true"
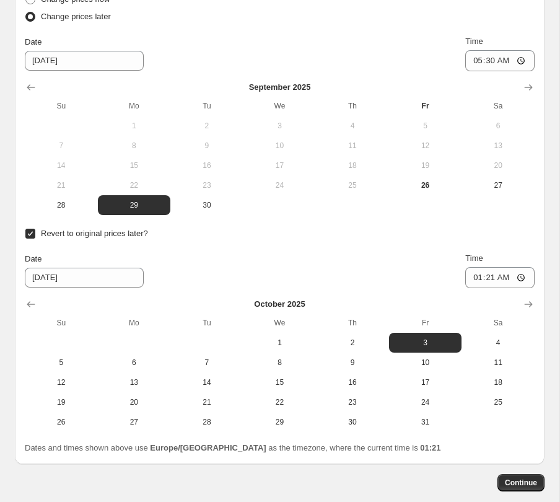
scroll to position [1618, 0]
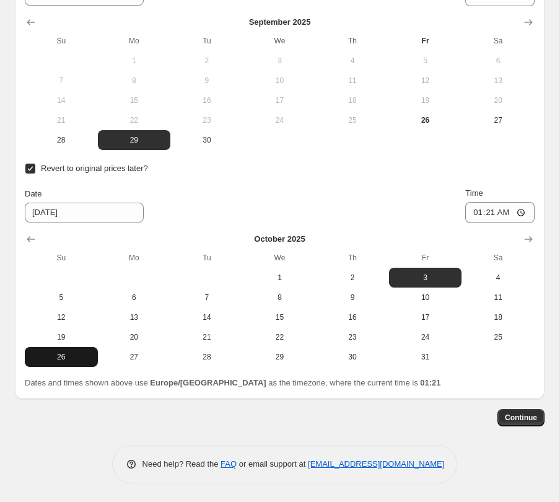
click at [82, 358] on span "26" at bounding box center [61, 357] width 63 height 10
type input "[DATE]"
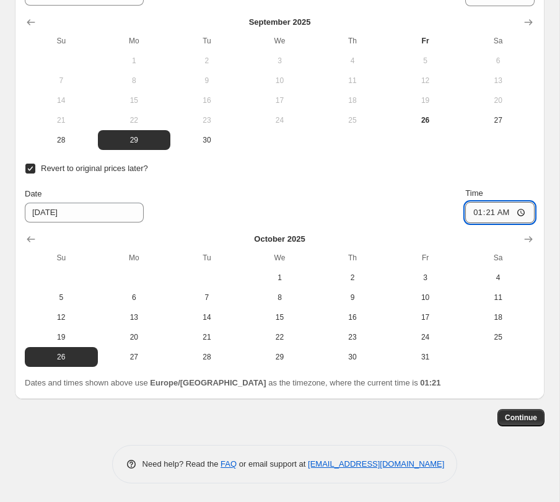
click at [489, 213] on input "01:21" at bounding box center [499, 212] width 69 height 21
type input "22:30"
click at [509, 414] on span "Continue" at bounding box center [521, 417] width 32 height 10
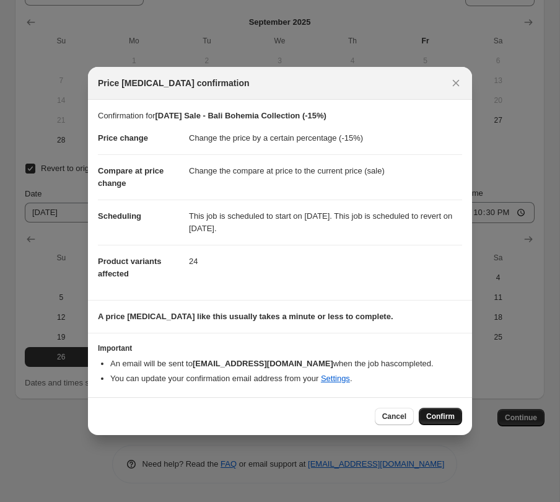
click at [434, 417] on span "Confirm" at bounding box center [440, 416] width 28 height 10
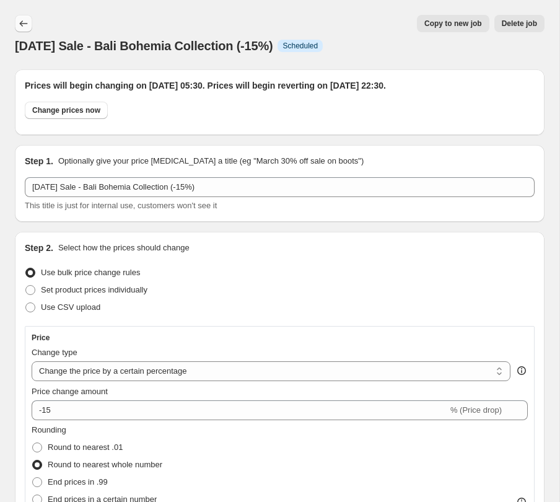
click at [26, 18] on icon "Price change jobs" at bounding box center [23, 23] width 12 height 12
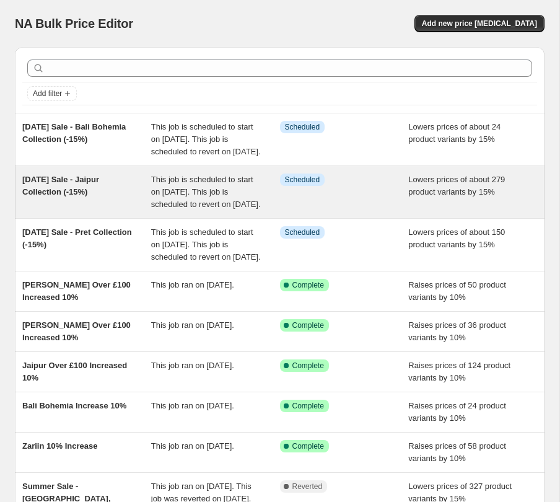
click at [180, 209] on span "This job is scheduled to start on [DATE]. This job is scheduled to revert on [D…" at bounding box center [206, 192] width 110 height 34
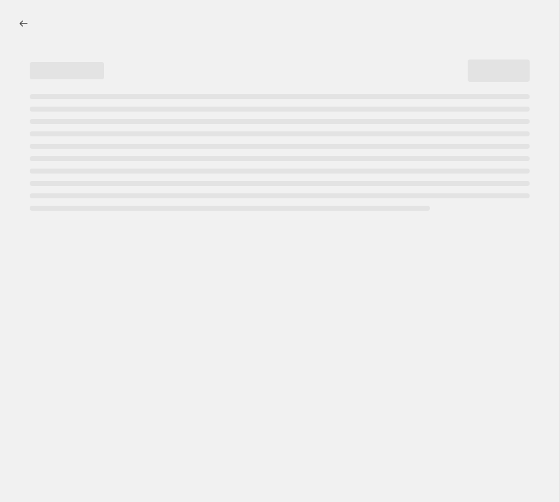
select select "percentage"
select select "tag"
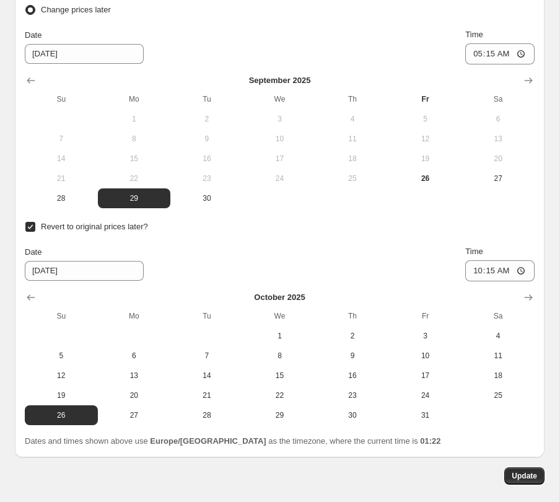
scroll to position [1715, 0]
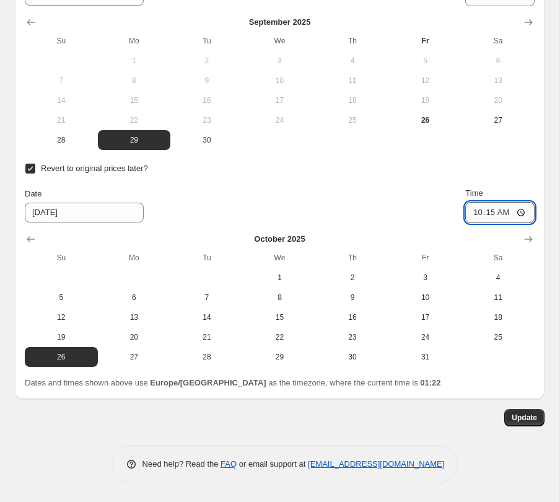
click at [487, 214] on input "10:15" at bounding box center [499, 212] width 69 height 21
type input "22:15"
click at [524, 418] on span "Update" at bounding box center [524, 417] width 25 height 10
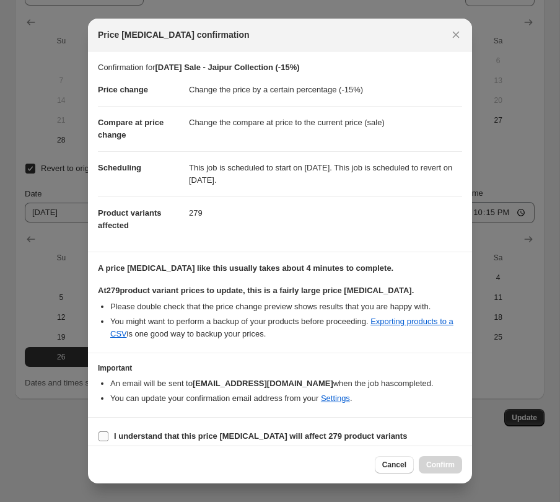
click at [263, 437] on b "I understand that this price [MEDICAL_DATA] will affect 279 product variants" at bounding box center [260, 435] width 293 height 9
click at [108, 437] on input "I understand that this price [MEDICAL_DATA] will affect 279 product variants" at bounding box center [103, 436] width 10 height 10
checkbox input "true"
click at [445, 459] on button "Confirm" at bounding box center [440, 464] width 43 height 17
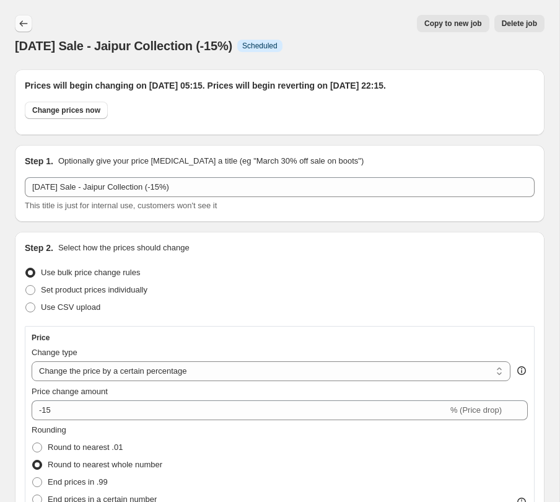
click at [29, 19] on icon "Price change jobs" at bounding box center [23, 23] width 12 height 12
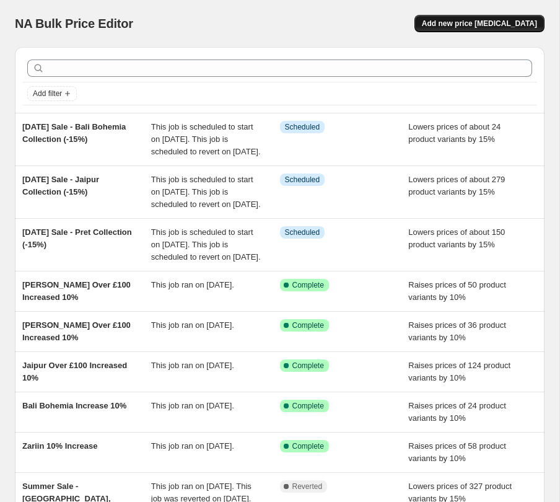
click at [502, 23] on span "Add new price [MEDICAL_DATA]" at bounding box center [479, 24] width 115 height 10
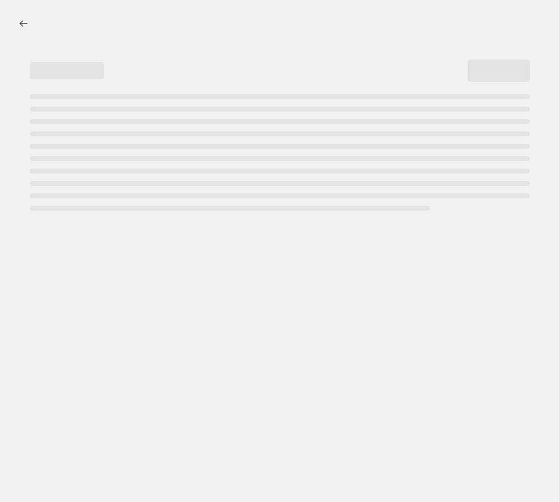
select select "percentage"
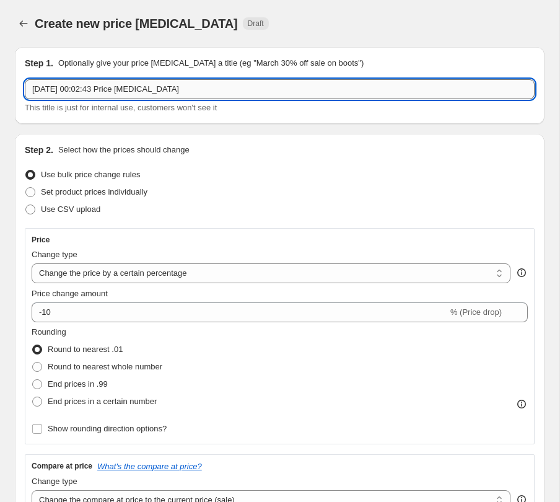
click at [172, 82] on input "[DATE] 00:02:43 Price [MEDICAL_DATA]" at bounding box center [280, 89] width 510 height 20
paste input "[DATE] Sale - Pret Collection (-15%)"
click at [93, 87] on input "[DATE] Sale - Pret Collection (-15%)" at bounding box center [280, 89] width 510 height 20
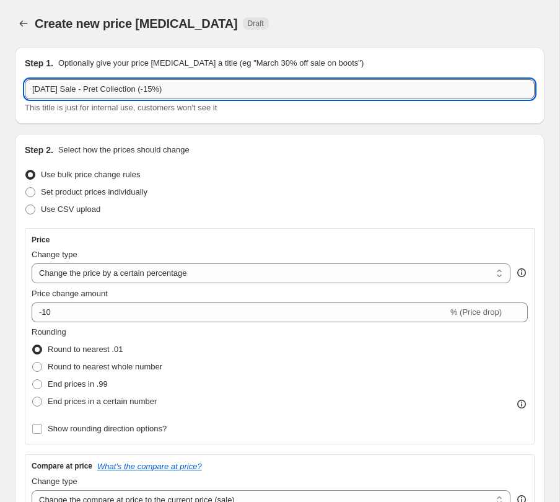
click at [97, 87] on input "[DATE] Sale - Pret Collection (-15%)" at bounding box center [280, 89] width 510 height 20
type input "[DATE] Sale - [PERSON_NAME] Collection (-15%)"
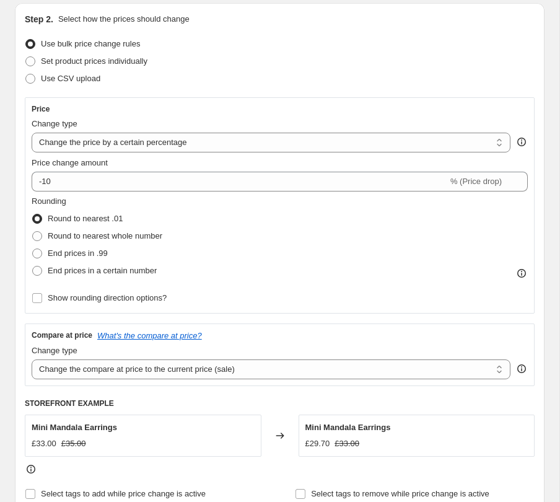
scroll to position [155, 0]
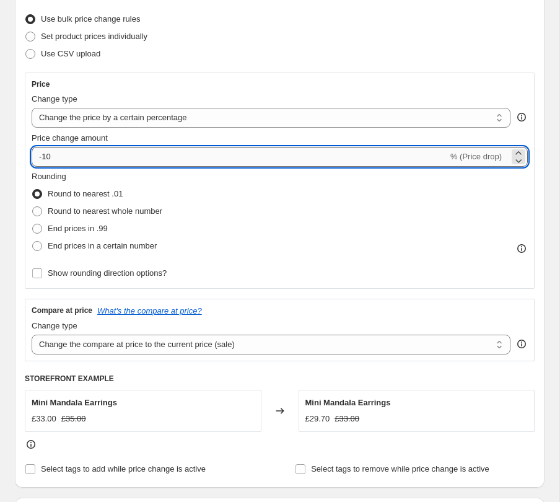
click at [99, 151] on input "-10" at bounding box center [240, 157] width 416 height 20
type input "-15"
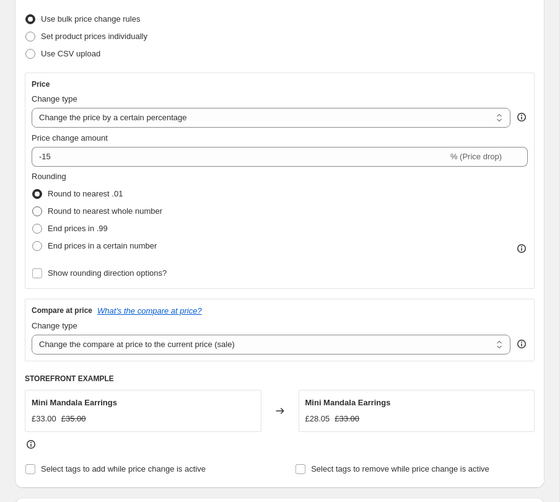
click at [74, 211] on span "Round to nearest whole number" at bounding box center [105, 210] width 115 height 9
click at [33, 207] on input "Round to nearest whole number" at bounding box center [32, 206] width 1 height 1
radio input "true"
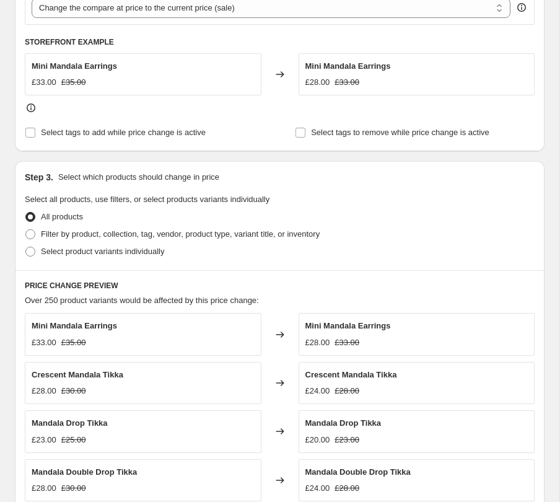
scroll to position [505, 0]
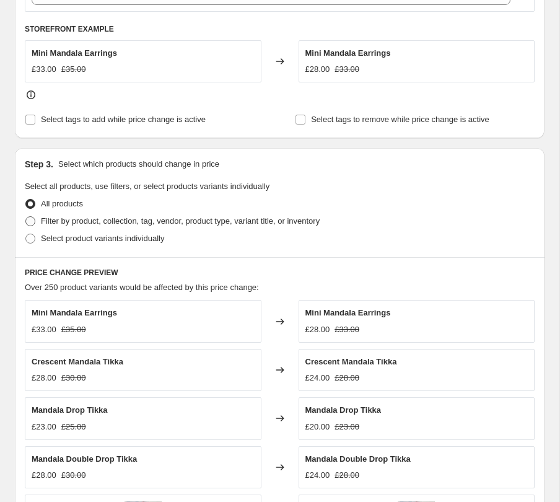
click at [71, 216] on span "Filter by product, collection, tag, vendor, product type, variant title, or inv…" at bounding box center [180, 220] width 279 height 9
click at [26, 216] on input "Filter by product, collection, tag, vendor, product type, variant title, or inv…" at bounding box center [25, 216] width 1 height 1
radio input "true"
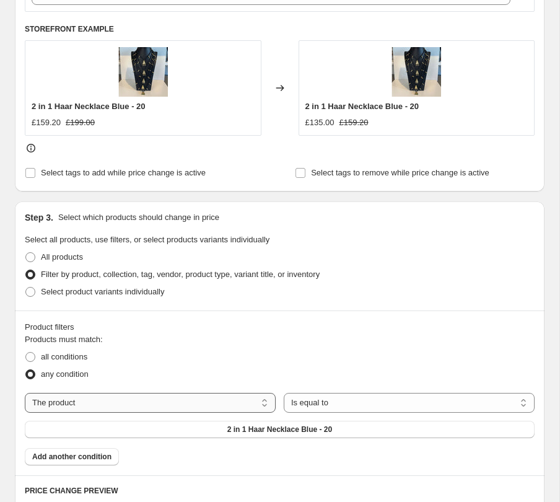
click at [105, 399] on select "The product The product's collection The product's tag The product's vendor The…" at bounding box center [150, 403] width 251 height 20
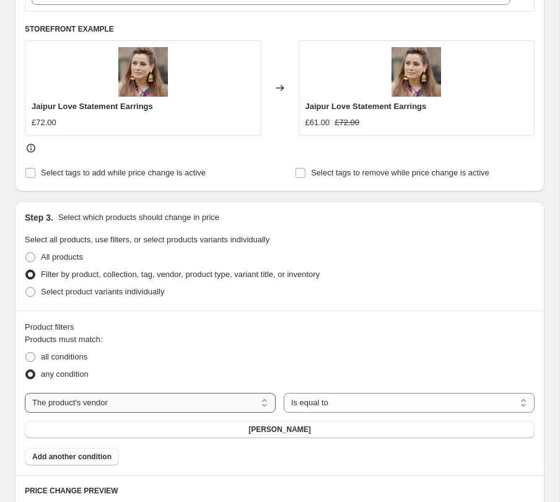
click at [100, 403] on select "The product The product's collection The product's tag The product's vendor The…" at bounding box center [150, 403] width 251 height 20
select select "tag"
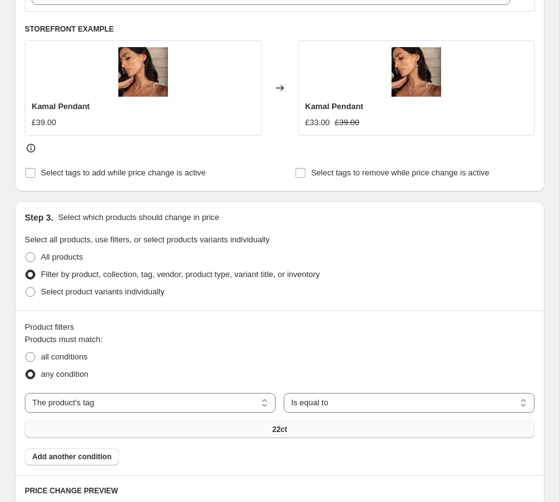
click at [147, 425] on button "22ct" at bounding box center [280, 429] width 510 height 17
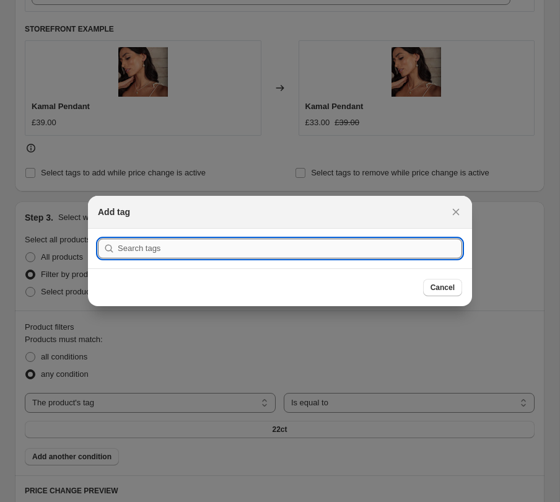
click at [180, 245] on input ":r1l4:" at bounding box center [290, 248] width 344 height 20
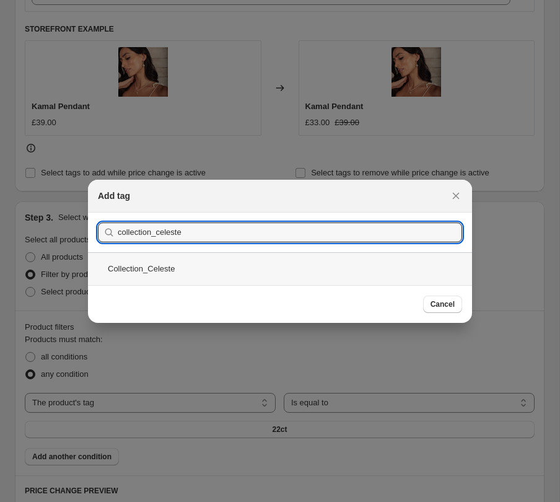
type input "collection_celeste"
click at [177, 260] on div "Collection_Celeste" at bounding box center [280, 268] width 384 height 33
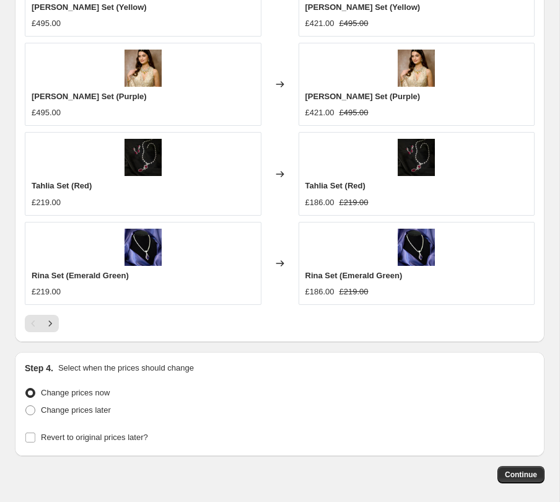
scroll to position [1216, 0]
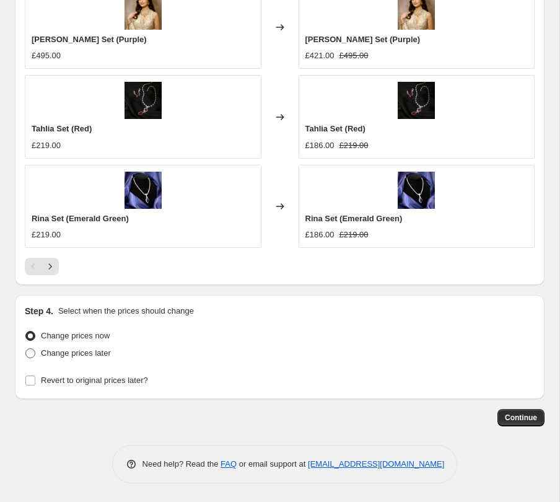
click at [88, 349] on span "Change prices later" at bounding box center [76, 352] width 70 height 9
click at [26, 349] on input "Change prices later" at bounding box center [25, 348] width 1 height 1
radio input "true"
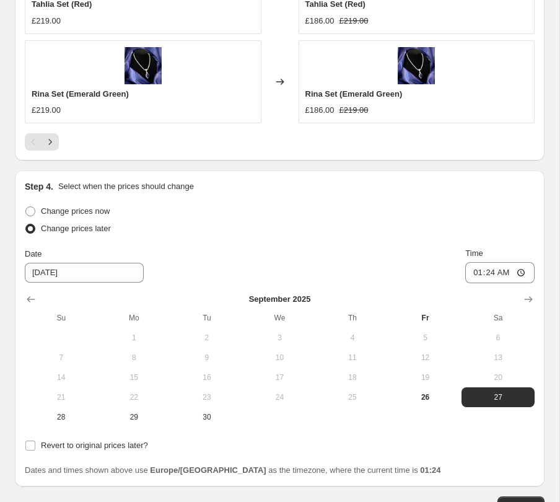
scroll to position [1409, 0]
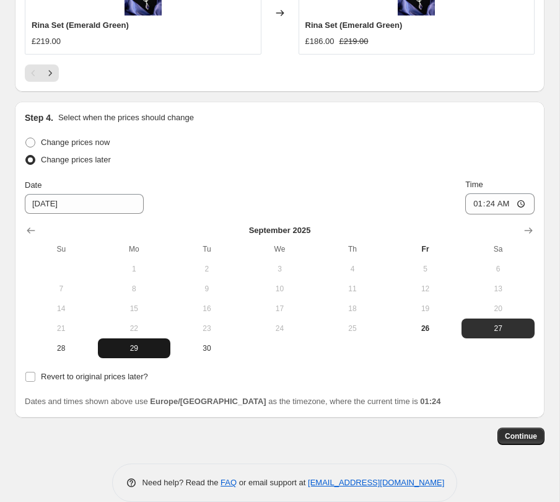
click at [135, 346] on span "29" at bounding box center [134, 348] width 63 height 10
type input "[DATE]"
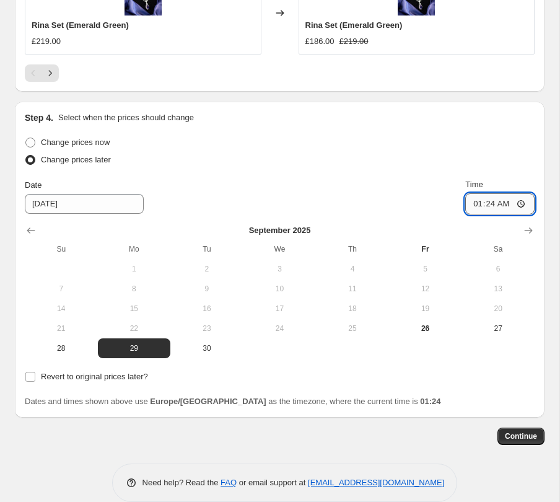
click at [490, 206] on input "01:24" at bounding box center [499, 203] width 69 height 21
type input "05:35"
click at [94, 378] on span "Revert to original prices later?" at bounding box center [94, 376] width 107 height 9
click at [35, 378] on input "Revert to original prices later?" at bounding box center [30, 377] width 10 height 10
checkbox input "true"
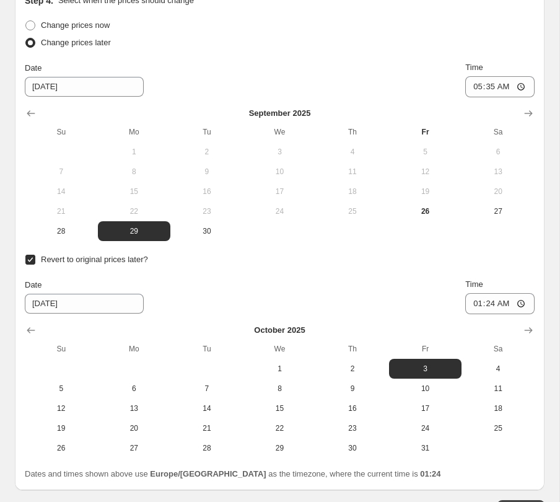
scroll to position [1618, 0]
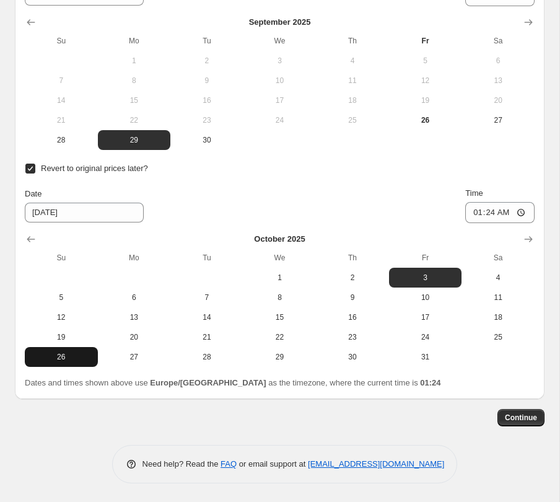
click at [74, 360] on span "26" at bounding box center [61, 357] width 63 height 10
type input "[DATE]"
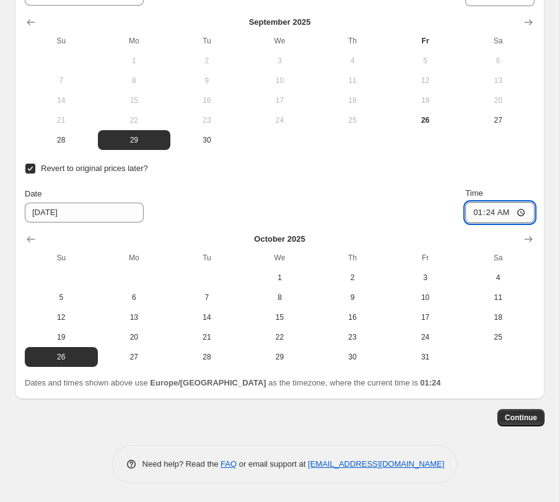
click at [484, 219] on input "01:24" at bounding box center [499, 212] width 69 height 21
type input "22:35"
click at [518, 415] on span "Continue" at bounding box center [521, 417] width 32 height 10
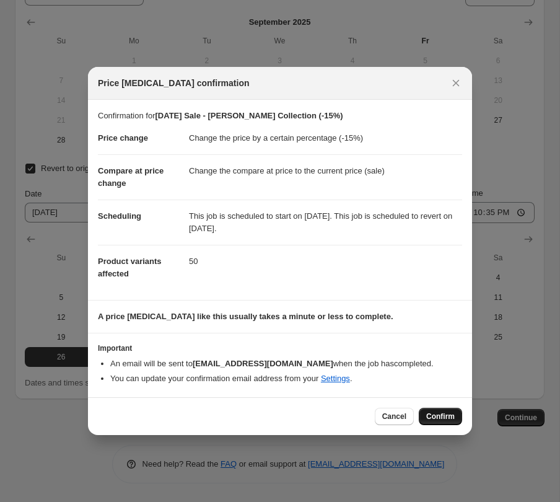
click at [441, 414] on span "Confirm" at bounding box center [440, 416] width 28 height 10
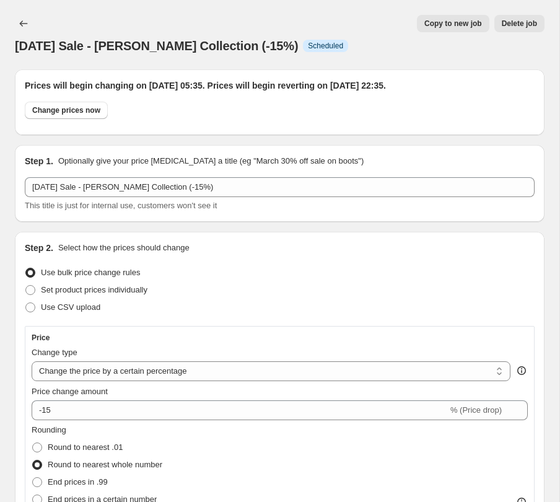
click at [452, 20] on span "Copy to new job" at bounding box center [453, 24] width 58 height 10
select select "percentage"
select select "tag"
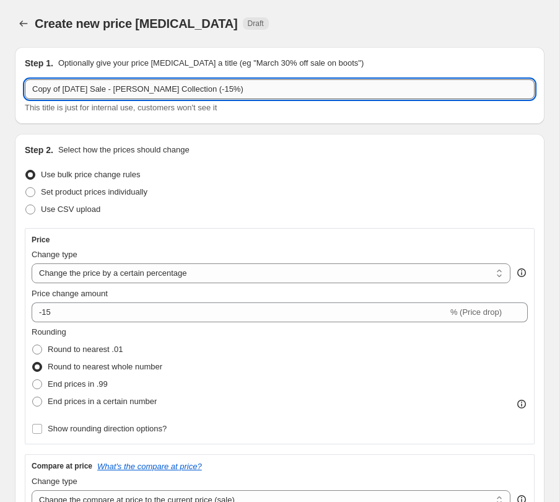
click at [63, 87] on input "Copy of [DATE] Sale - [PERSON_NAME] Collection (-15%)" at bounding box center [280, 89] width 510 height 20
drag, startPoint x: 65, startPoint y: 90, endPoint x: 12, endPoint y: 89, distance: 53.3
drag, startPoint x: 110, startPoint y: 88, endPoint x: 82, endPoint y: 87, distance: 27.9
click at [82, 87] on input "[DATE] Sale - [PERSON_NAME] Collection (-15%)" at bounding box center [280, 89] width 510 height 20
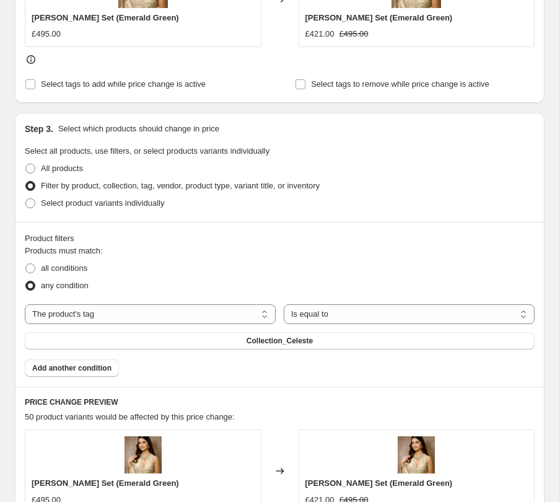
scroll to position [608, 0]
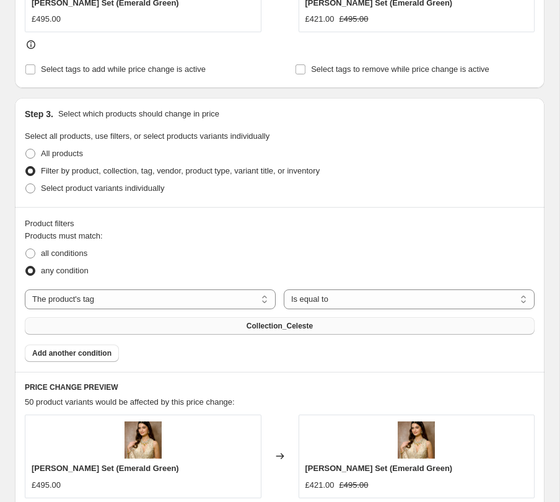
type input "[DATE] Sale - Horoscope & Hoops Collection (-15%)"
click at [128, 327] on button "Collection_Celeste" at bounding box center [280, 325] width 510 height 17
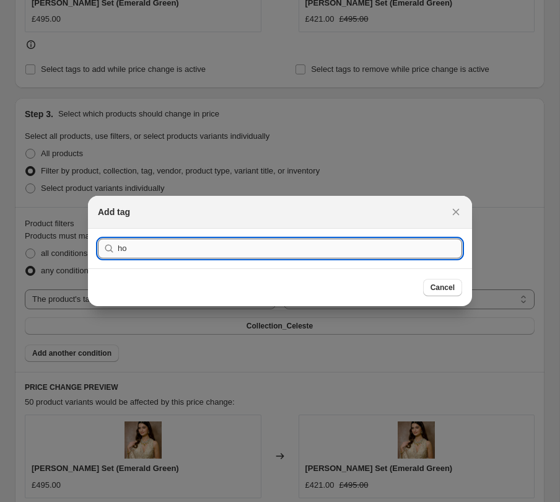
type input "h"
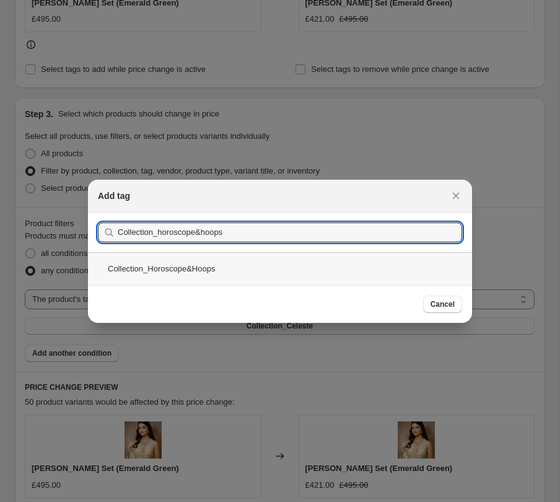
type input "Collection_horoscope&hoops"
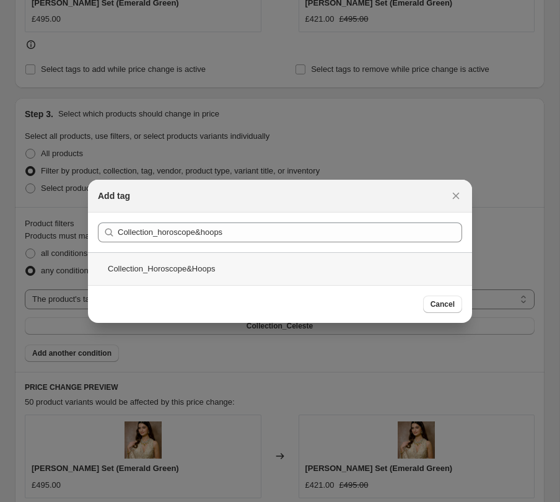
click at [225, 263] on div "Collection_Horoscope&Hoops" at bounding box center [280, 268] width 384 height 33
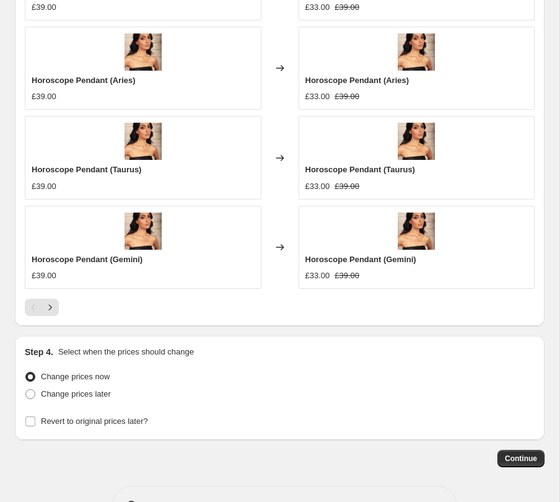
scroll to position [1216, 0]
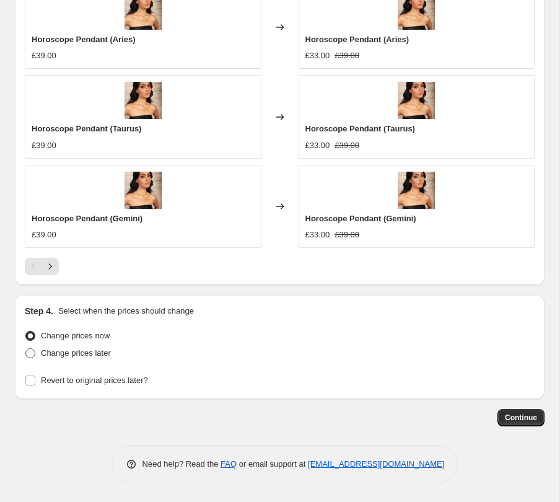
click at [81, 351] on span "Change prices later" at bounding box center [76, 352] width 70 height 9
click at [26, 349] on input "Change prices later" at bounding box center [25, 348] width 1 height 1
radio input "true"
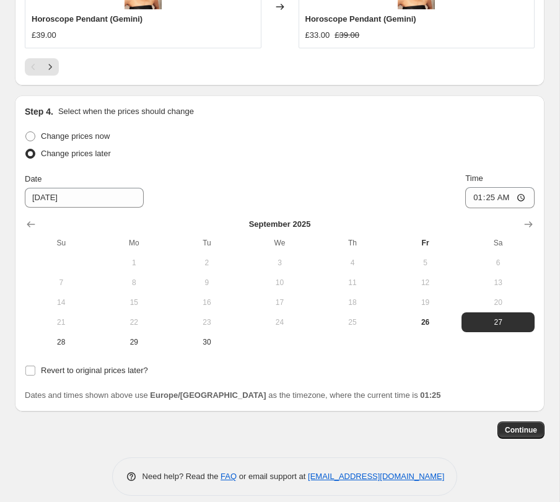
scroll to position [1419, 0]
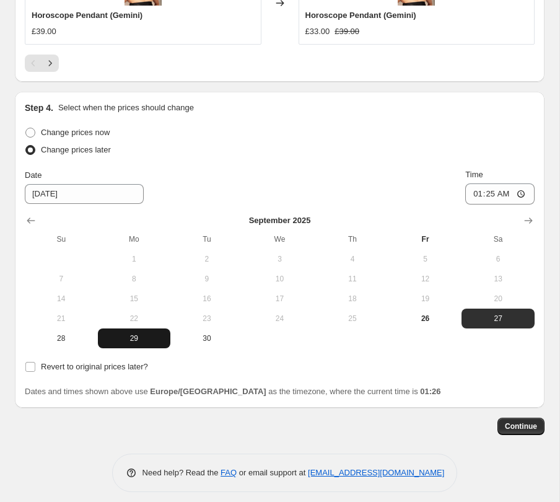
click at [141, 335] on span "29" at bounding box center [134, 338] width 63 height 10
type input "[DATE]"
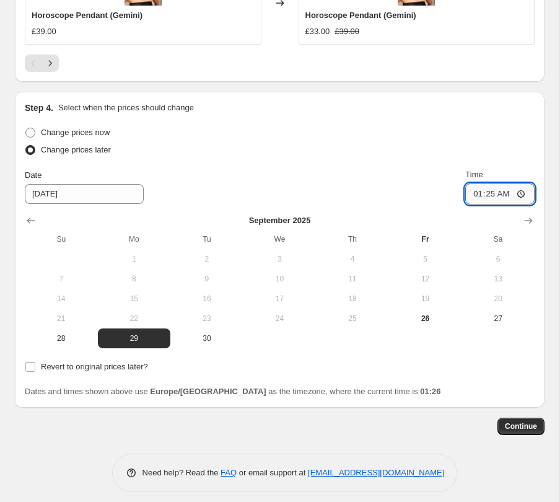
click at [489, 190] on input "01:25" at bounding box center [499, 193] width 69 height 21
type input "05:35"
click at [81, 362] on span "Revert to original prices later?" at bounding box center [94, 366] width 107 height 9
click at [35, 362] on input "Revert to original prices later?" at bounding box center [30, 367] width 10 height 10
checkbox input "true"
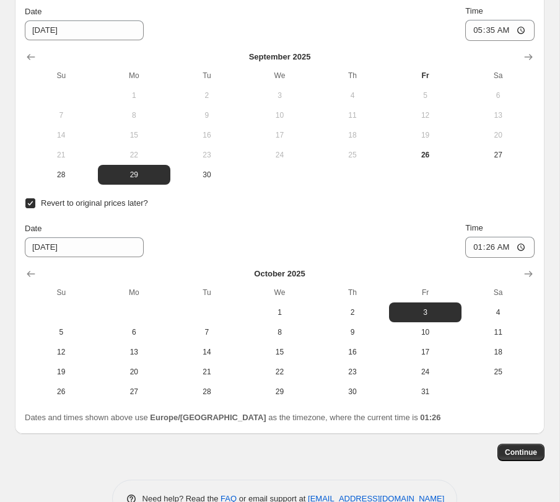
scroll to position [1615, 0]
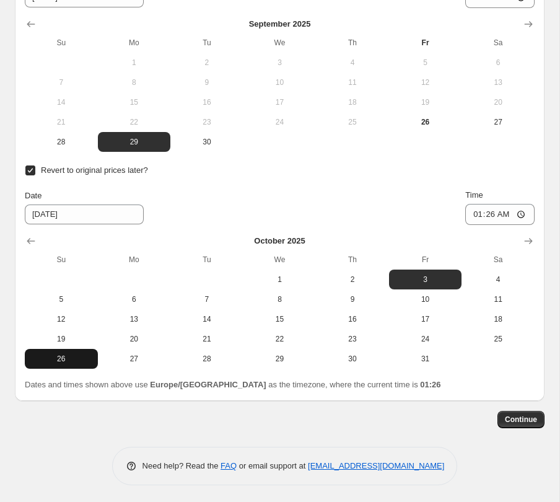
click at [61, 356] on span "26" at bounding box center [61, 359] width 63 height 10
type input "[DATE]"
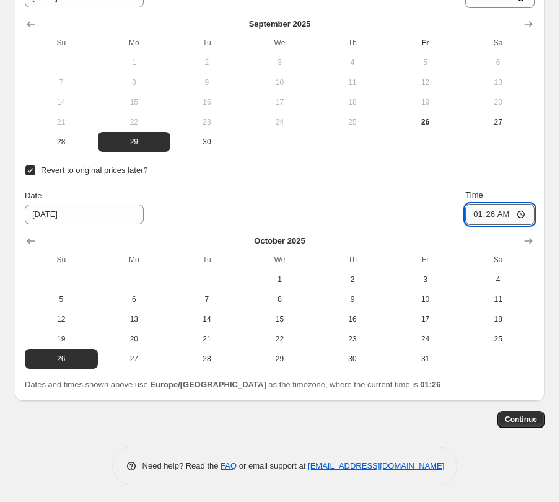
click at [487, 215] on input "01:26" at bounding box center [499, 214] width 69 height 21
type input "22:35"
click at [513, 417] on span "Continue" at bounding box center [521, 419] width 32 height 10
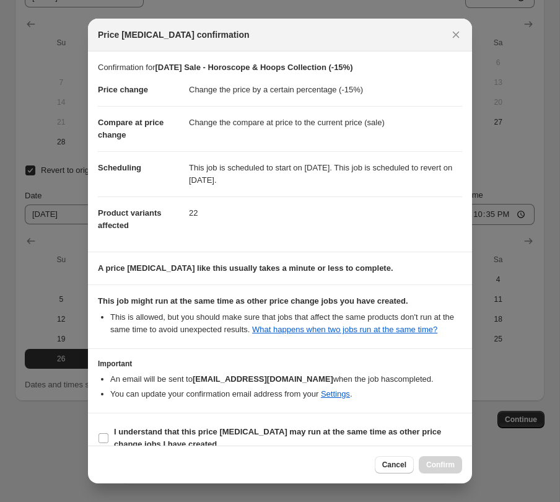
scroll to position [30, 0]
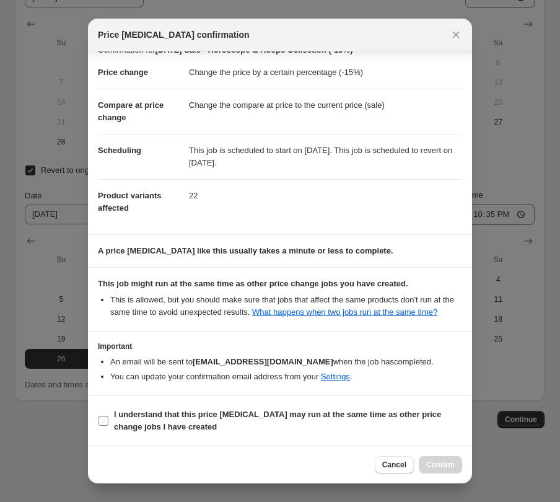
click at [136, 419] on span "I understand that this price [MEDICAL_DATA] may run at the same time as other p…" at bounding box center [288, 420] width 348 height 25
click at [108, 419] on input "I understand that this price [MEDICAL_DATA] may run at the same time as other p…" at bounding box center [103, 421] width 10 height 10
checkbox input "true"
click at [440, 462] on span "Confirm" at bounding box center [440, 465] width 28 height 10
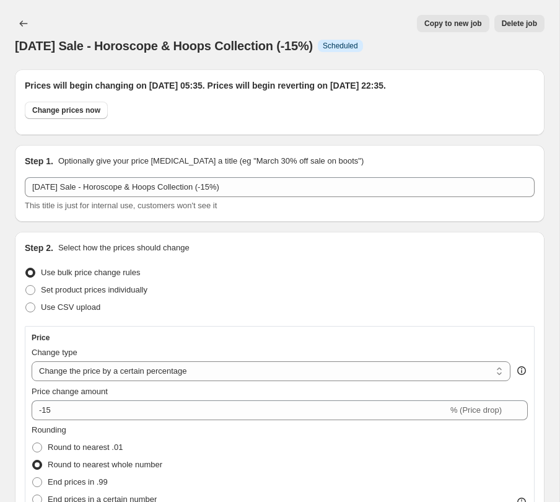
click at [439, 27] on span "Copy to new job" at bounding box center [453, 24] width 58 height 10
select select "percentage"
select select "tag"
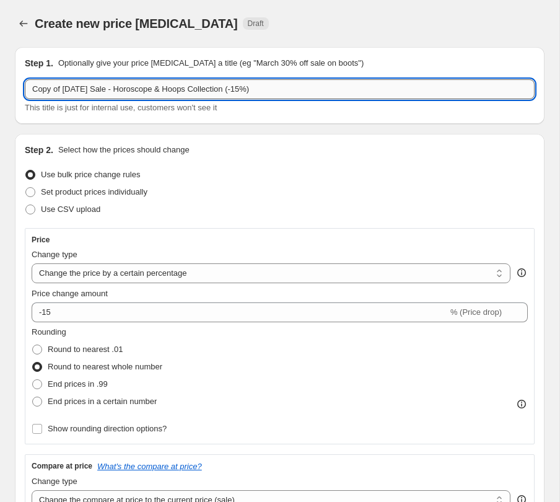
click at [61, 90] on input "Copy of [DATE] Sale - Horoscope & Hoops Collection (-15%)" at bounding box center [280, 89] width 510 height 20
drag, startPoint x: 66, startPoint y: 90, endPoint x: 20, endPoint y: 89, distance: 45.8
click at [20, 89] on div "Step 1. Optionally give your price [MEDICAL_DATA] a title (eg "March 30% off sa…" at bounding box center [280, 85] width 530 height 77
drag, startPoint x: 159, startPoint y: 90, endPoint x: 83, endPoint y: 94, distance: 75.6
click at [83, 94] on input "[DATE] Sale - Horoscope & Hoops Collection (-15%)" at bounding box center [280, 89] width 510 height 20
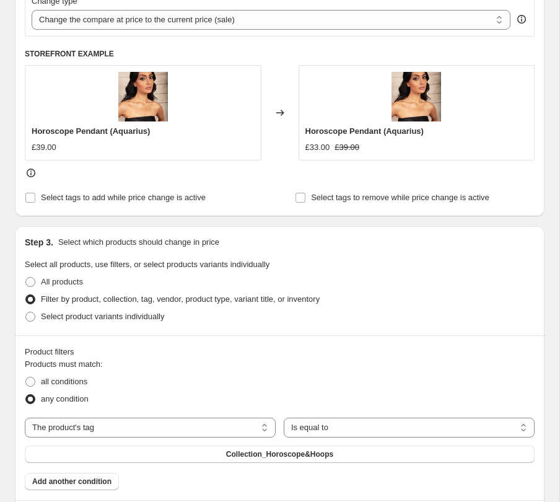
scroll to position [544, 0]
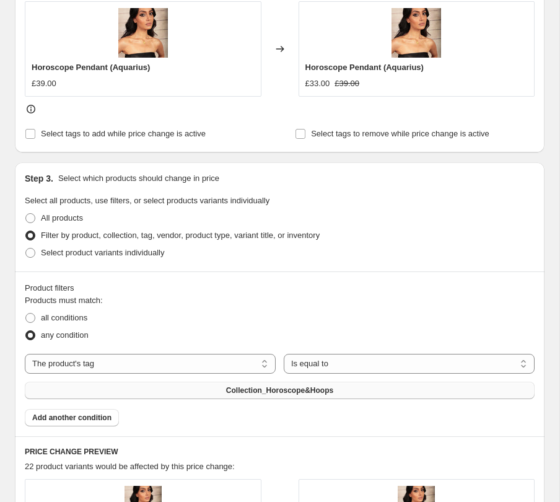
type input "[DATE] Sale - Enamel Love Collection (-15%)"
click at [138, 389] on button "Collection_Horoscope&Hoops" at bounding box center [280, 389] width 510 height 17
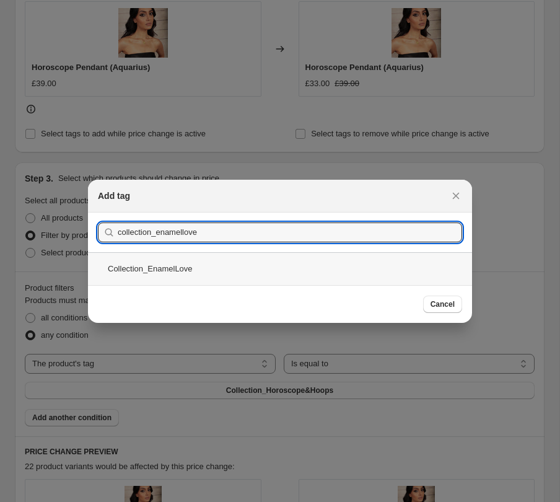
type input "collection_enamellove"
click at [201, 261] on div "Collection_EnamelLove" at bounding box center [280, 268] width 384 height 33
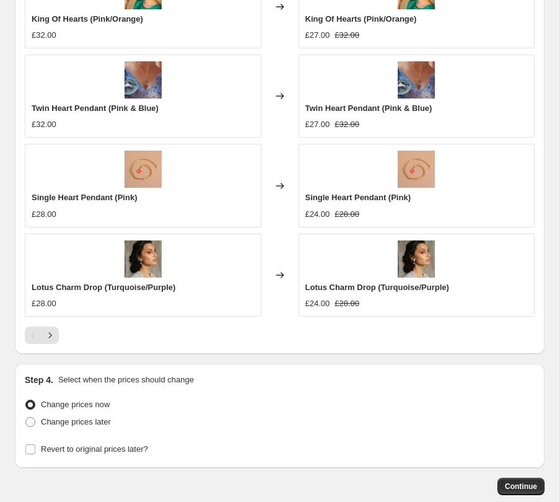
scroll to position [1216, 0]
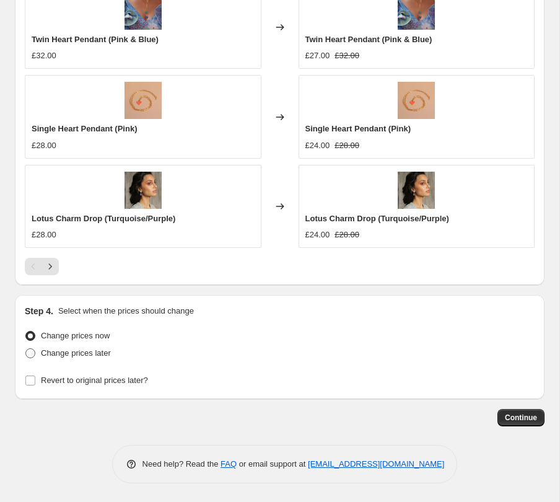
click at [97, 351] on span "Change prices later" at bounding box center [76, 352] width 70 height 9
click at [26, 349] on input "Change prices later" at bounding box center [25, 348] width 1 height 1
radio input "true"
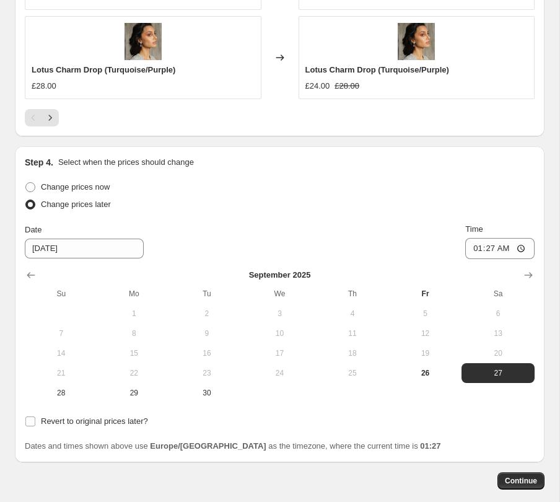
scroll to position [1428, 0]
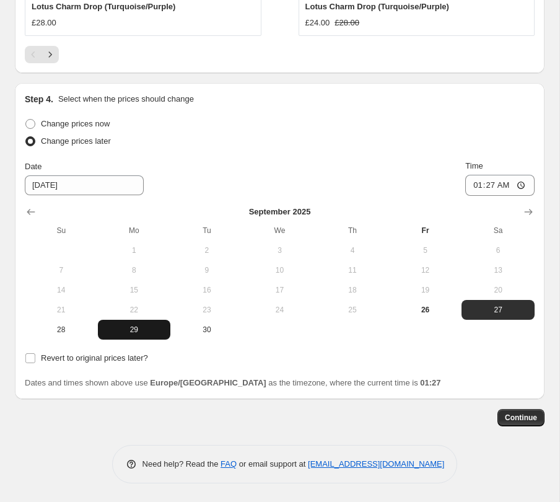
click at [126, 329] on span "29" at bounding box center [134, 330] width 63 height 10
type input "[DATE]"
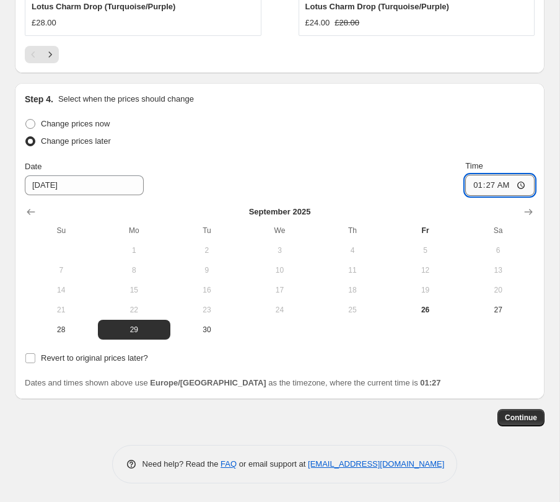
click at [486, 185] on input "01:27" at bounding box center [499, 185] width 69 height 21
type input "05:45"
click at [122, 360] on span "Revert to original prices later?" at bounding box center [94, 357] width 107 height 9
click at [35, 360] on input "Revert to original prices later?" at bounding box center [30, 358] width 10 height 10
checkbox input "true"
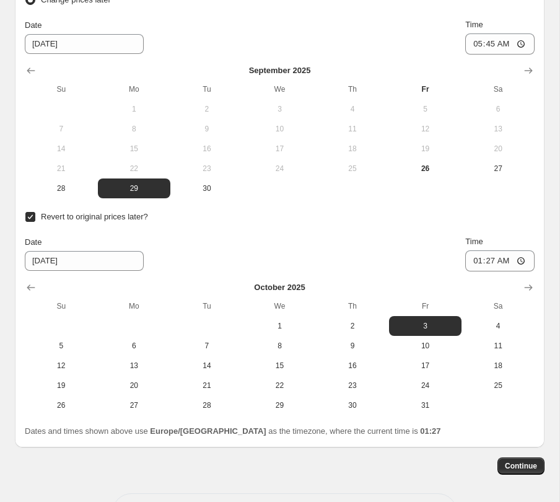
scroll to position [1618, 0]
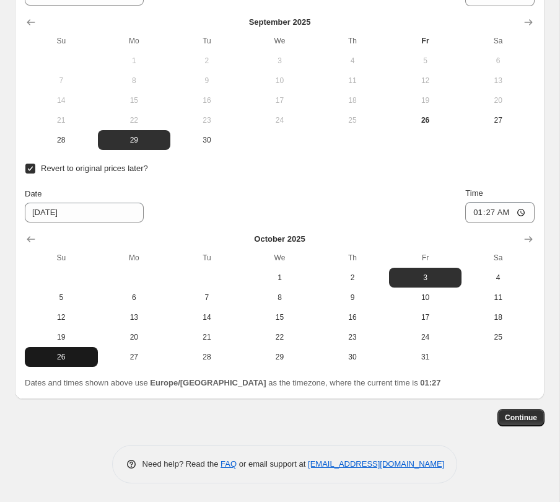
click at [71, 354] on span "26" at bounding box center [61, 357] width 63 height 10
type input "[DATE]"
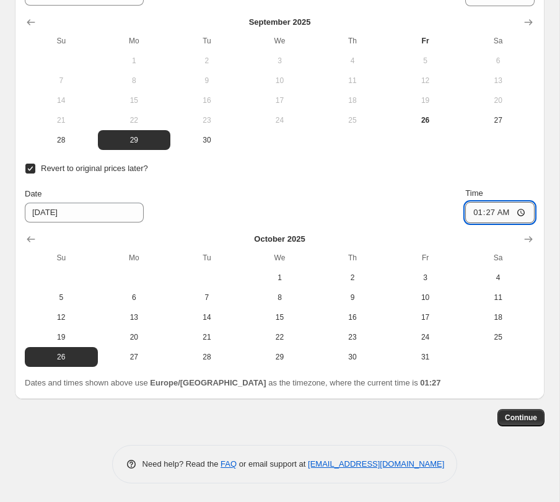
click at [488, 211] on input "01:27" at bounding box center [499, 212] width 69 height 21
type input "22:45"
click at [521, 419] on span "Continue" at bounding box center [521, 417] width 32 height 10
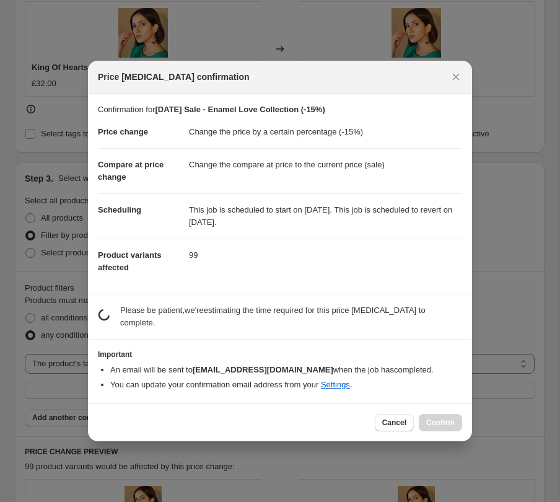
scroll to position [0, 0]
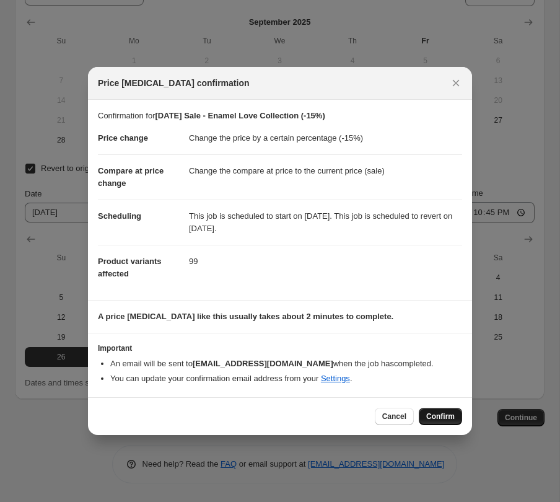
click at [431, 419] on span "Confirm" at bounding box center [440, 416] width 28 height 10
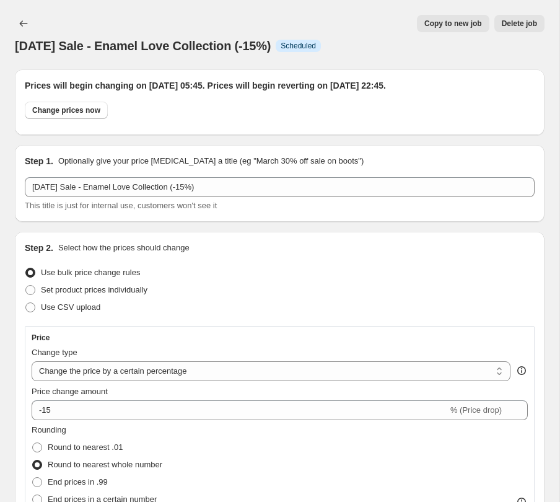
click at [439, 25] on span "Copy to new job" at bounding box center [453, 24] width 58 height 10
select select "percentage"
select select "tag"
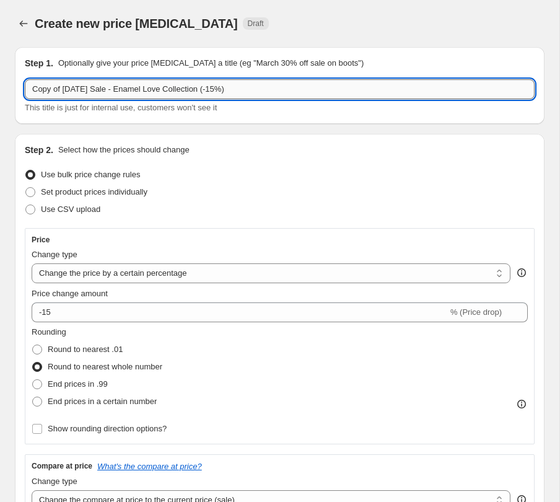
click at [64, 89] on input "Copy of [DATE] Sale - Enamel Love Collection (-15%)" at bounding box center [280, 89] width 510 height 20
drag, startPoint x: 64, startPoint y: 89, endPoint x: 15, endPoint y: 84, distance: 49.1
click at [15, 84] on div "Step 1. Optionally give your price [MEDICAL_DATA] a title (eg "March 30% off sa…" at bounding box center [280, 85] width 530 height 77
drag, startPoint x: 128, startPoint y: 90, endPoint x: 87, endPoint y: 92, distance: 40.9
click at [87, 92] on input "[DATE] Sale - Enamel Love Collection (-15%)" at bounding box center [280, 89] width 510 height 20
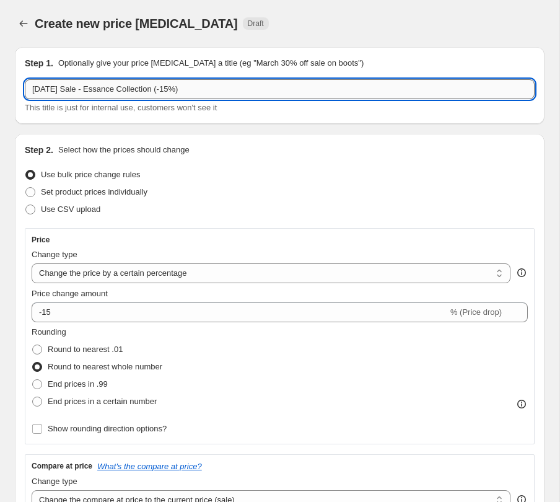
click at [98, 89] on input "[DATE] Sale - Essance Collection (-15%)" at bounding box center [280, 89] width 510 height 20
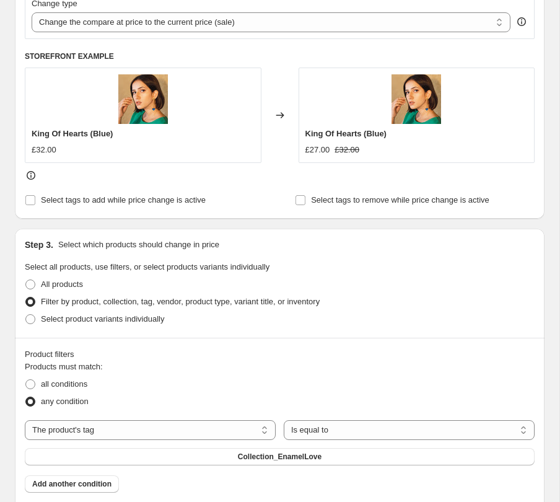
scroll to position [587, 0]
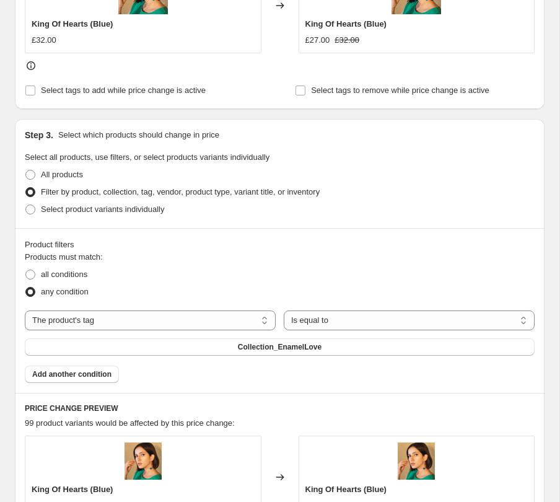
type input "[DATE] Sale - Essence Collection (-15%)"
click at [149, 355] on div "Products must match: all conditions any condition The product The product's col…" at bounding box center [280, 317] width 510 height 132
click at [149, 343] on button "Collection_EnamelLove" at bounding box center [280, 346] width 510 height 17
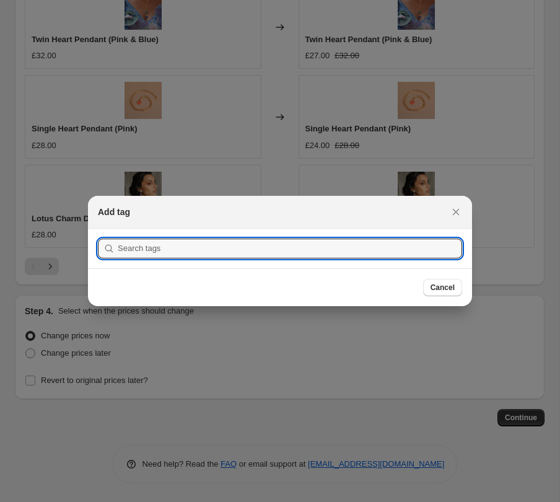
scroll to position [0, 0]
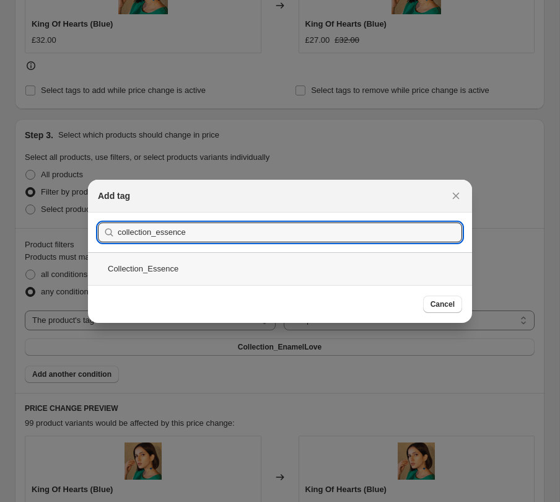
type input "collection_essence"
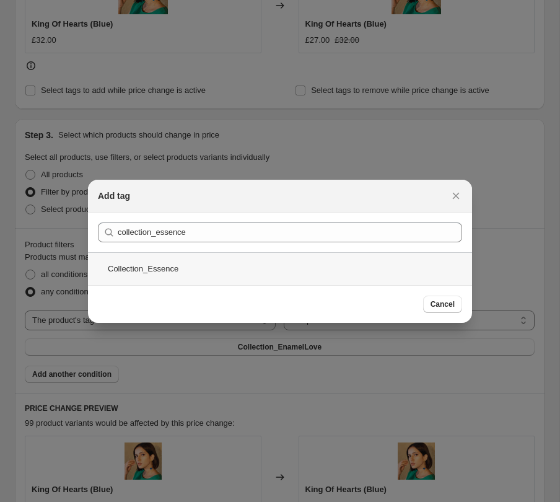
click at [199, 265] on div "Collection_Essence" at bounding box center [280, 268] width 384 height 33
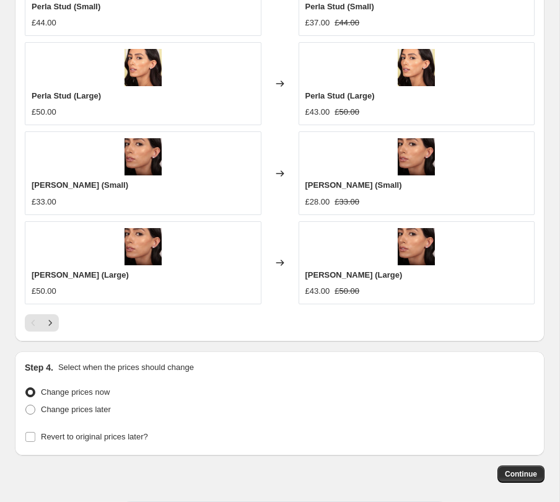
scroll to position [1216, 0]
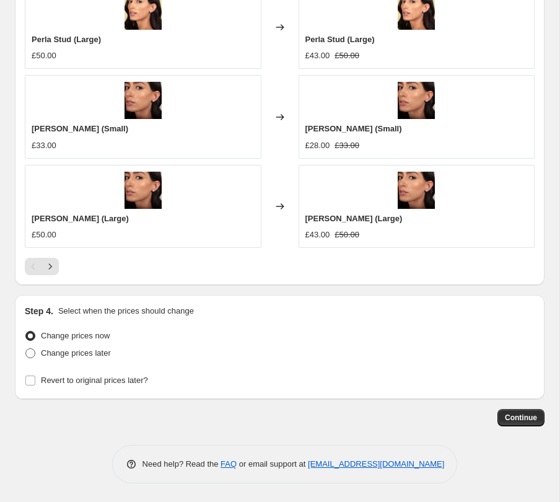
click at [86, 361] on label "Change prices later" at bounding box center [68, 352] width 86 height 17
click at [26, 349] on input "Change prices later" at bounding box center [25, 348] width 1 height 1
radio input "true"
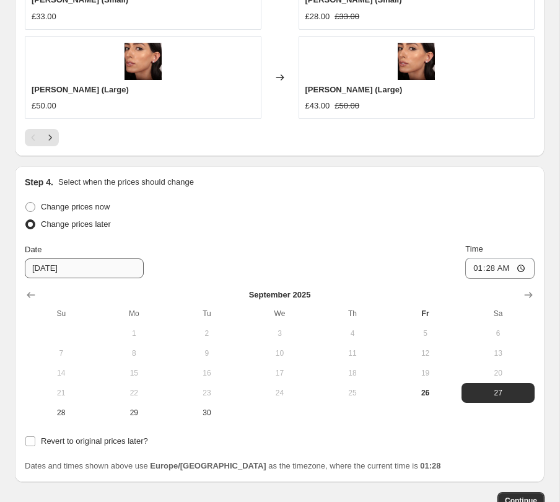
scroll to position [1428, 0]
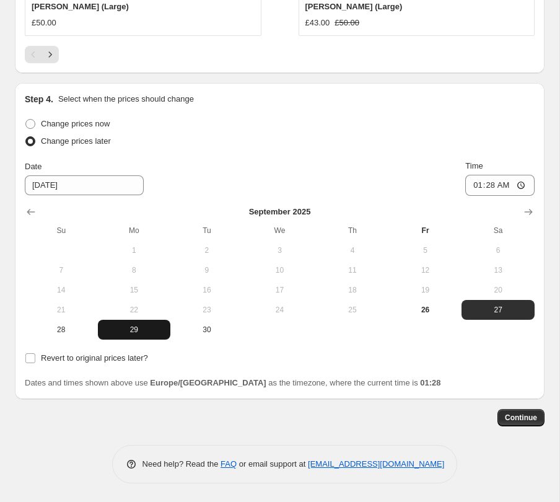
click at [135, 322] on button "29" at bounding box center [134, 330] width 73 height 20
type input "[DATE]"
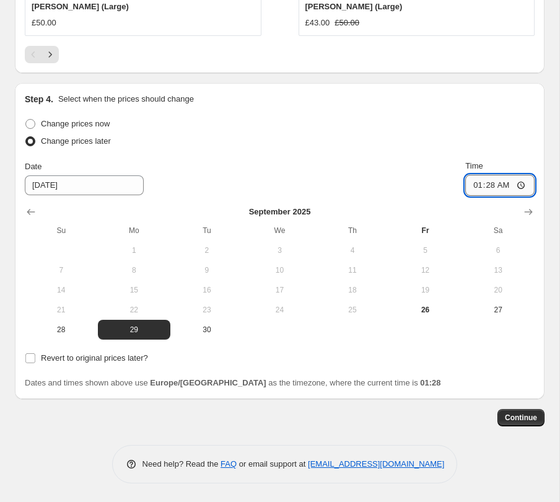
click at [485, 180] on input "01:28" at bounding box center [499, 185] width 69 height 21
type input "05:50"
click at [90, 357] on span "Revert to original prices later?" at bounding box center [94, 357] width 107 height 9
click at [35, 357] on input "Revert to original prices later?" at bounding box center [30, 358] width 10 height 10
checkbox input "true"
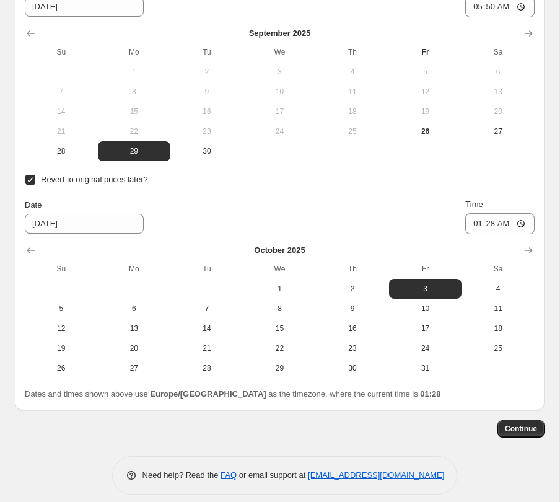
scroll to position [1618, 0]
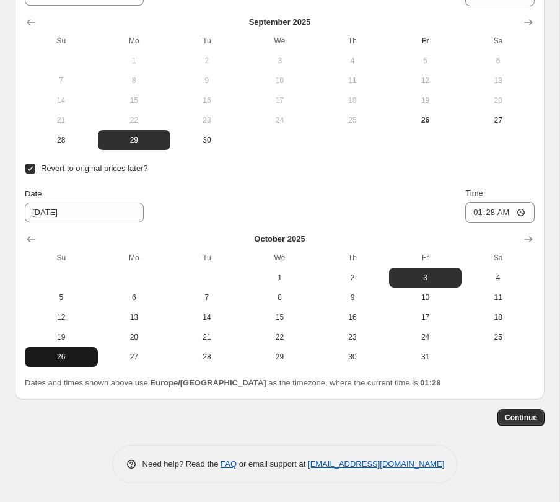
click at [73, 357] on span "26" at bounding box center [61, 357] width 63 height 10
type input "[DATE]"
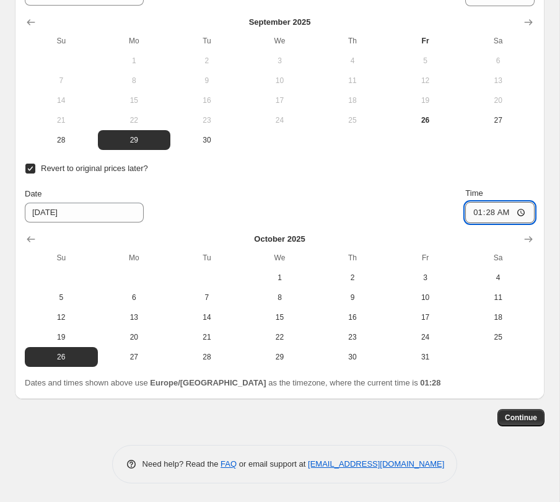
click at [489, 214] on input "01:28" at bounding box center [499, 212] width 69 height 21
type input "22:50"
click at [518, 413] on span "Continue" at bounding box center [521, 417] width 32 height 10
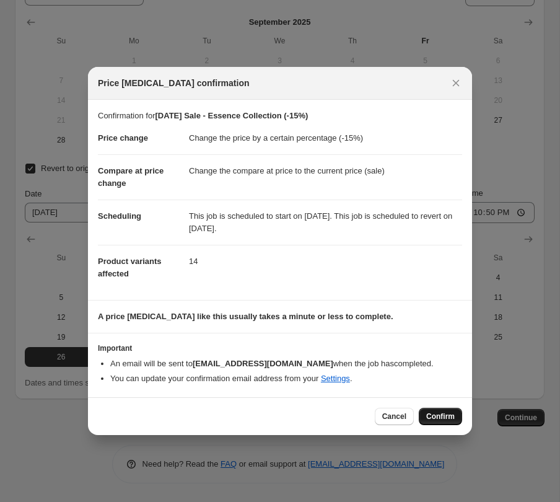
click at [431, 410] on button "Confirm" at bounding box center [440, 416] width 43 height 17
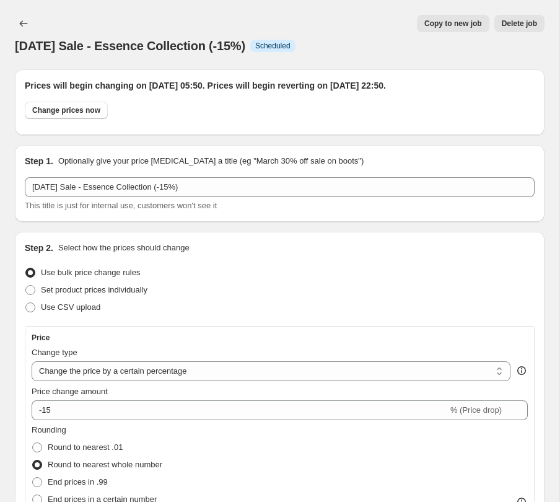
click at [456, 25] on span "Copy to new job" at bounding box center [453, 24] width 58 height 10
select select "percentage"
select select "tag"
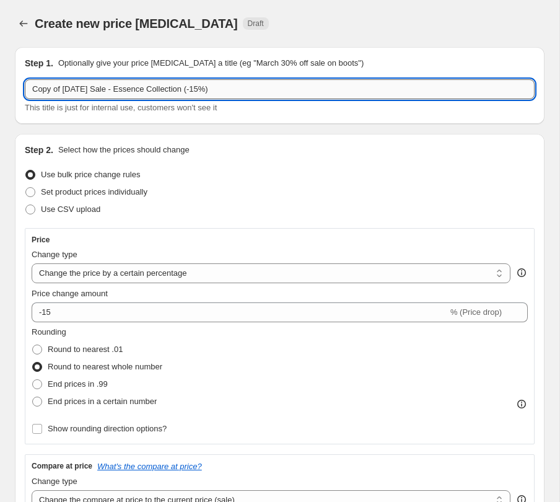
click at [64, 88] on input "Copy of [DATE] Sale - Essence Collection (-15%)" at bounding box center [280, 89] width 510 height 20
drag, startPoint x: 64, startPoint y: 88, endPoint x: 14, endPoint y: 85, distance: 50.8
click at [15, 85] on div "Step 1. Optionally give your price [MEDICAL_DATA] a title (eg "March 30% off sa…" at bounding box center [280, 85] width 530 height 77
click at [112, 89] on input "[DATE] Sale - Essence Collection (-15%)" at bounding box center [280, 89] width 510 height 20
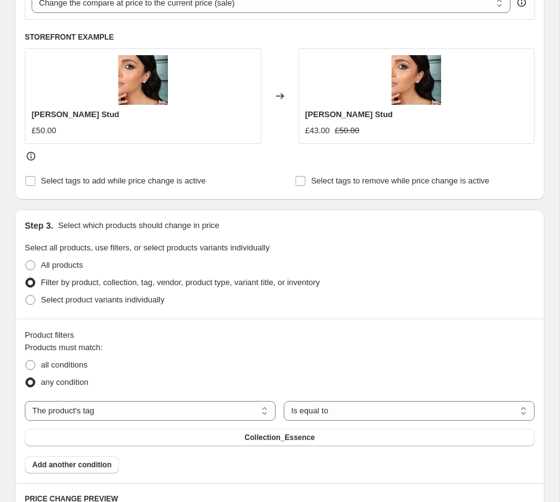
scroll to position [508, 0]
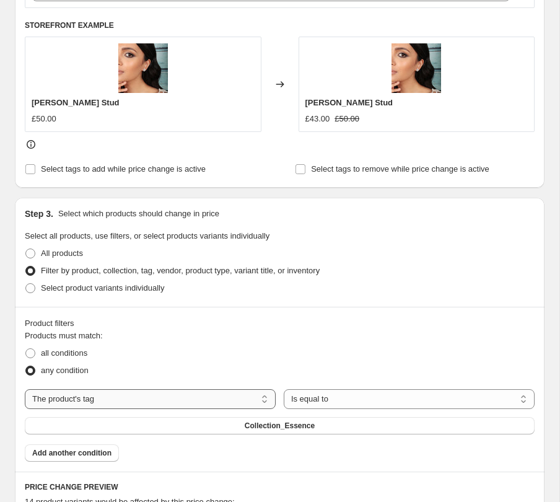
type input "[DATE] Sale - Mandala & Monochrome Collection (-15%)"
click at [118, 399] on select "The product The product's collection The product's tag The product's vendor The…" at bounding box center [150, 399] width 251 height 20
click at [25, 389] on select "The product The product's collection The product's tag The product's vendor The…" at bounding box center [150, 399] width 251 height 20
click at [179, 426] on button "Collection_Essence" at bounding box center [280, 425] width 510 height 17
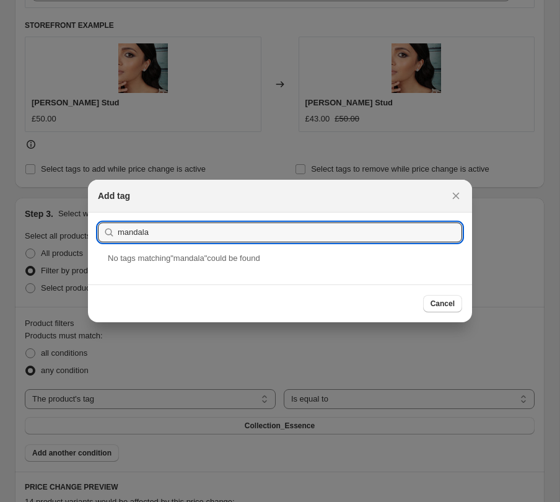
click at [116, 234] on div "mandala" at bounding box center [280, 232] width 364 height 20
click at [120, 233] on input "mandala" at bounding box center [290, 232] width 344 height 20
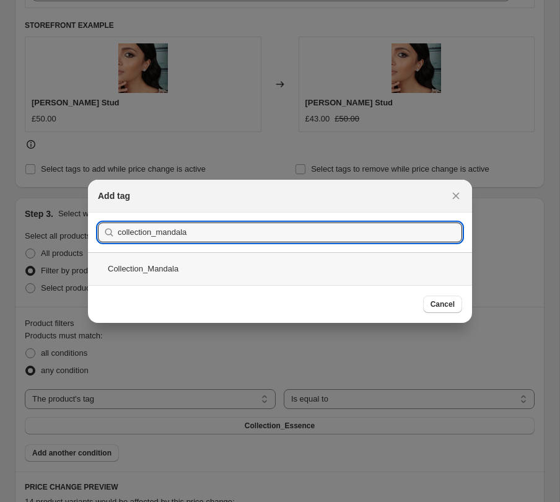
type input "collection_mandala"
click at [220, 262] on div "Collection_Mandala" at bounding box center [280, 268] width 384 height 33
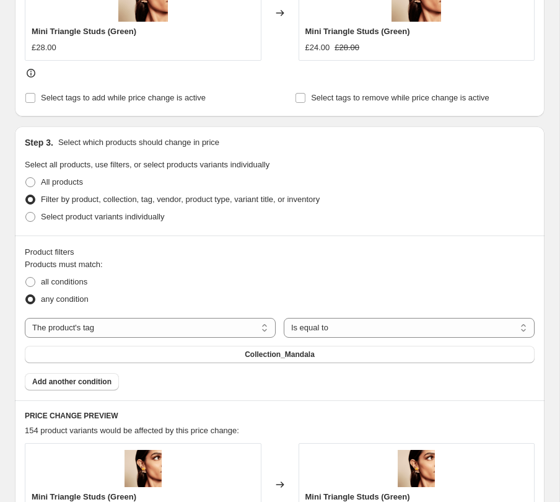
scroll to position [641, 0]
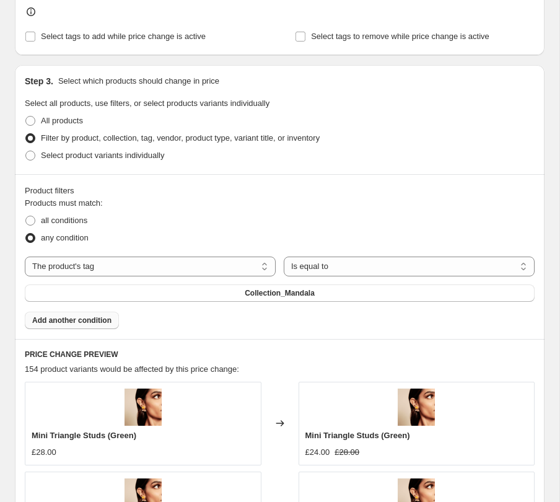
click at [97, 321] on span "Add another condition" at bounding box center [71, 320] width 79 height 10
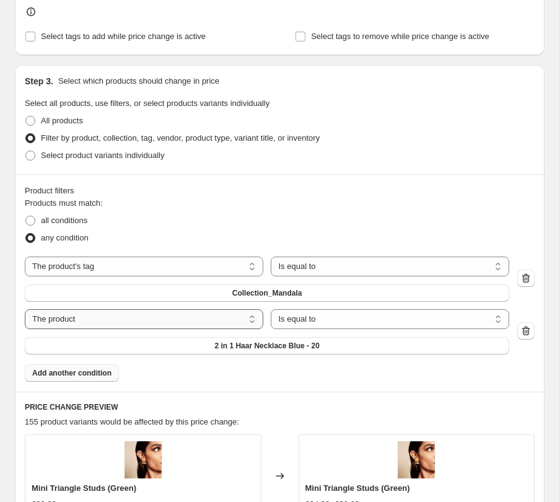
click at [204, 313] on select "The product The product's collection The product's tag The product's vendor The…" at bounding box center [144, 319] width 238 height 20
select select "tag"
click at [250, 344] on button "22ct" at bounding box center [267, 345] width 484 height 17
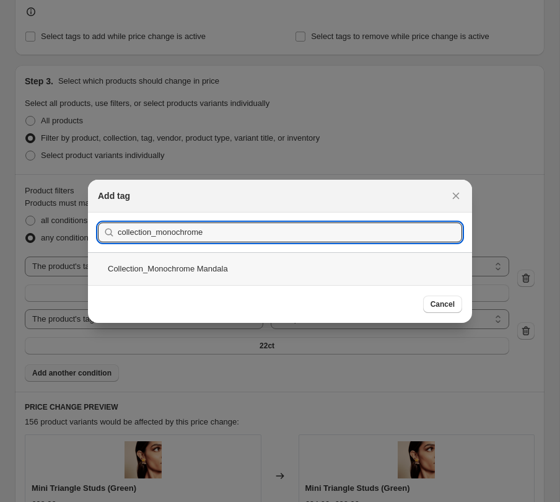
type input "collection_monochrome"
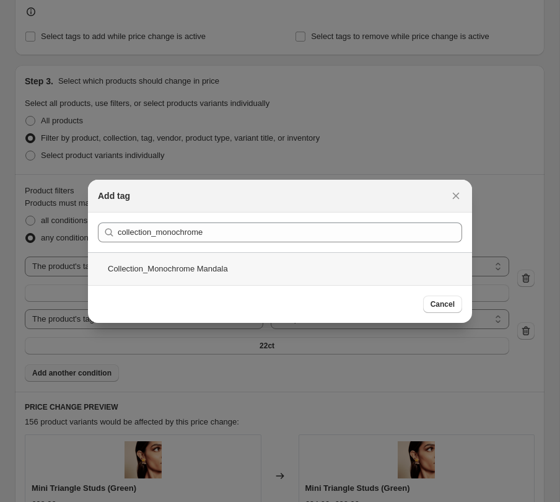
click at [241, 265] on div "Collection_Monochrome Mandala" at bounding box center [280, 268] width 384 height 33
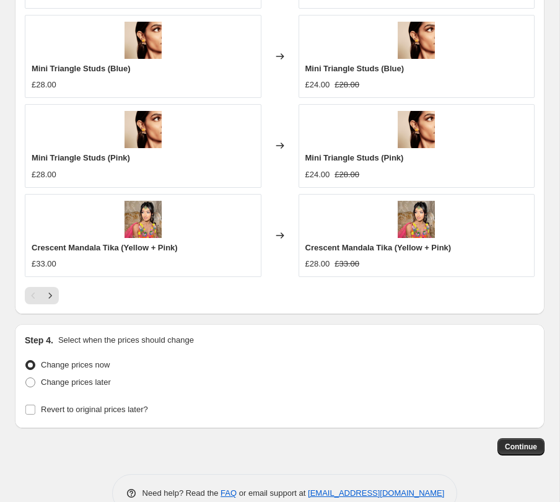
scroll to position [1268, 0]
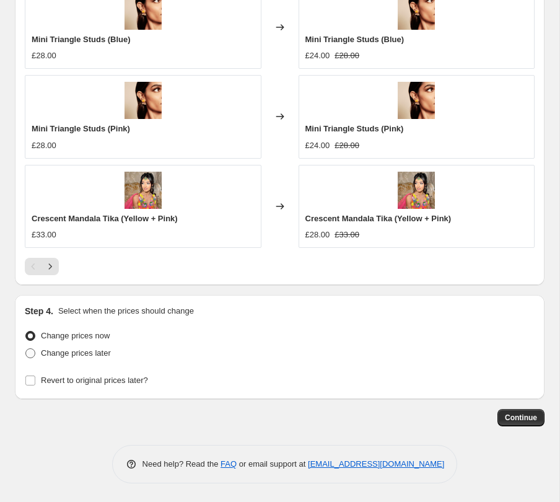
click at [59, 352] on span "Change prices later" at bounding box center [76, 352] width 70 height 9
click at [26, 349] on input "Change prices later" at bounding box center [25, 348] width 1 height 1
radio input "true"
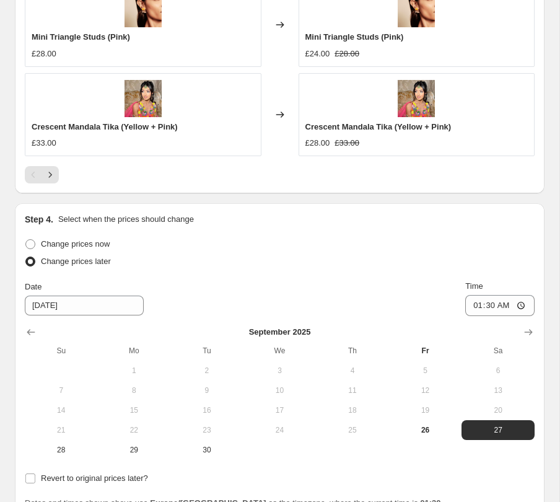
scroll to position [1414, 0]
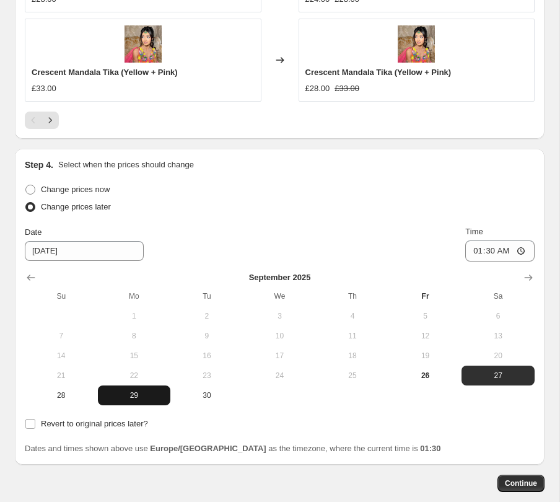
click at [136, 398] on span "29" at bounding box center [134, 395] width 63 height 10
type input "[DATE]"
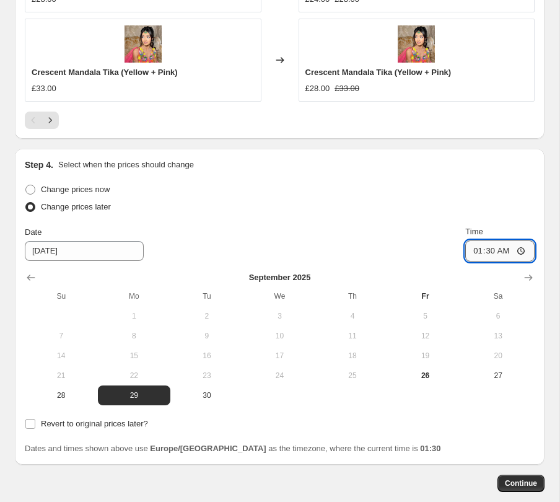
click at [489, 247] on input "01:30" at bounding box center [499, 250] width 69 height 21
type input "06:00"
click at [74, 427] on span "Revert to original prices later?" at bounding box center [94, 423] width 107 height 9
click at [35, 427] on input "Revert to original prices later?" at bounding box center [30, 424] width 10 height 10
checkbox input "true"
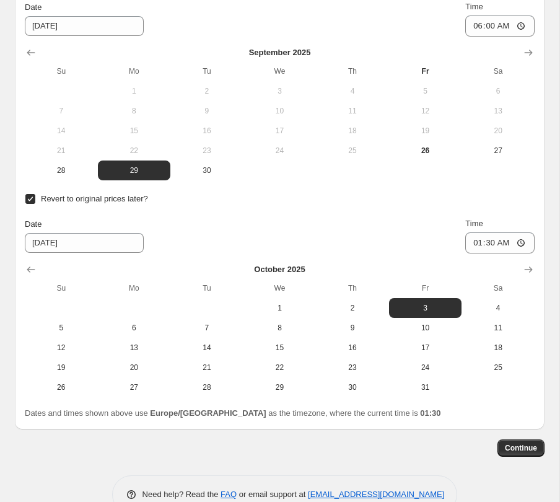
scroll to position [1657, 0]
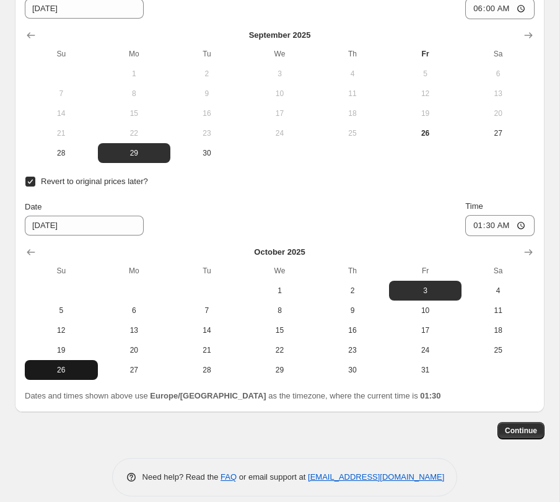
click at [54, 370] on span "26" at bounding box center [61, 370] width 63 height 10
type input "[DATE]"
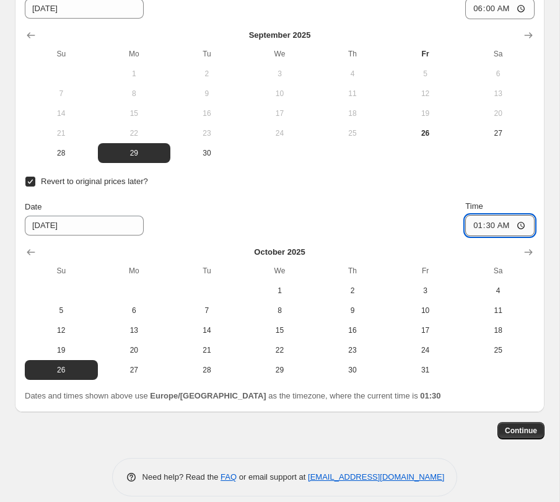
click at [487, 225] on input "01:30" at bounding box center [499, 225] width 69 height 21
type input "22:30"
type input "23:00"
click at [510, 427] on span "Continue" at bounding box center [521, 430] width 32 height 10
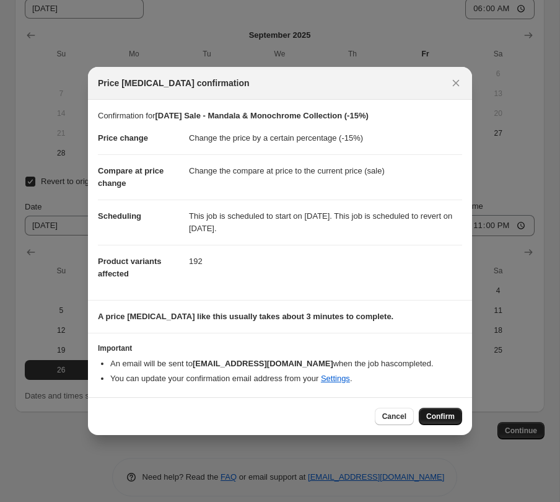
click at [439, 416] on span "Confirm" at bounding box center [440, 416] width 28 height 10
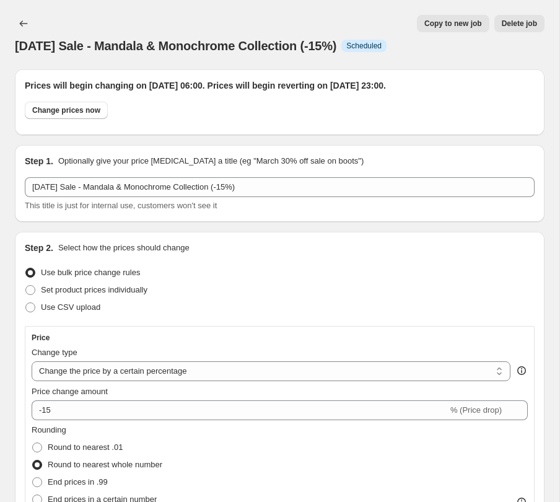
click at [438, 20] on span "Copy to new job" at bounding box center [453, 24] width 58 height 10
select select "percentage"
select select "tag"
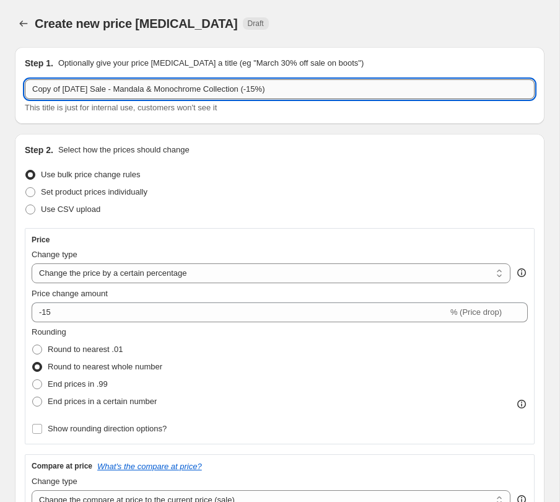
click at [73, 90] on input "Copy of [DATE] Sale - Mandala & Monochrome Collection (-15%)" at bounding box center [280, 89] width 510 height 20
drag, startPoint x: 66, startPoint y: 90, endPoint x: 26, endPoint y: 87, distance: 40.4
click at [27, 87] on input "Copy of [DATE] Sale - Mandala & Monochrome Collection (-15%)" at bounding box center [280, 89] width 510 height 20
drag, startPoint x: 173, startPoint y: 91, endPoint x: 84, endPoint y: 92, distance: 89.2
click at [84, 92] on input "[DATE] Sale - Mandala & Monochrome Collection (-15%)" at bounding box center [280, 89] width 510 height 20
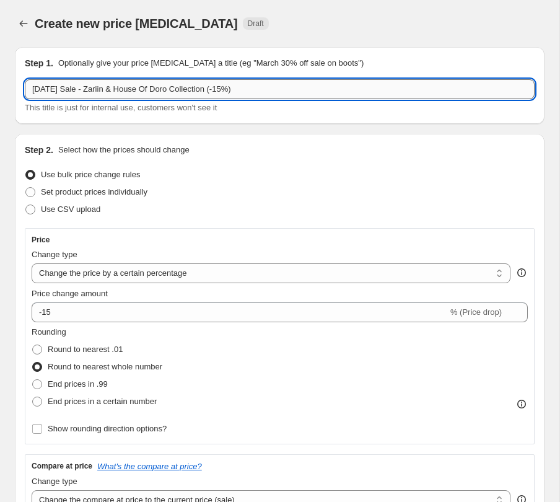
click at [207, 89] on input "[DATE] Sale - Zariin & House Of Doro Collection (-15%)" at bounding box center [280, 89] width 510 height 20
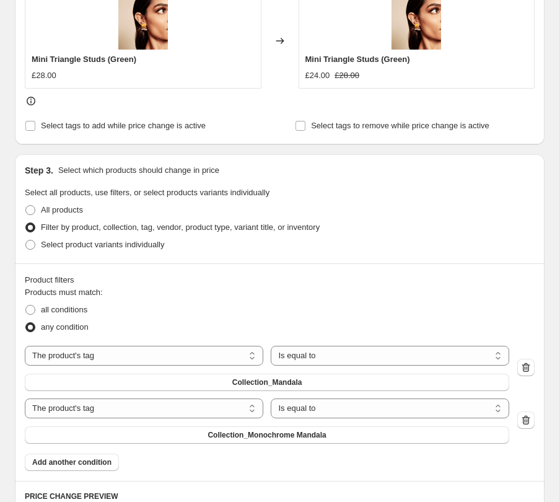
scroll to position [559, 0]
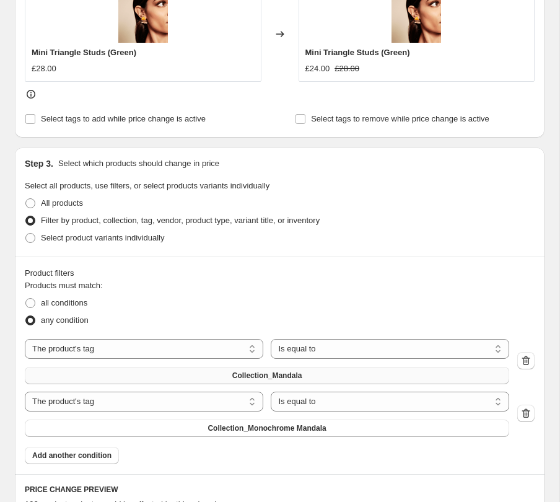
type input "[DATE] Sale - Zariin & House Of Doro Collections (-15%)"
click at [179, 370] on button "Collection_Mandala" at bounding box center [267, 375] width 484 height 17
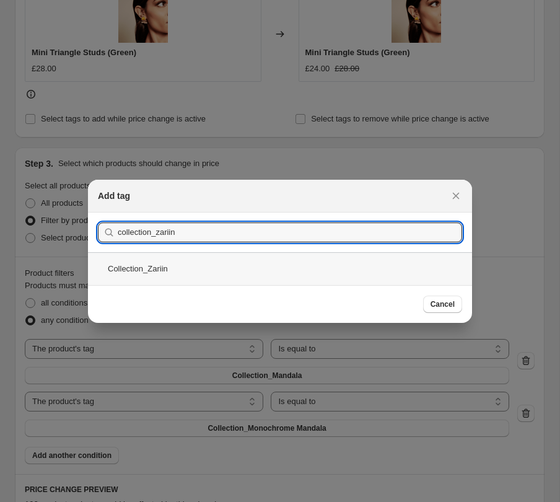
type input "collection_zariin"
click at [196, 268] on div "Collection_Zariin" at bounding box center [280, 268] width 384 height 33
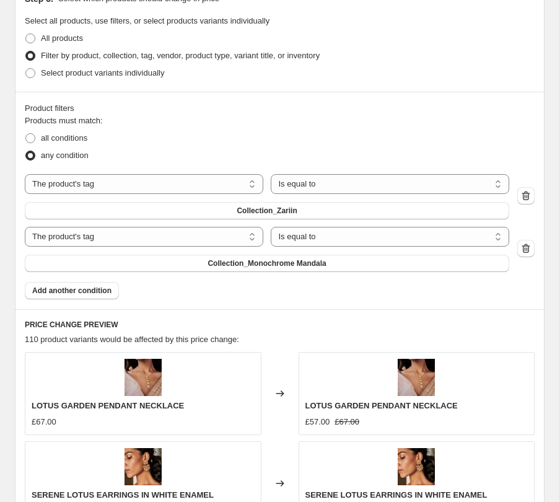
scroll to position [731, 0]
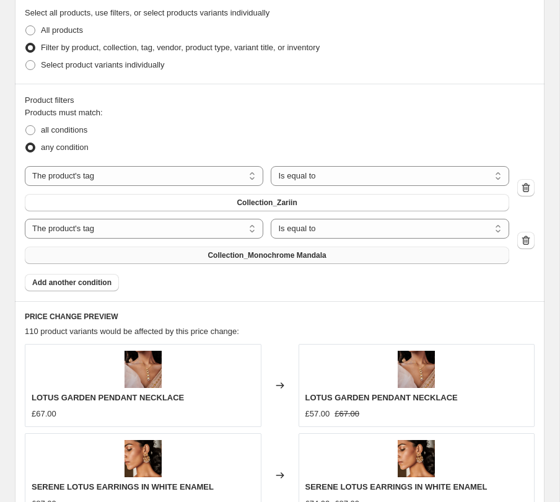
click at [223, 251] on span "Collection_Monochrome Mandala" at bounding box center [266, 255] width 118 height 10
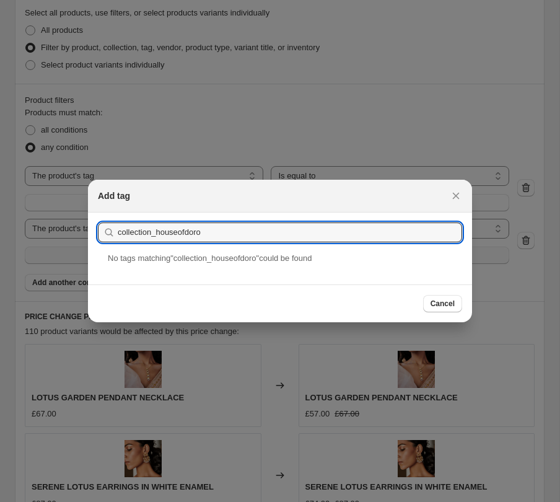
drag, startPoint x: 159, startPoint y: 235, endPoint x: 99, endPoint y: 230, distance: 60.2
click at [99, 230] on div "collection_houseofdoro" at bounding box center [280, 232] width 364 height 20
click at [142, 232] on input "houseofdoro" at bounding box center [290, 232] width 344 height 20
click at [151, 229] on input "house ofdoro" at bounding box center [290, 232] width 344 height 20
click at [160, 228] on input "house of doro" at bounding box center [290, 232] width 344 height 20
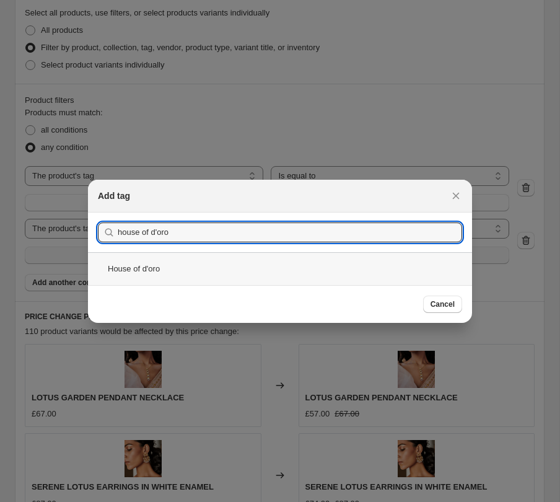
type input "house of d'oro"
click at [172, 263] on div "House of d'oro" at bounding box center [280, 268] width 384 height 33
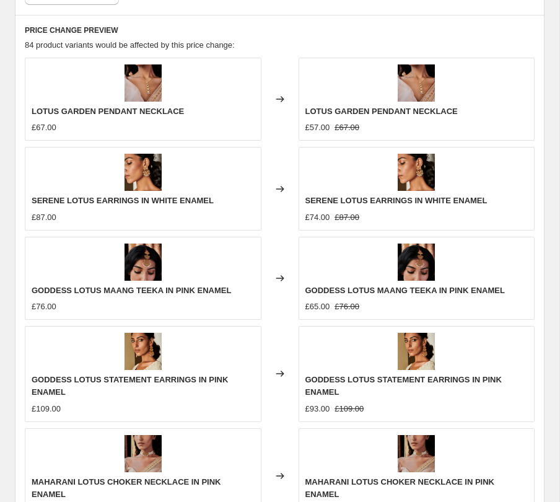
scroll to position [1293, 0]
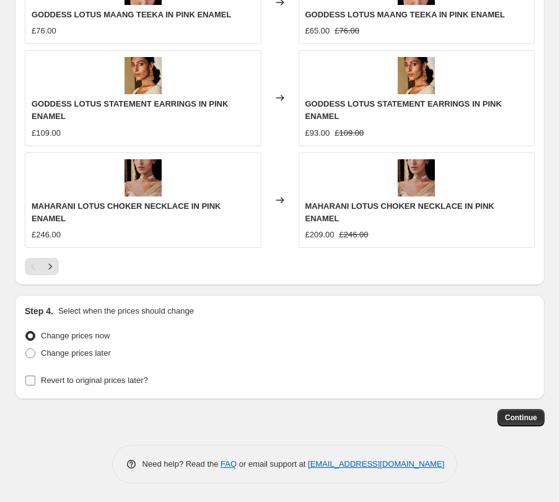
click at [71, 377] on span "Revert to original prices later?" at bounding box center [94, 379] width 107 height 9
click at [35, 377] on input "Revert to original prices later?" at bounding box center [30, 380] width 10 height 10
checkbox input "true"
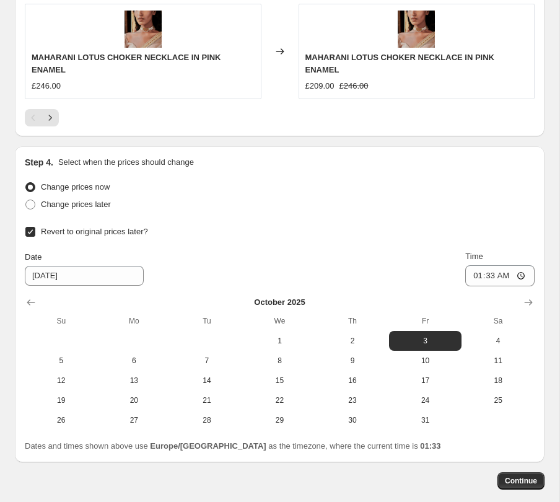
scroll to position [1506, 0]
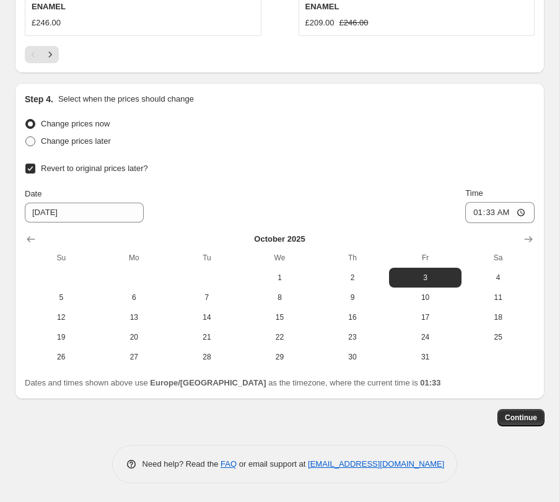
click at [80, 139] on span "Change prices later" at bounding box center [76, 140] width 70 height 9
click at [26, 137] on input "Change prices later" at bounding box center [25, 136] width 1 height 1
radio input "true"
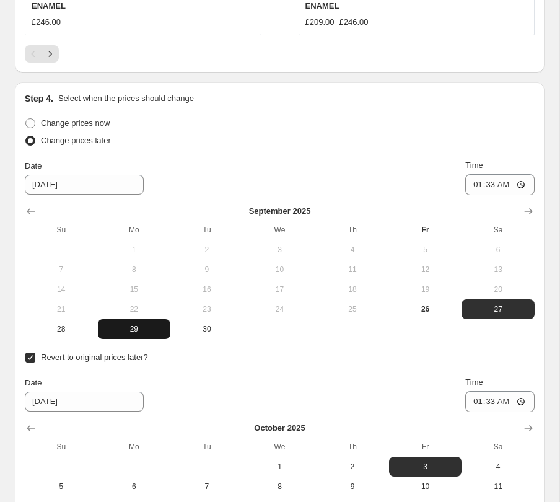
click at [122, 331] on span "29" at bounding box center [134, 329] width 63 height 10
type input "[DATE]"
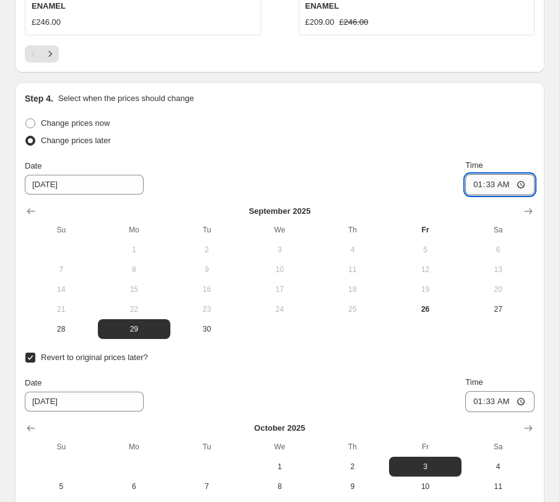
click at [489, 184] on input "01:33" at bounding box center [499, 184] width 69 height 21
type input "06:10"
click at [491, 401] on input "01:33" at bounding box center [499, 401] width 69 height 21
type input "23:10"
click at [451, 375] on div "Revert to original prices later? Date [DATE] Time 23:[DATE] Mo Tu We Th Fr Sa 1…" at bounding box center [280, 452] width 510 height 207
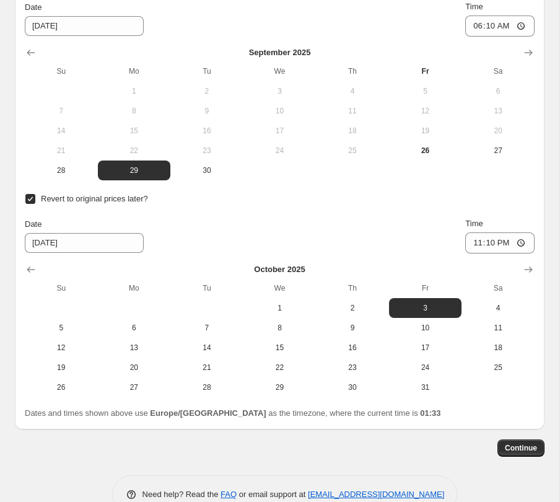
scroll to position [1694, 0]
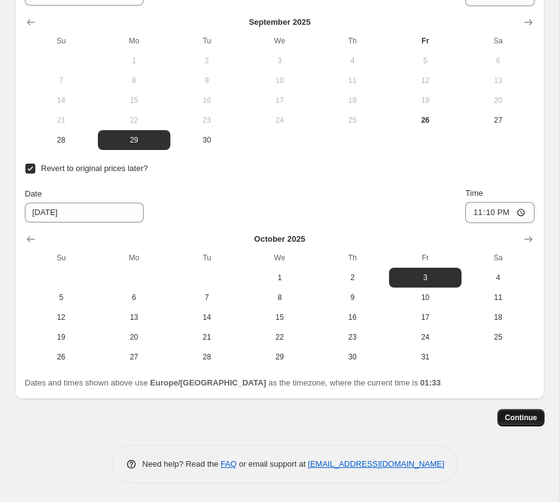
click at [505, 416] on span "Continue" at bounding box center [521, 417] width 32 height 10
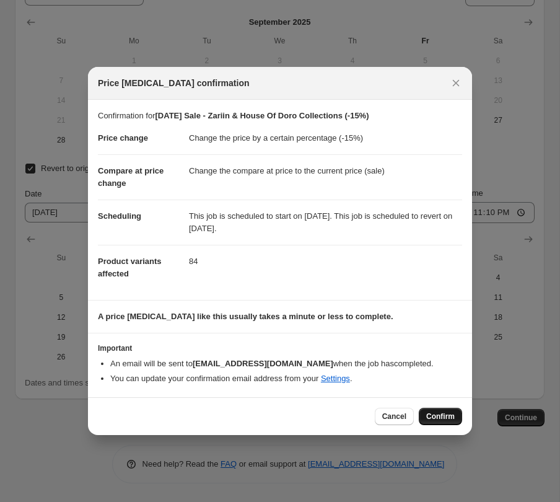
click at [438, 414] on span "Confirm" at bounding box center [440, 416] width 28 height 10
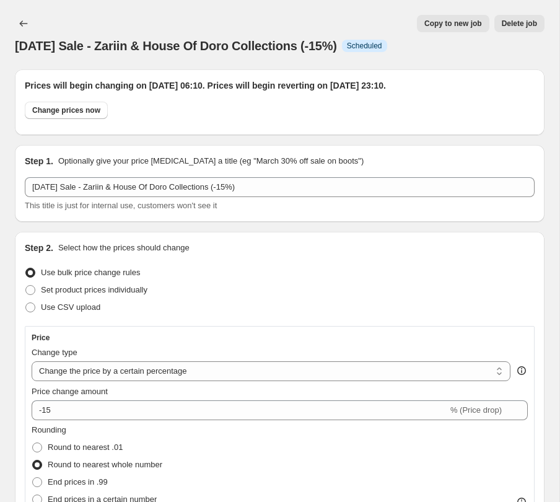
click at [424, 25] on span "Copy to new job" at bounding box center [453, 24] width 58 height 10
select select "percentage"
select select "tag"
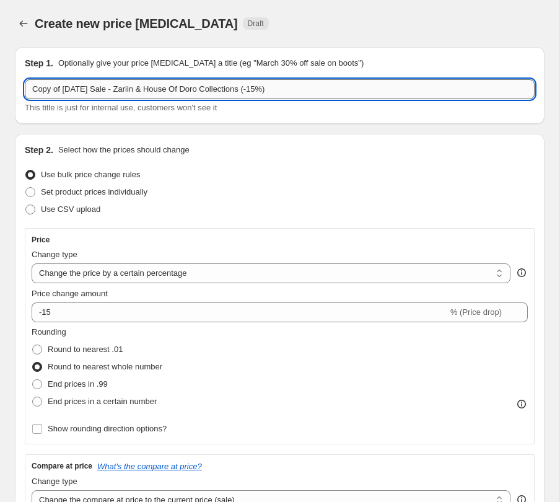
click at [115, 96] on input "Copy of [DATE] Sale - Zariin & House Of Doro Collections (-15%)" at bounding box center [280, 89] width 510 height 20
drag, startPoint x: 64, startPoint y: 91, endPoint x: 5, endPoint y: 81, distance: 59.8
drag, startPoint x: 166, startPoint y: 89, endPoint x: 82, endPoint y: 91, distance: 84.2
click at [82, 91] on input "[DATE] Sale - Zariin & House Of Doro Collections (-15%)" at bounding box center [280, 89] width 510 height 20
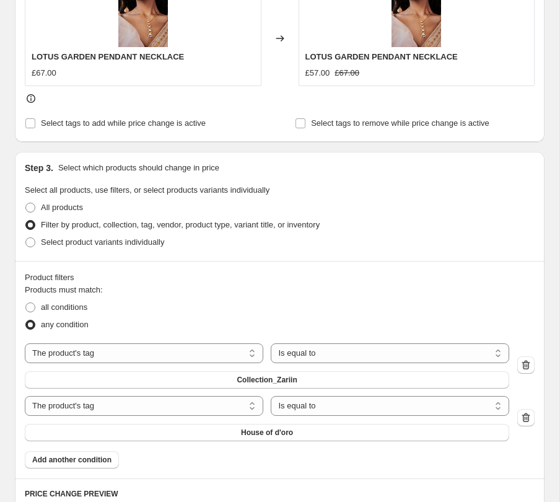
scroll to position [570, 0]
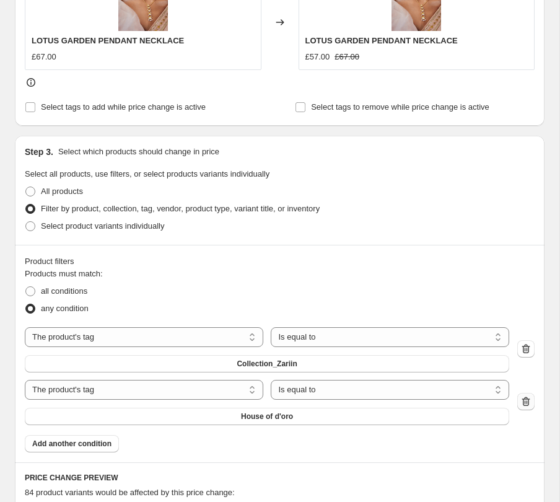
type input "[DATE] Sale - [PERSON_NAME] Collections (-15%)"
click at [528, 401] on icon "button" at bounding box center [526, 401] width 12 height 12
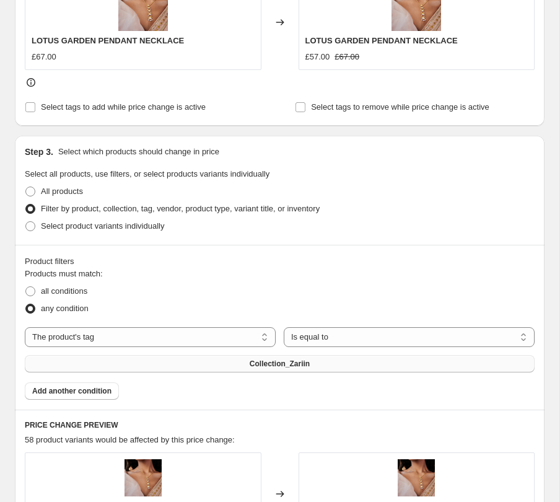
click at [310, 365] on button "Collection_Zariin" at bounding box center [280, 363] width 510 height 17
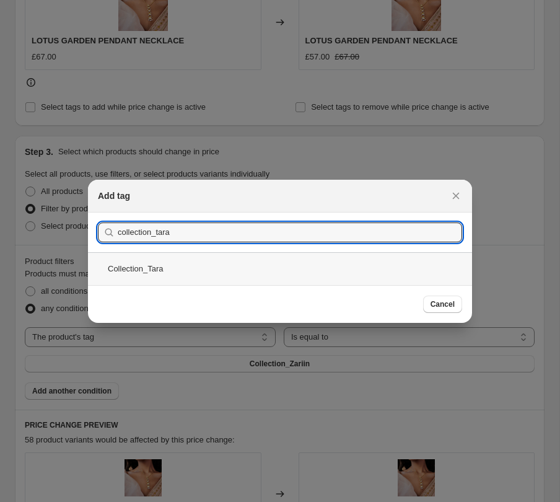
type input "collection_tara"
click at [203, 272] on div "Collection_Tara" at bounding box center [280, 268] width 384 height 33
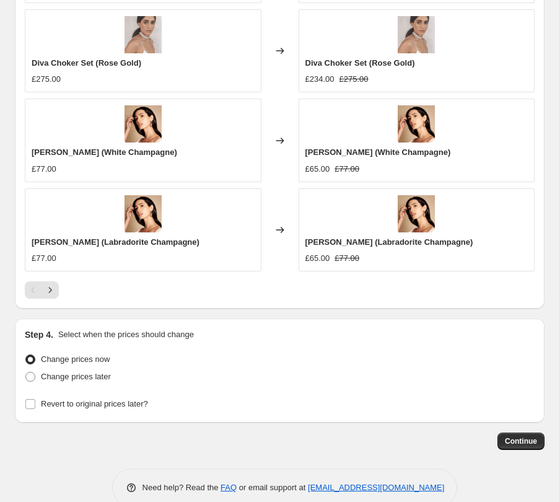
scroll to position [1216, 0]
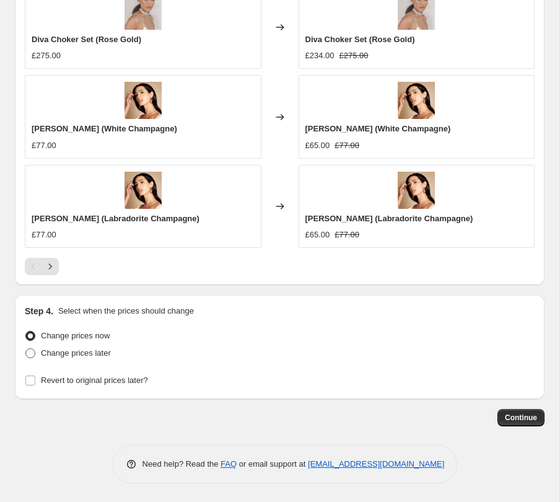
click at [98, 352] on span "Change prices later" at bounding box center [76, 352] width 70 height 9
click at [26, 349] on input "Change prices later" at bounding box center [25, 348] width 1 height 1
radio input "true"
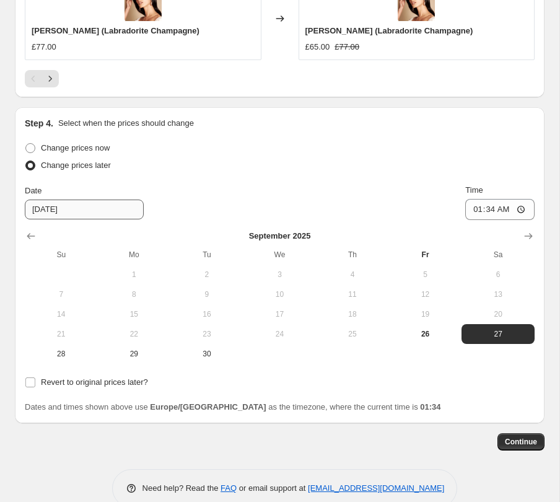
scroll to position [1428, 0]
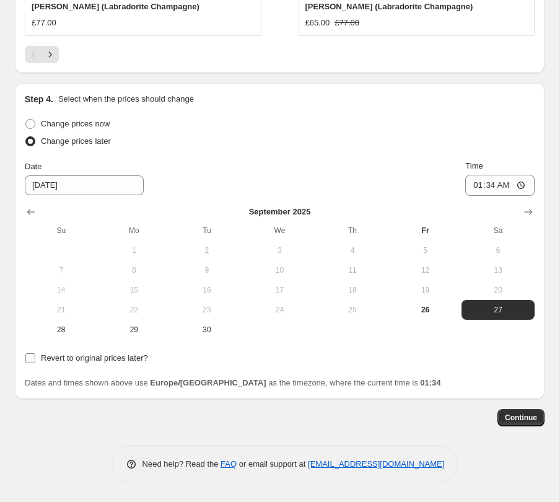
click at [89, 364] on span "Revert to original prices later?" at bounding box center [94, 358] width 107 height 12
click at [35, 363] on input "Revert to original prices later?" at bounding box center [30, 358] width 10 height 10
checkbox input "true"
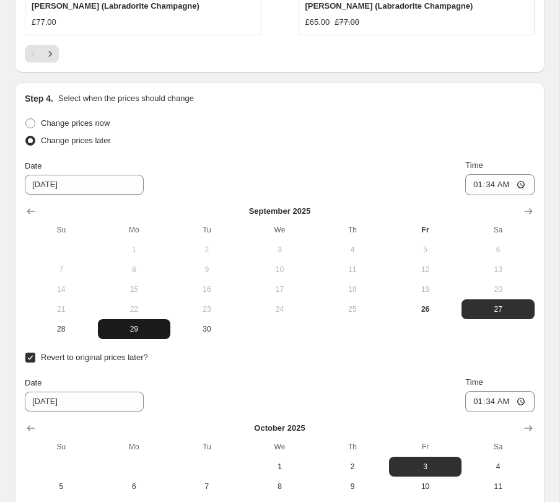
click at [128, 331] on span "29" at bounding box center [134, 329] width 63 height 10
type input "[DATE]"
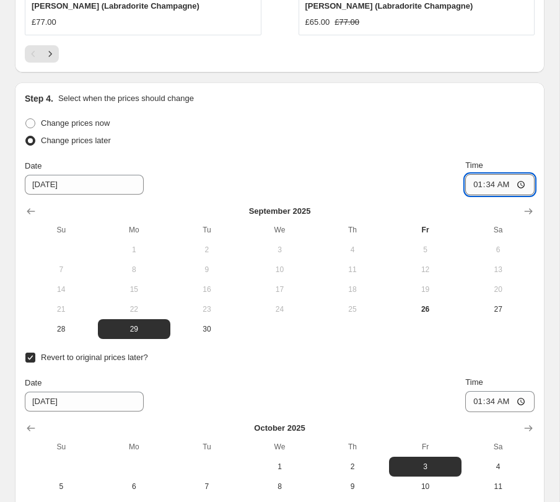
click at [489, 190] on input "01:34" at bounding box center [499, 184] width 69 height 21
type input "06:30"
type input "06:20"
click at [490, 398] on input "01:34" at bounding box center [499, 401] width 69 height 21
type input "23:20"
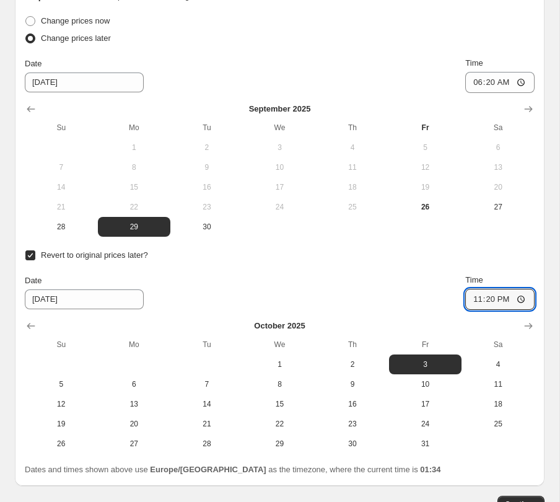
scroll to position [1618, 0]
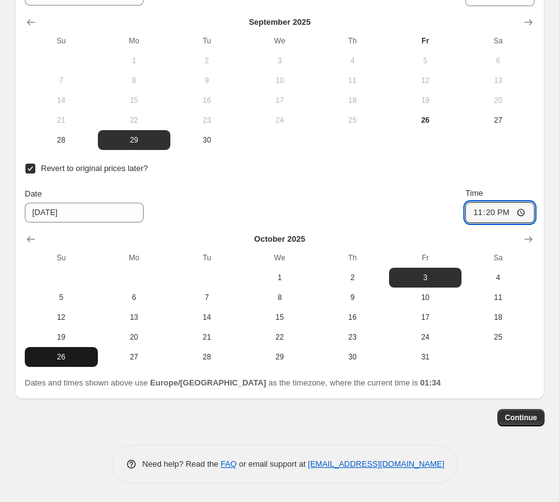
click at [64, 361] on span "26" at bounding box center [61, 357] width 63 height 10
type input "[DATE]"
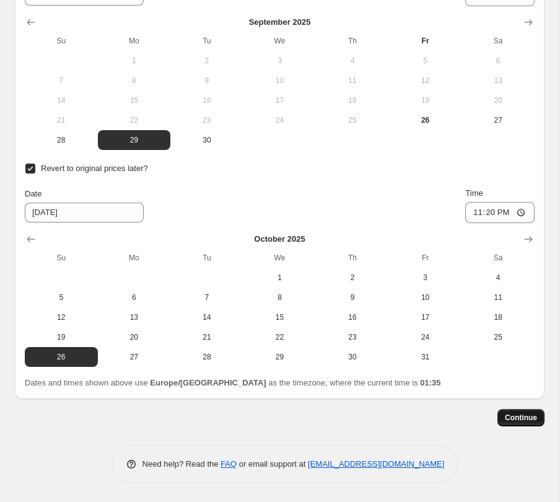
click at [521, 422] on span "Continue" at bounding box center [521, 417] width 32 height 10
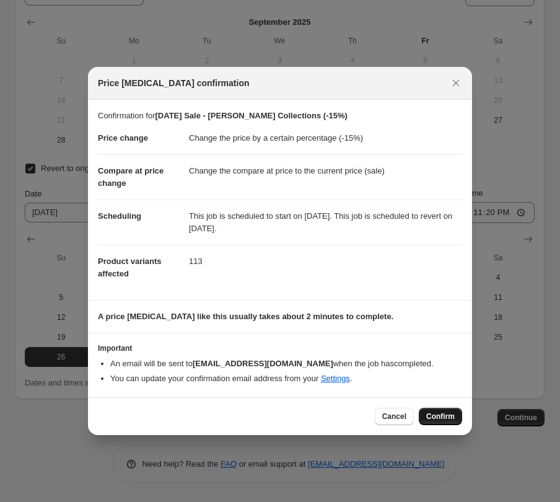
click at [445, 412] on span "Confirm" at bounding box center [440, 416] width 28 height 10
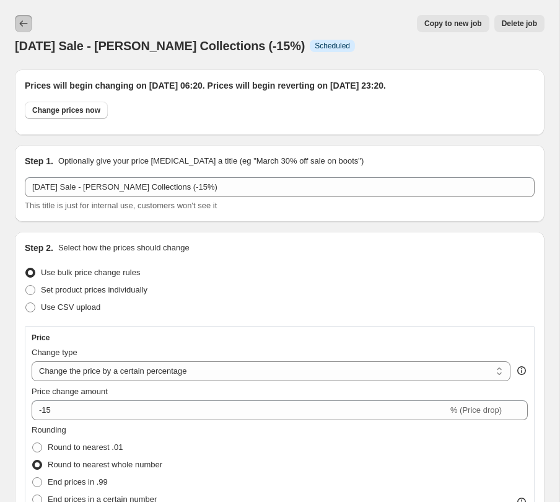
click at [22, 16] on button "Price change jobs" at bounding box center [23, 23] width 17 height 17
